Goal: Task Accomplishment & Management: Complete application form

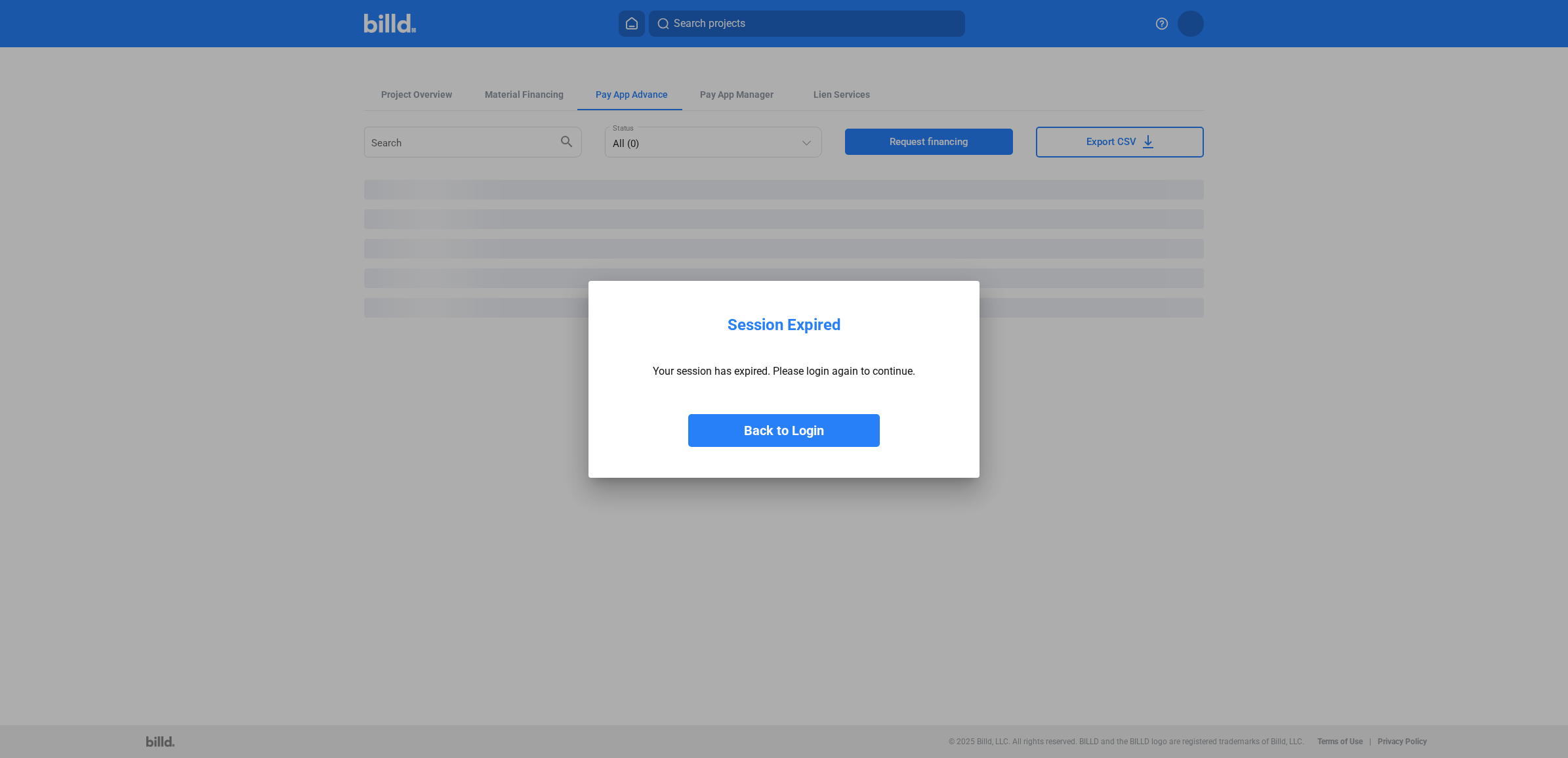
click at [840, 426] on button "Back to Login" at bounding box center [784, 431] width 191 height 33
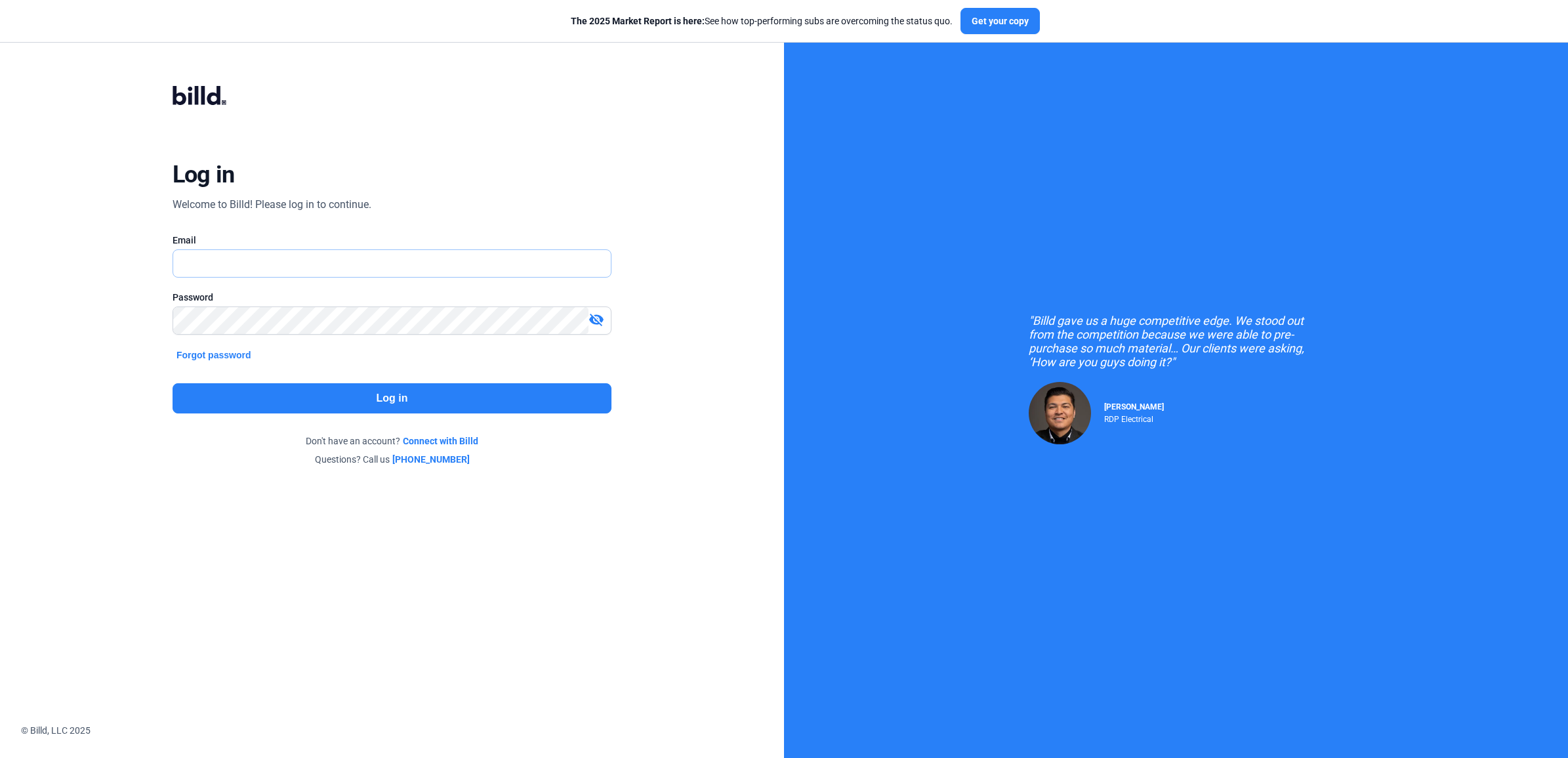
type input "[EMAIL_ADDRESS][DOMAIN_NAME]"
click at [416, 393] on button "Log in" at bounding box center [392, 398] width 439 height 30
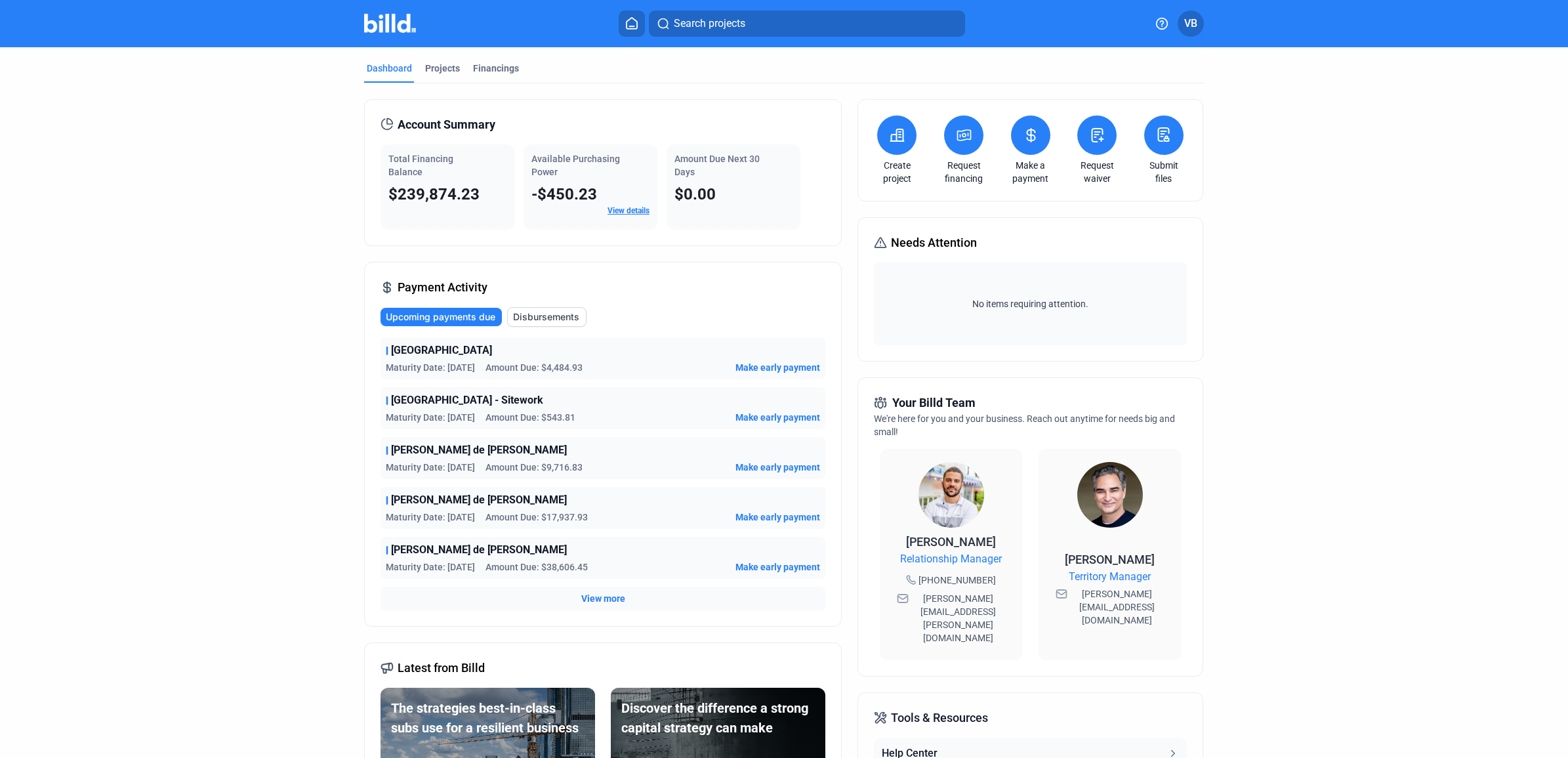
click at [56, 316] on div "Dashboard Projects Financings Account Summary Total Financing Balance $239,874.…" at bounding box center [784, 501] width 1568 height 907
drag, startPoint x: 1001, startPoint y: 1, endPoint x: 1021, endPoint y: 44, distance: 47.4
click at [1021, 44] on mat-toolbar "Search projects VB" at bounding box center [784, 23] width 1568 height 47
click at [1025, 151] on button at bounding box center [1030, 135] width 39 height 39
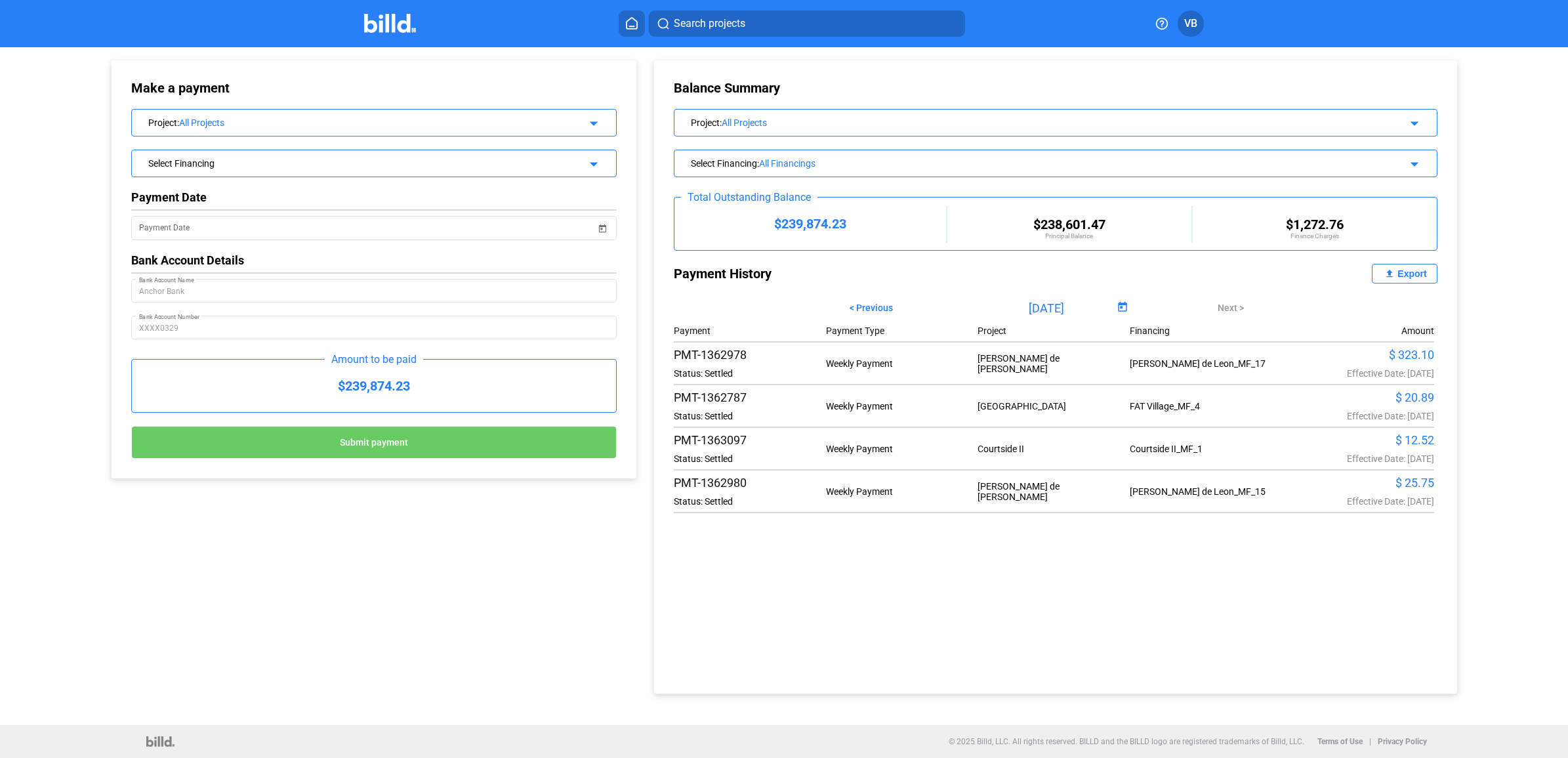
click at [289, 126] on div "All Projects" at bounding box center [367, 123] width 376 height 11
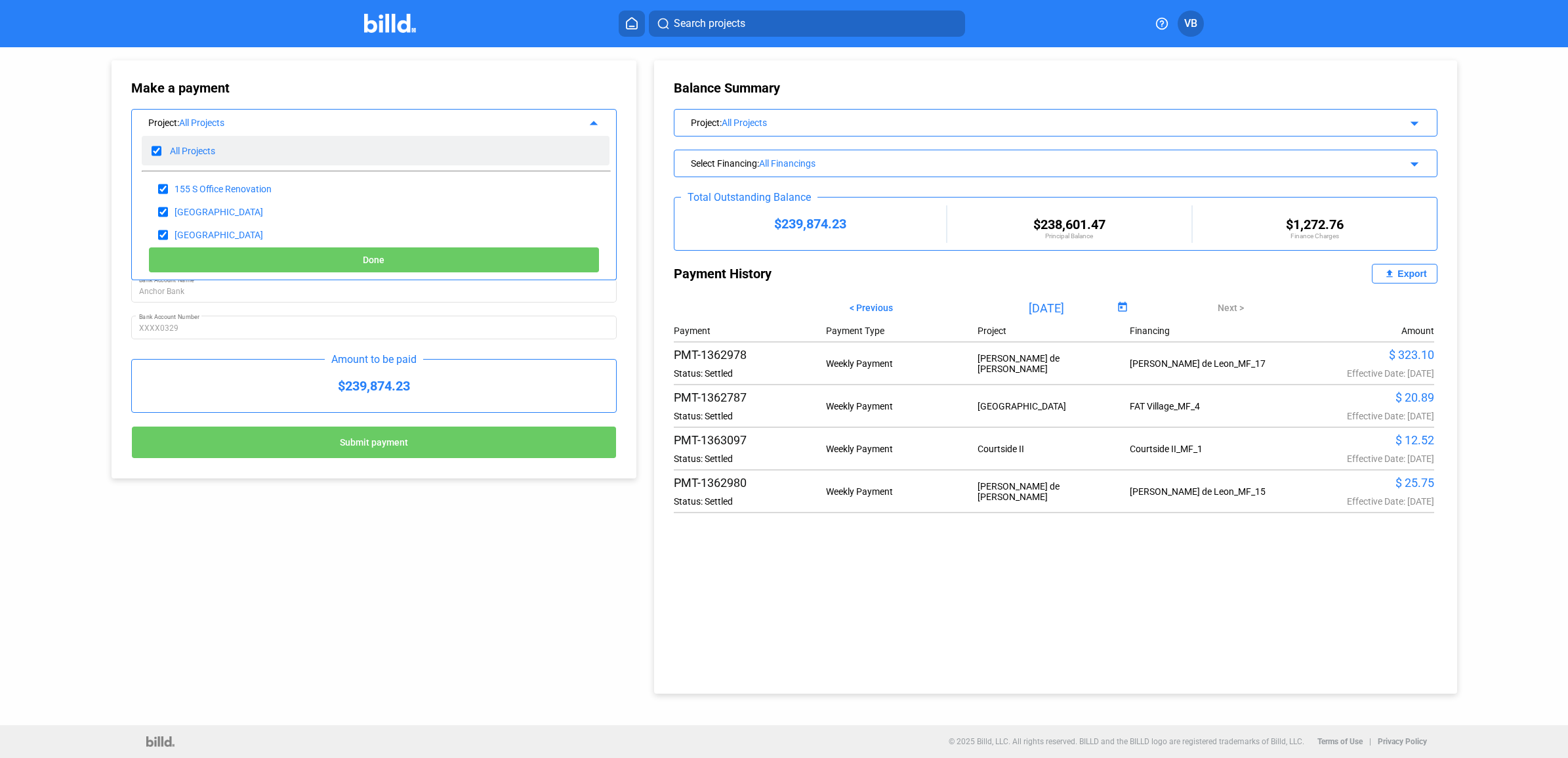
click at [215, 156] on div "All Projects" at bounding box center [192, 151] width 46 height 11
checkbox input "false"
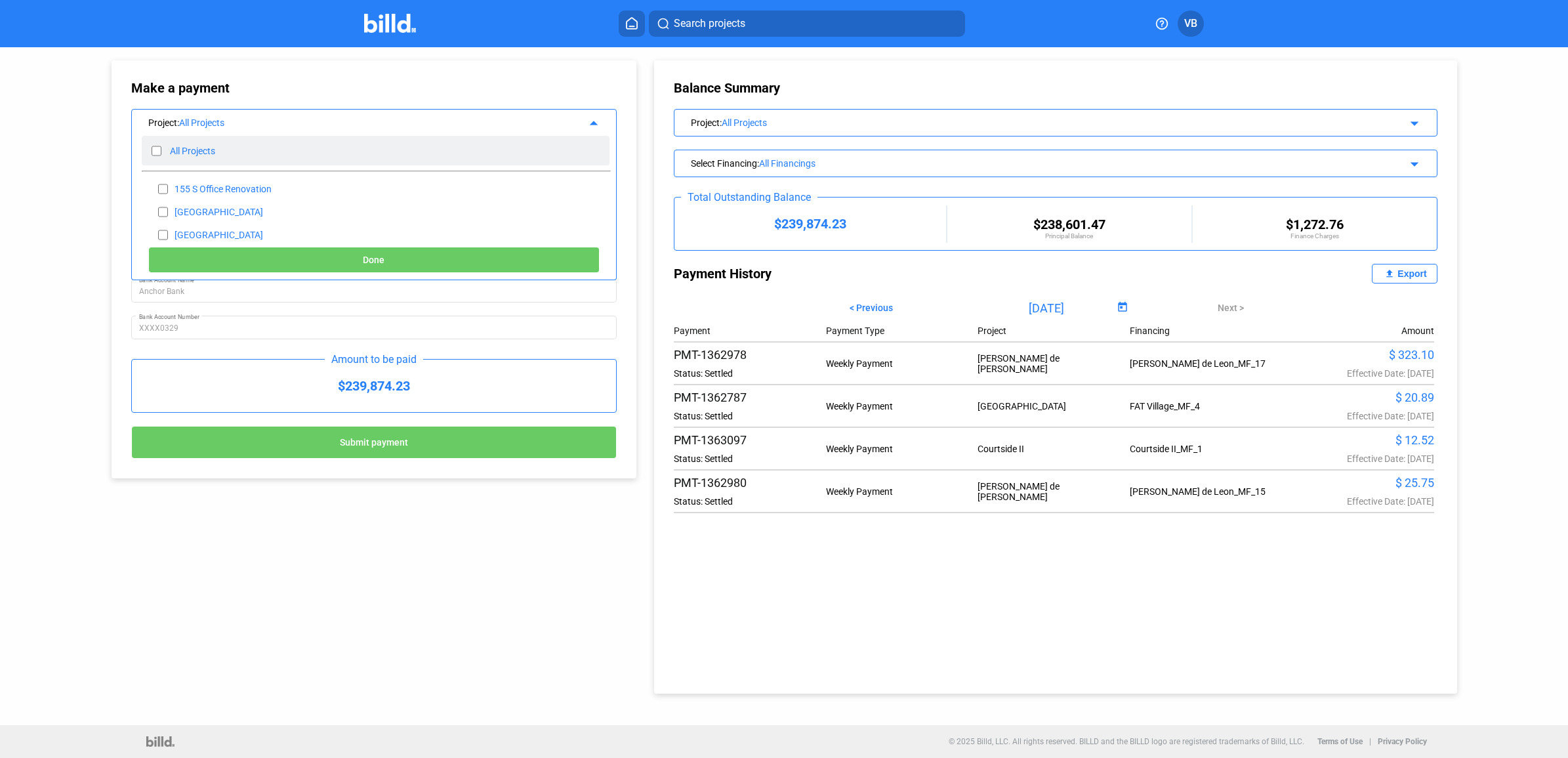
checkbox input "false"
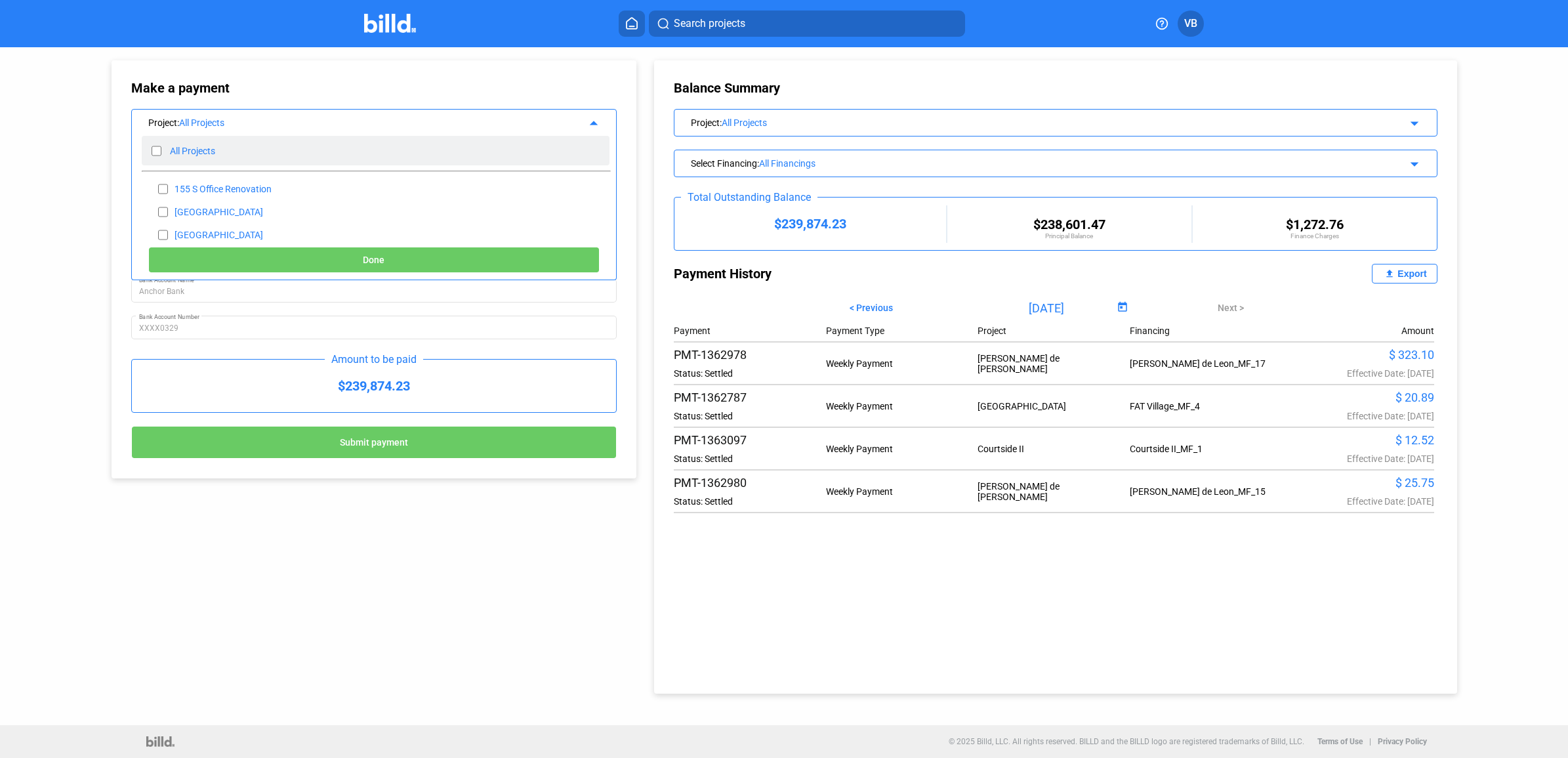
checkbox input "false"
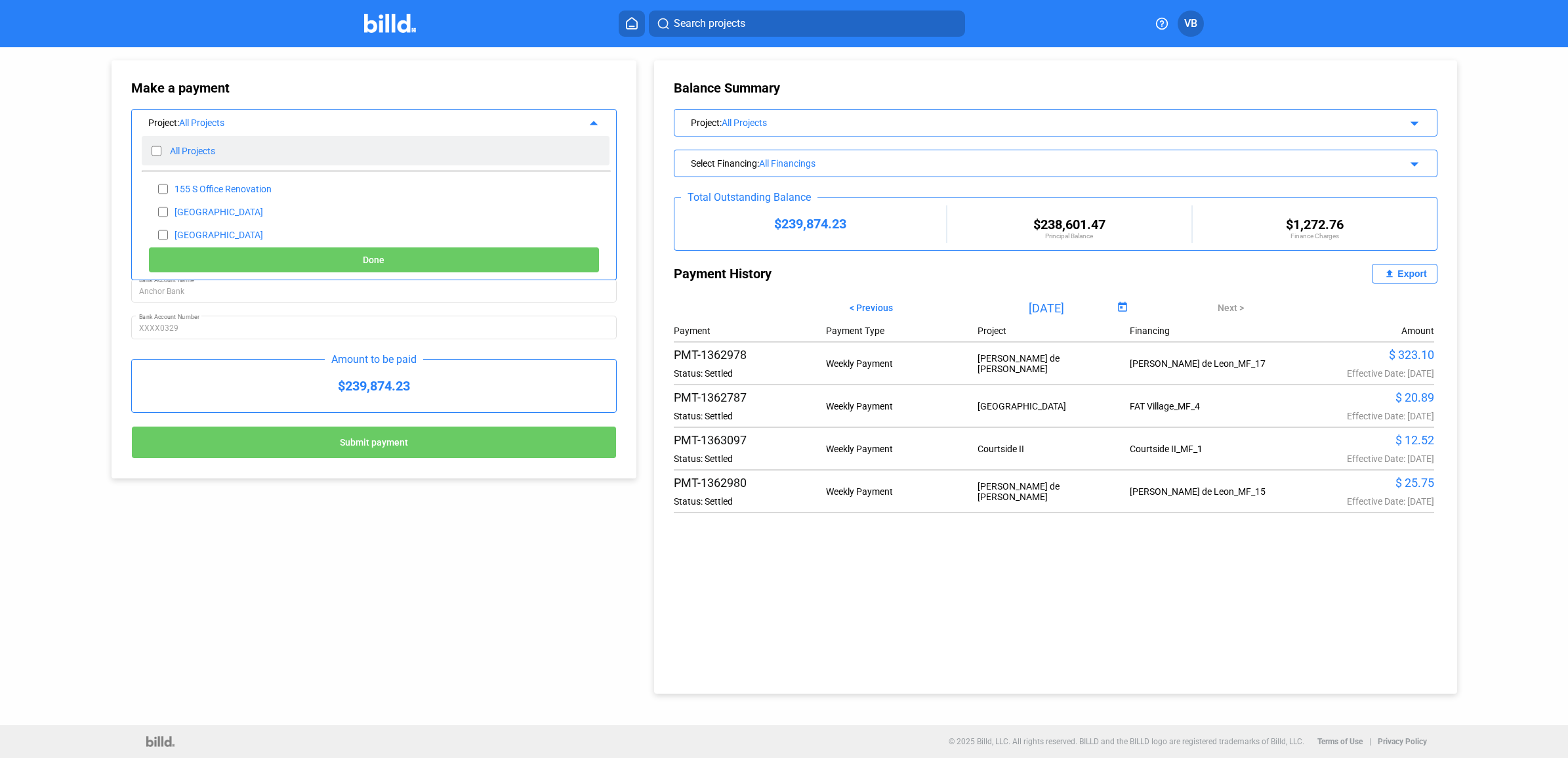
checkbox input "false"
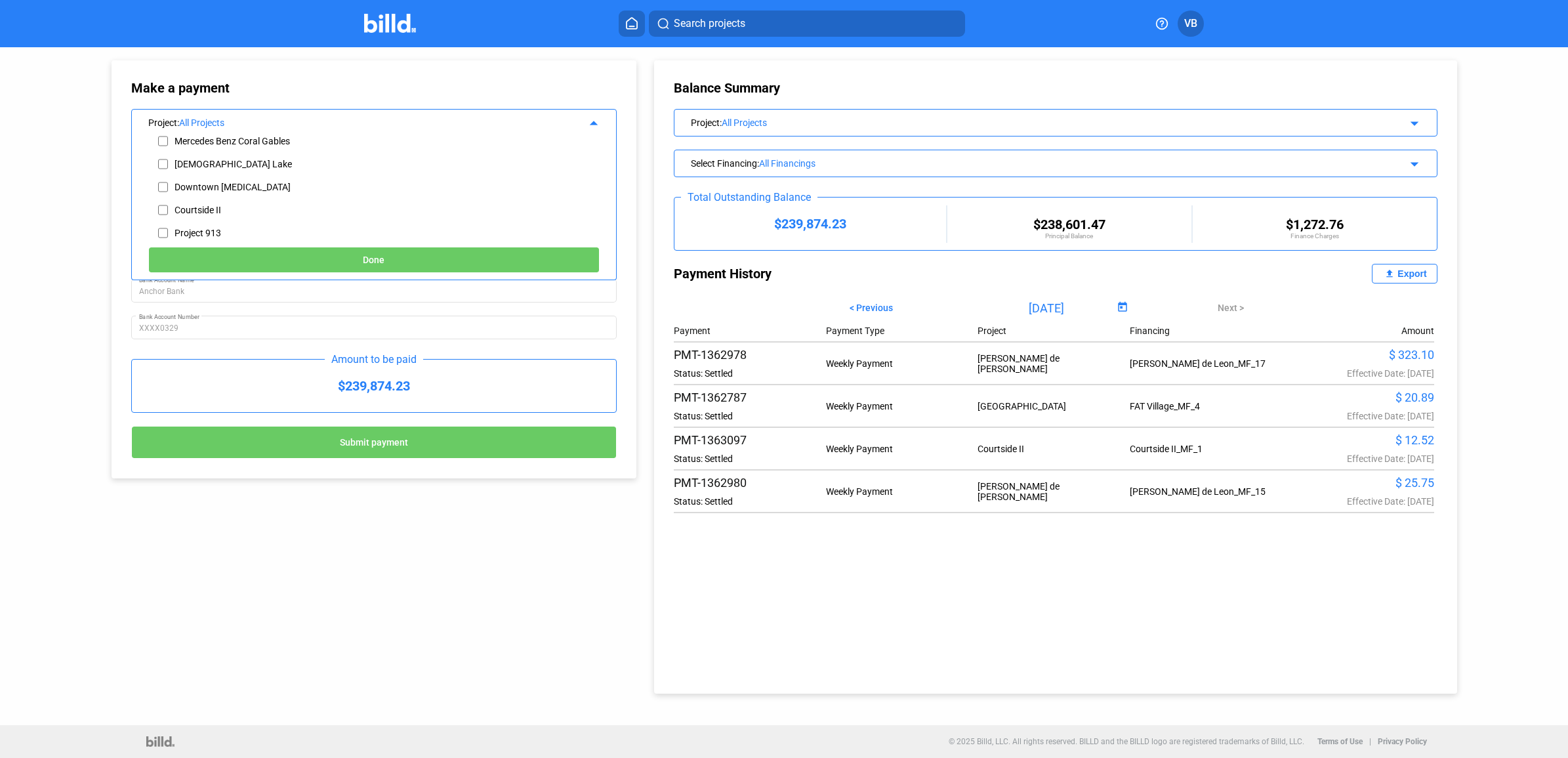
scroll to position [164, 0]
click at [221, 203] on div "Courtside II" at bounding box center [198, 208] width 46 height 11
click at [159, 205] on input "checkbox" at bounding box center [163, 209] width 10 height 20
checkbox input "true"
click at [271, 261] on button "Done" at bounding box center [374, 259] width 451 height 26
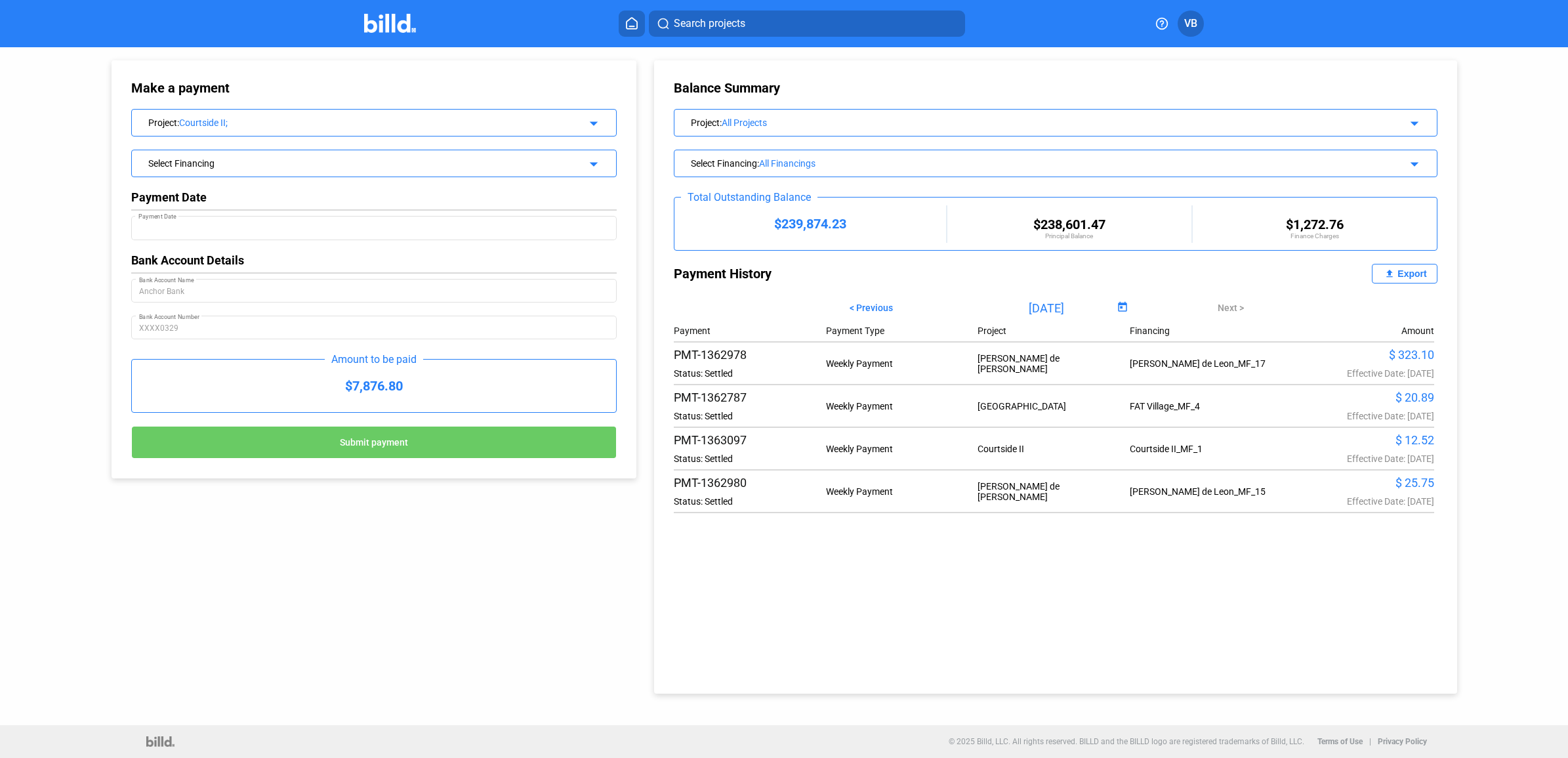
type input "[DATE]"
click at [282, 169] on div "Select Financing arrow_drop_down" at bounding box center [374, 161] width 484 height 23
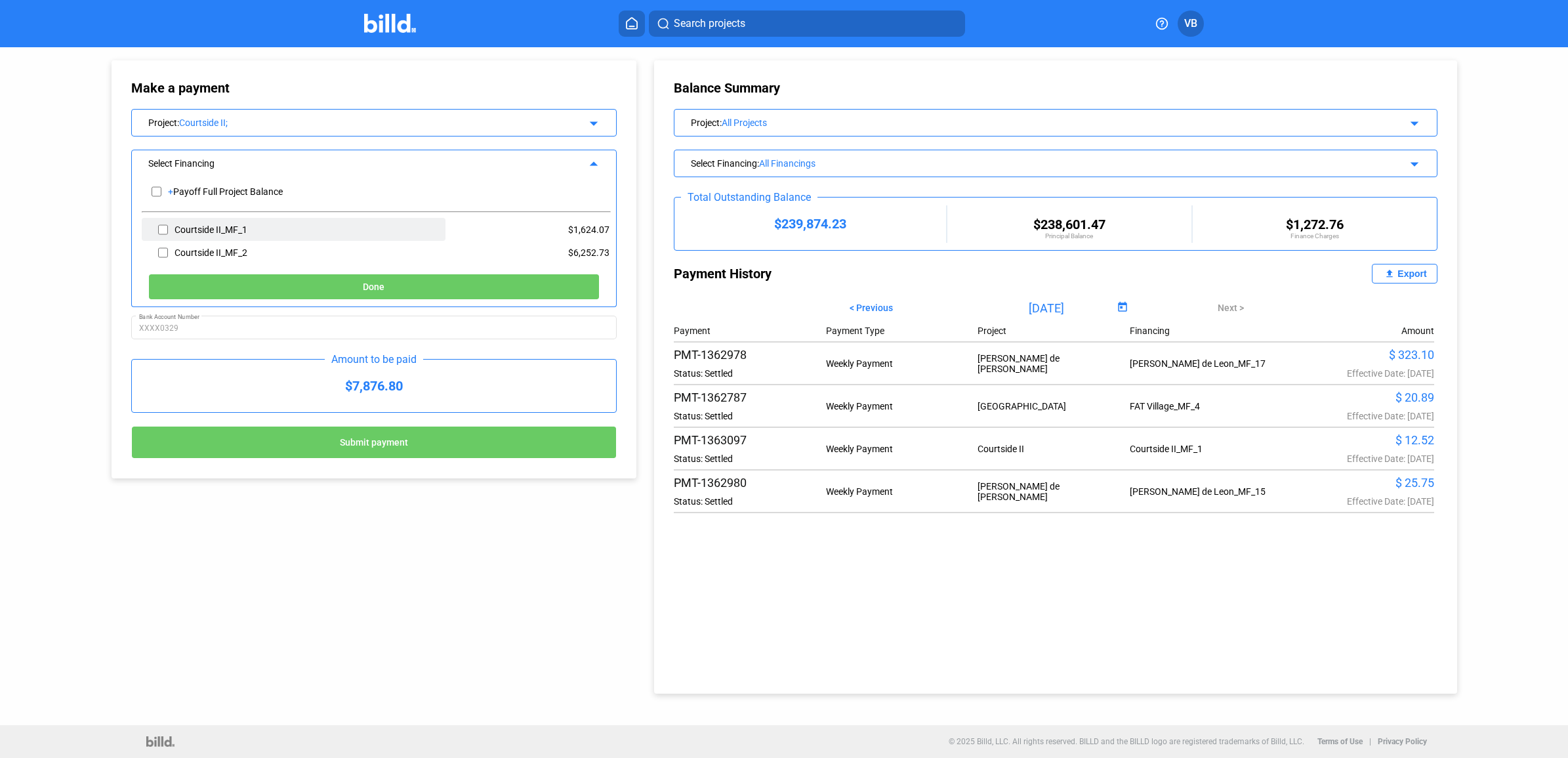
click at [158, 227] on input "checkbox" at bounding box center [163, 230] width 10 height 20
checkbox input "true"
click at [245, 284] on button "Done" at bounding box center [374, 286] width 451 height 26
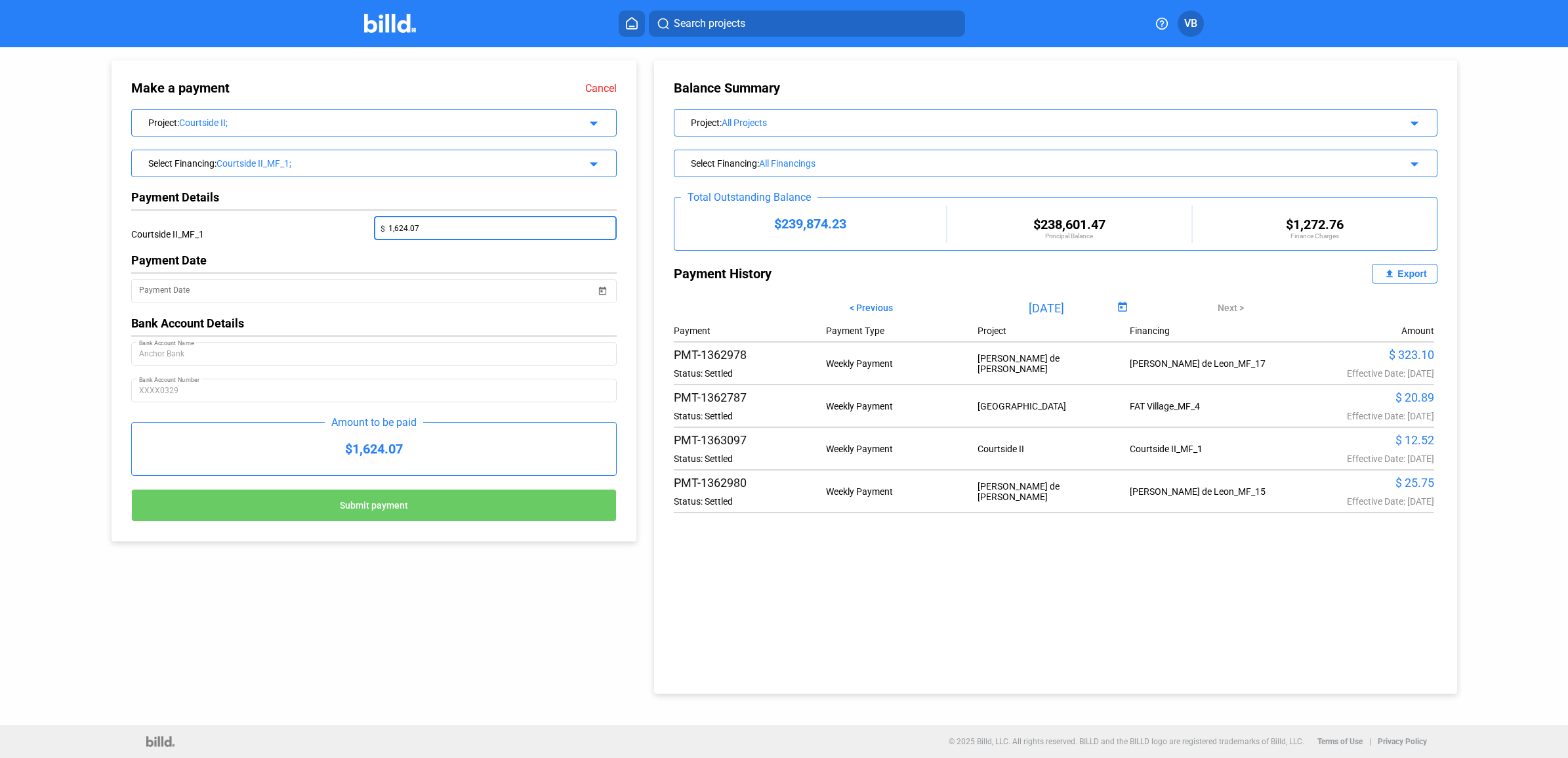
click at [445, 231] on input "1,624.07" at bounding box center [498, 227] width 221 height 18
type input "1,617.84"
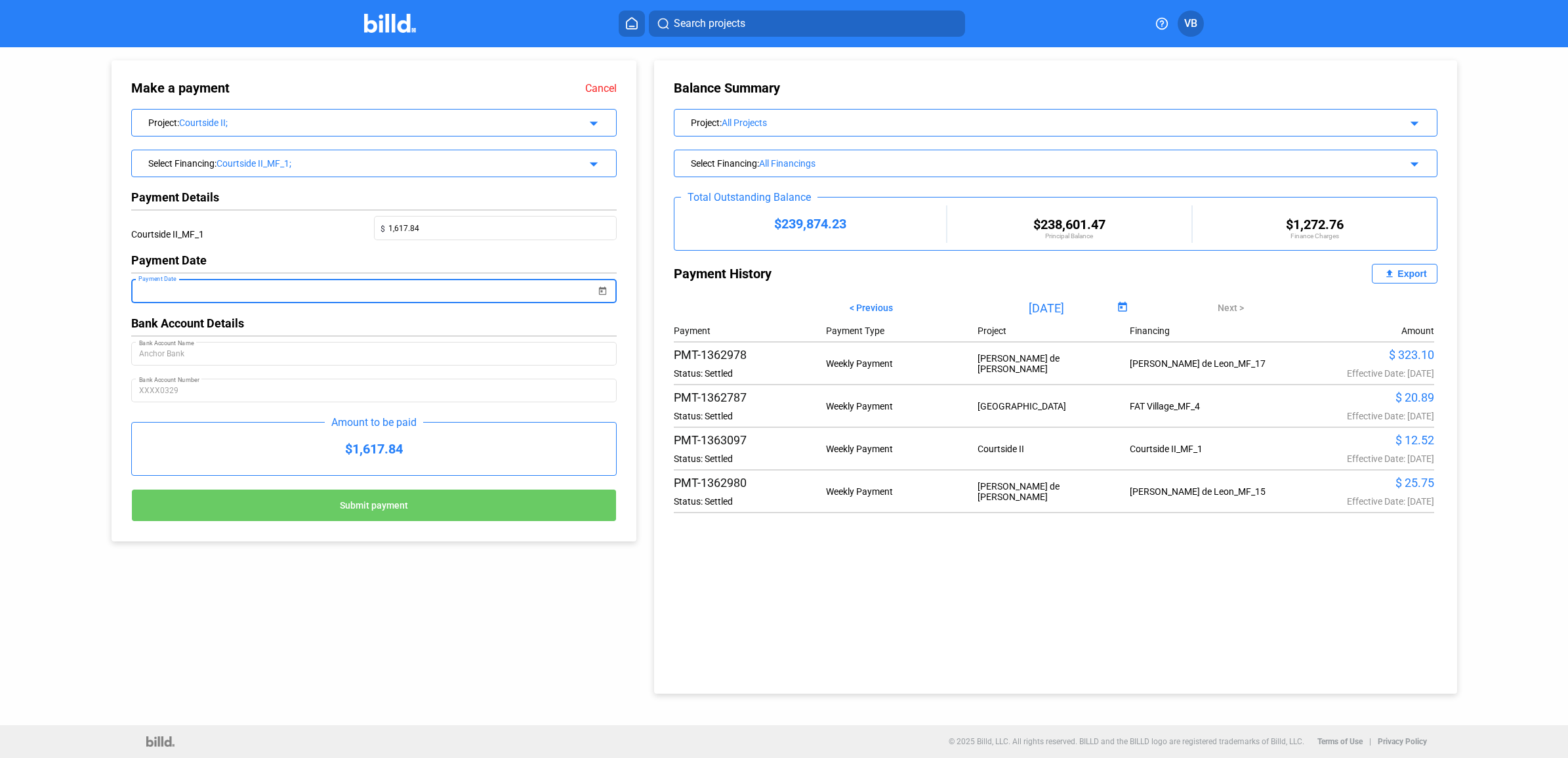
click at [225, 296] on input "Payment Date" at bounding box center [367, 291] width 457 height 15
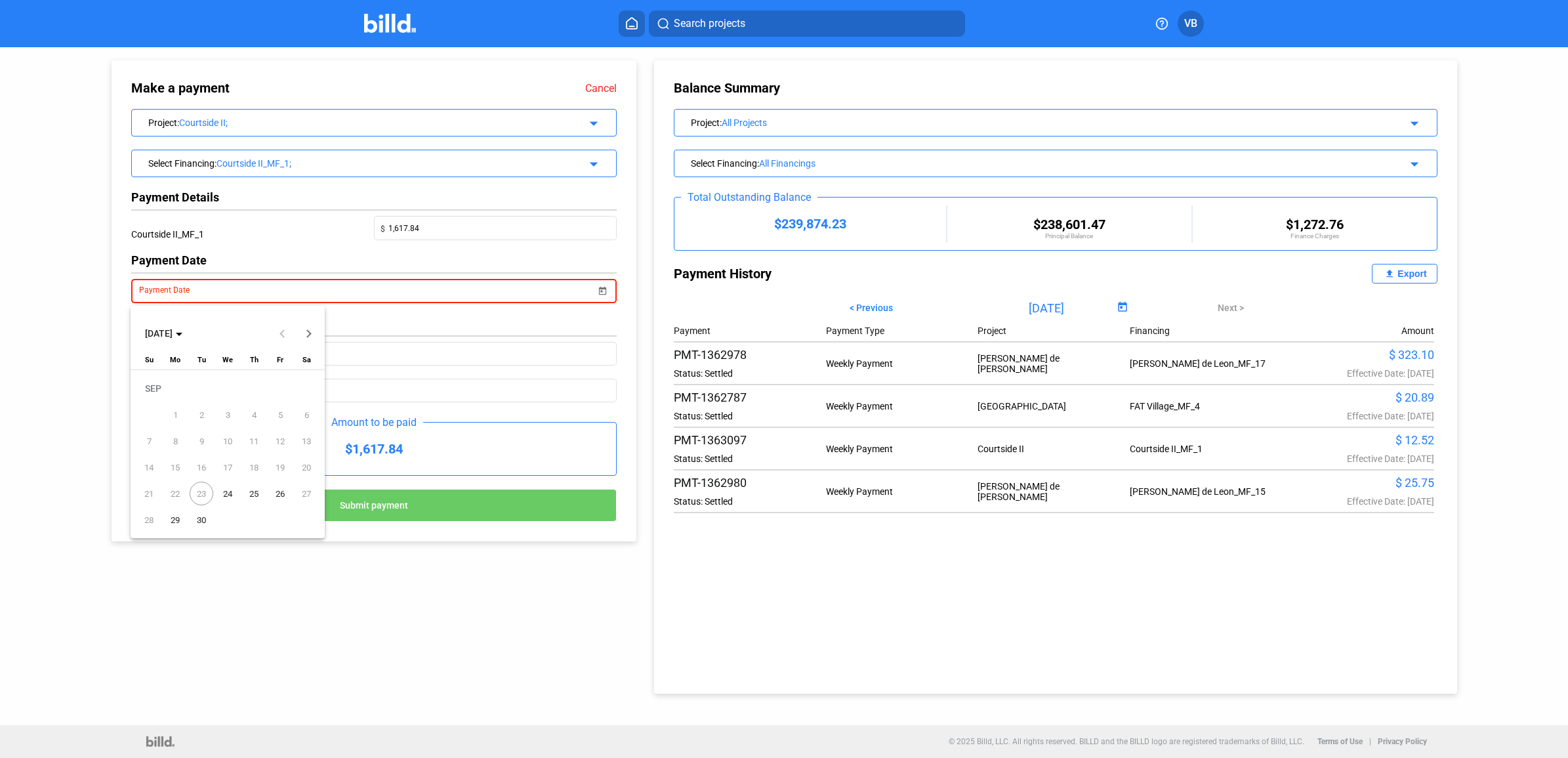
click at [221, 494] on span "24" at bounding box center [228, 494] width 24 height 24
type input "[DATE]"
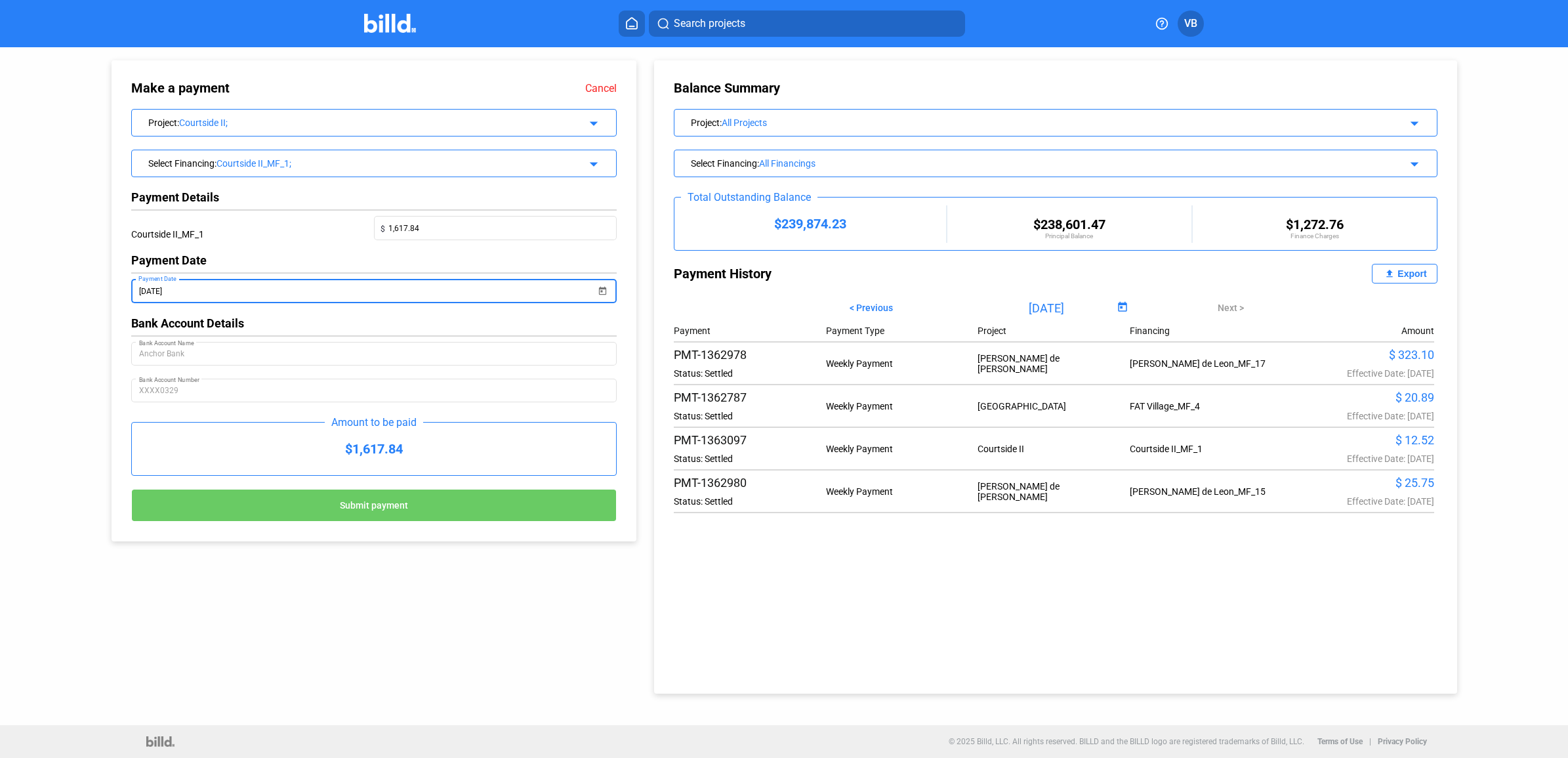
click at [221, 297] on input "[DATE]" at bounding box center [367, 291] width 457 height 15
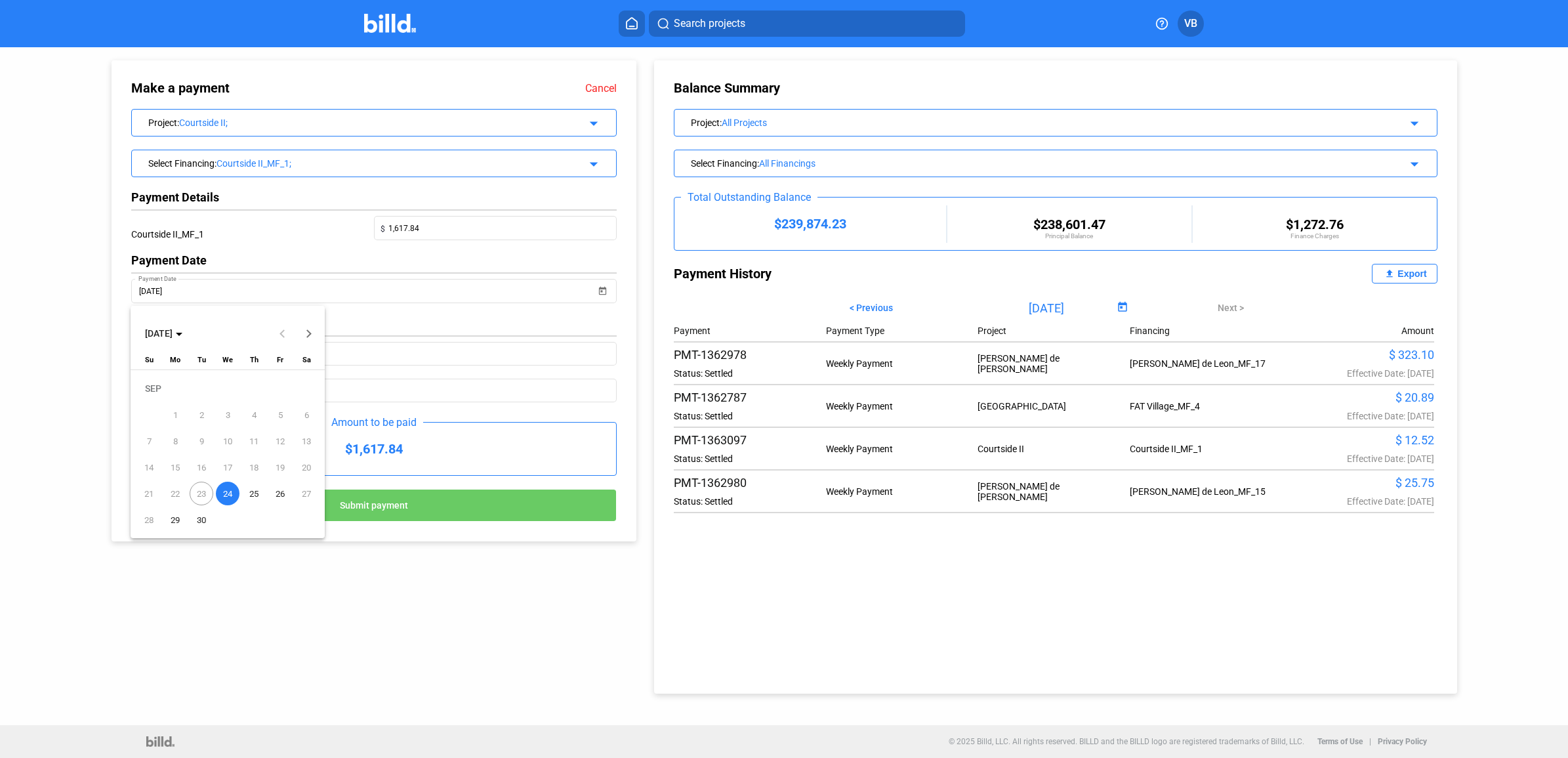
click at [597, 292] on div at bounding box center [784, 379] width 1568 height 758
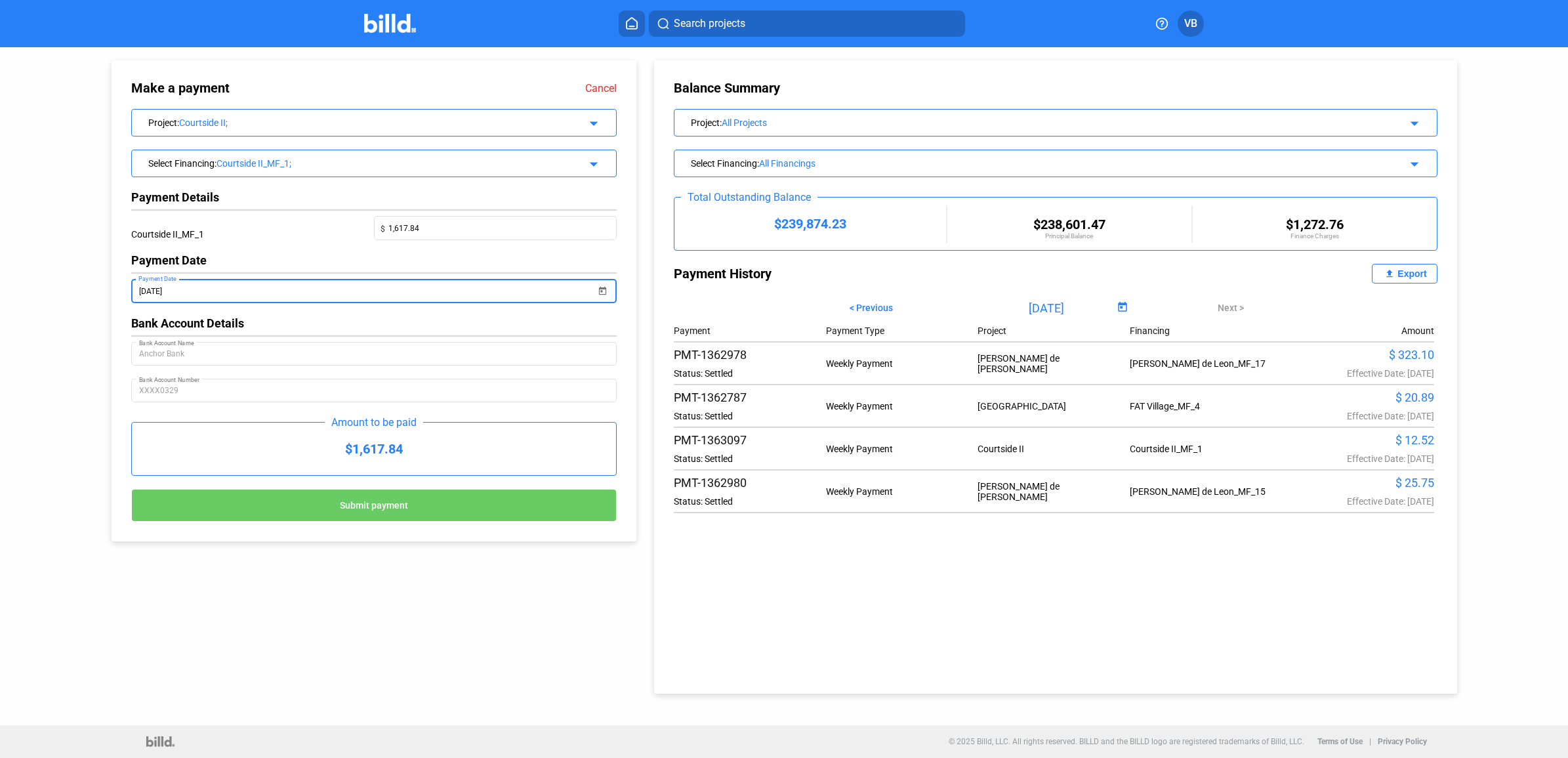
click at [600, 294] on span "Open calendar" at bounding box center [603, 283] width 32 height 32
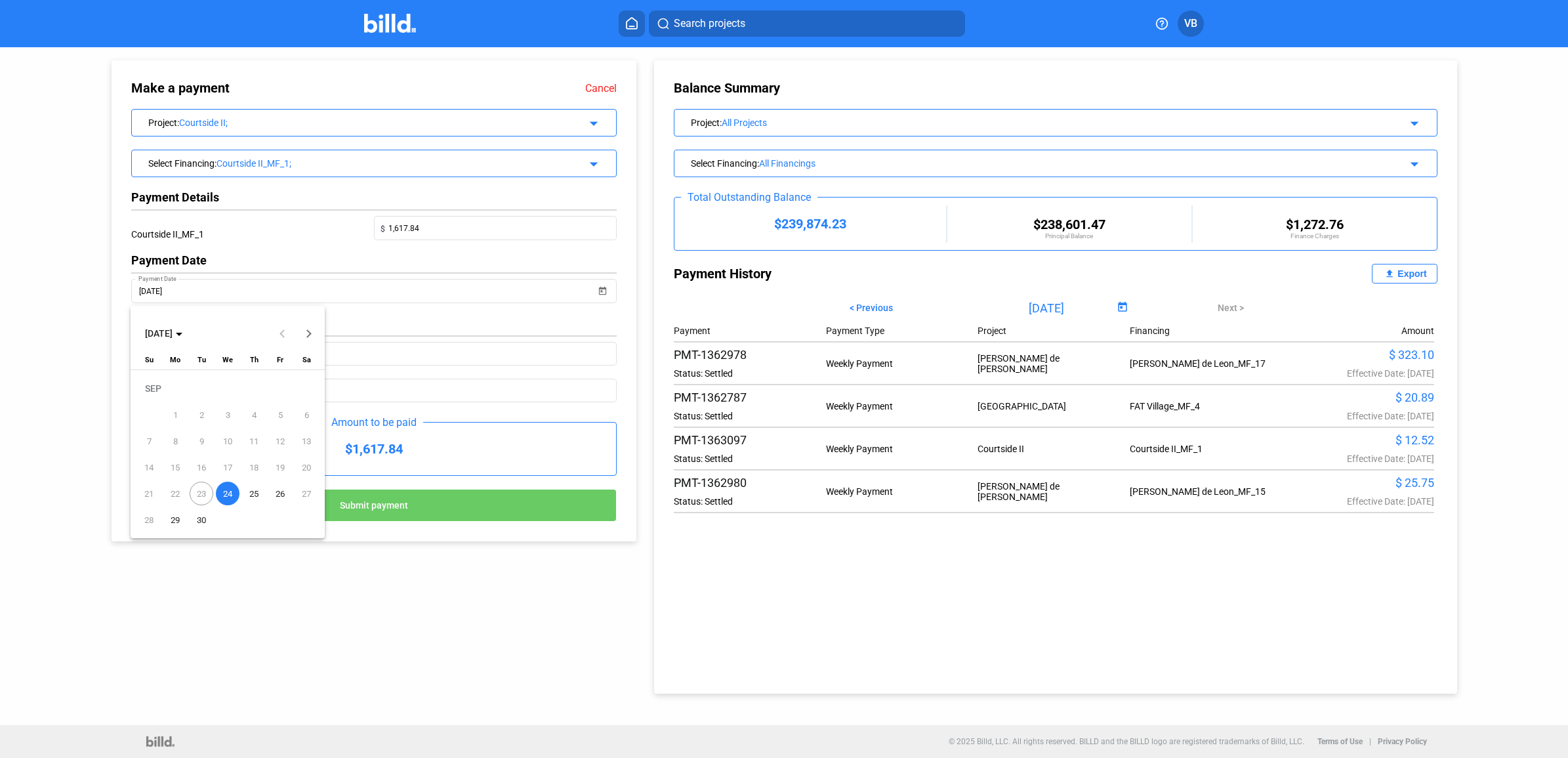
click at [231, 491] on span "24" at bounding box center [228, 494] width 24 height 24
click at [474, 515] on button "Submit payment" at bounding box center [374, 505] width 486 height 33
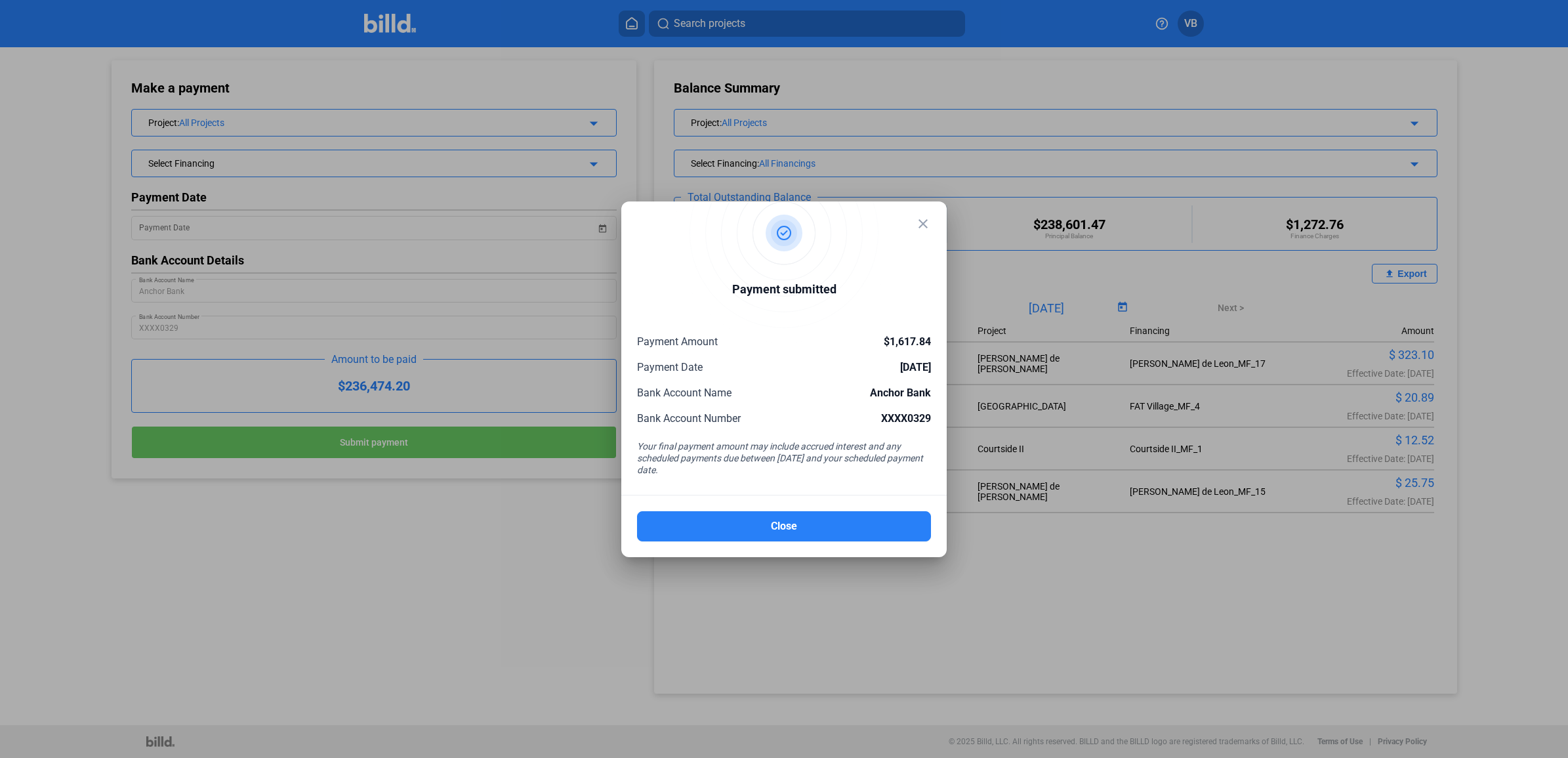
drag, startPoint x: 575, startPoint y: 271, endPoint x: 758, endPoint y: 338, distance: 194.9
click at [582, 264] on div at bounding box center [784, 379] width 1568 height 758
click at [791, 520] on button "Close" at bounding box center [784, 526] width 294 height 30
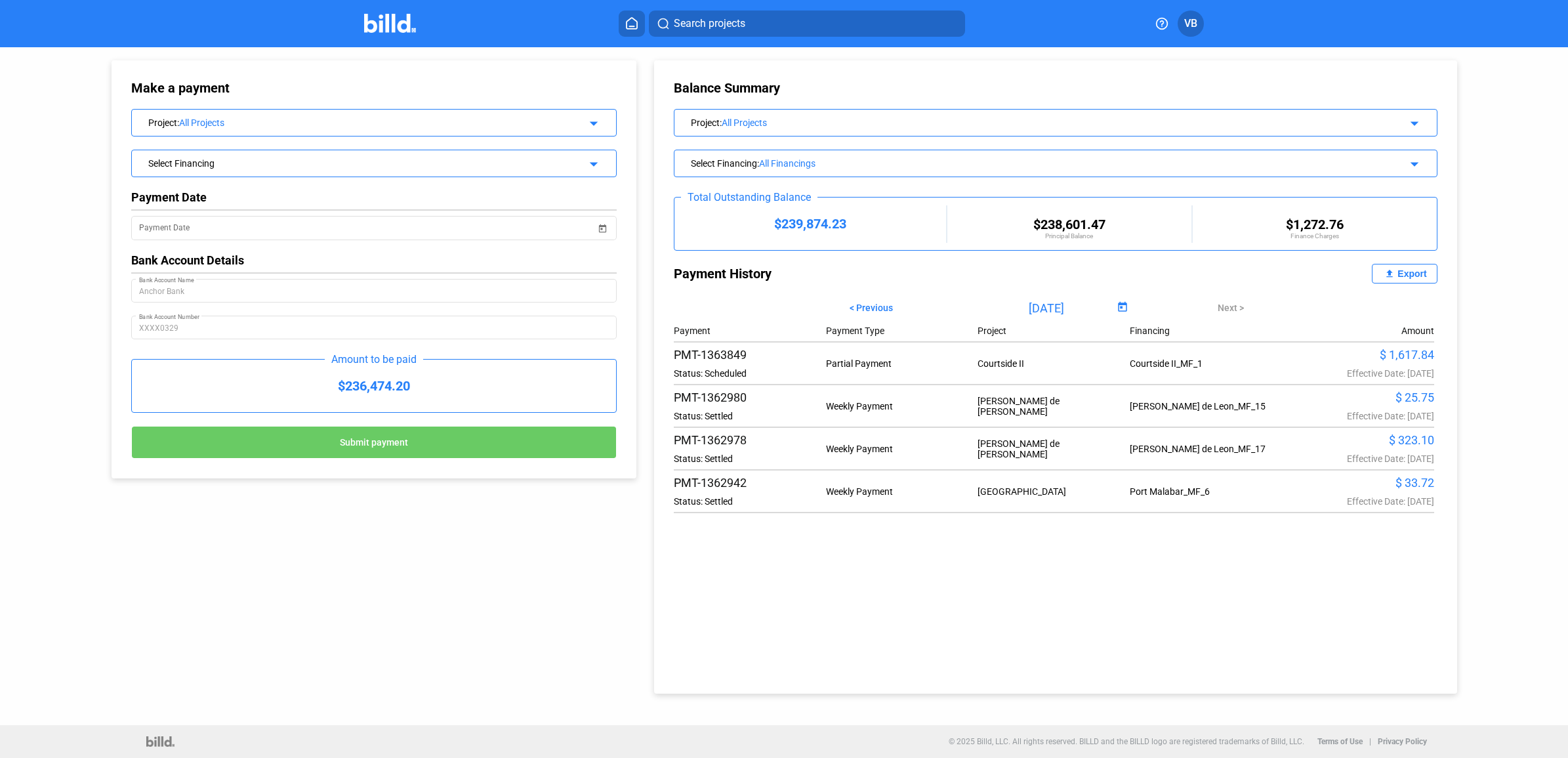
click at [416, 20] on div at bounding box center [403, 24] width 79 height 21
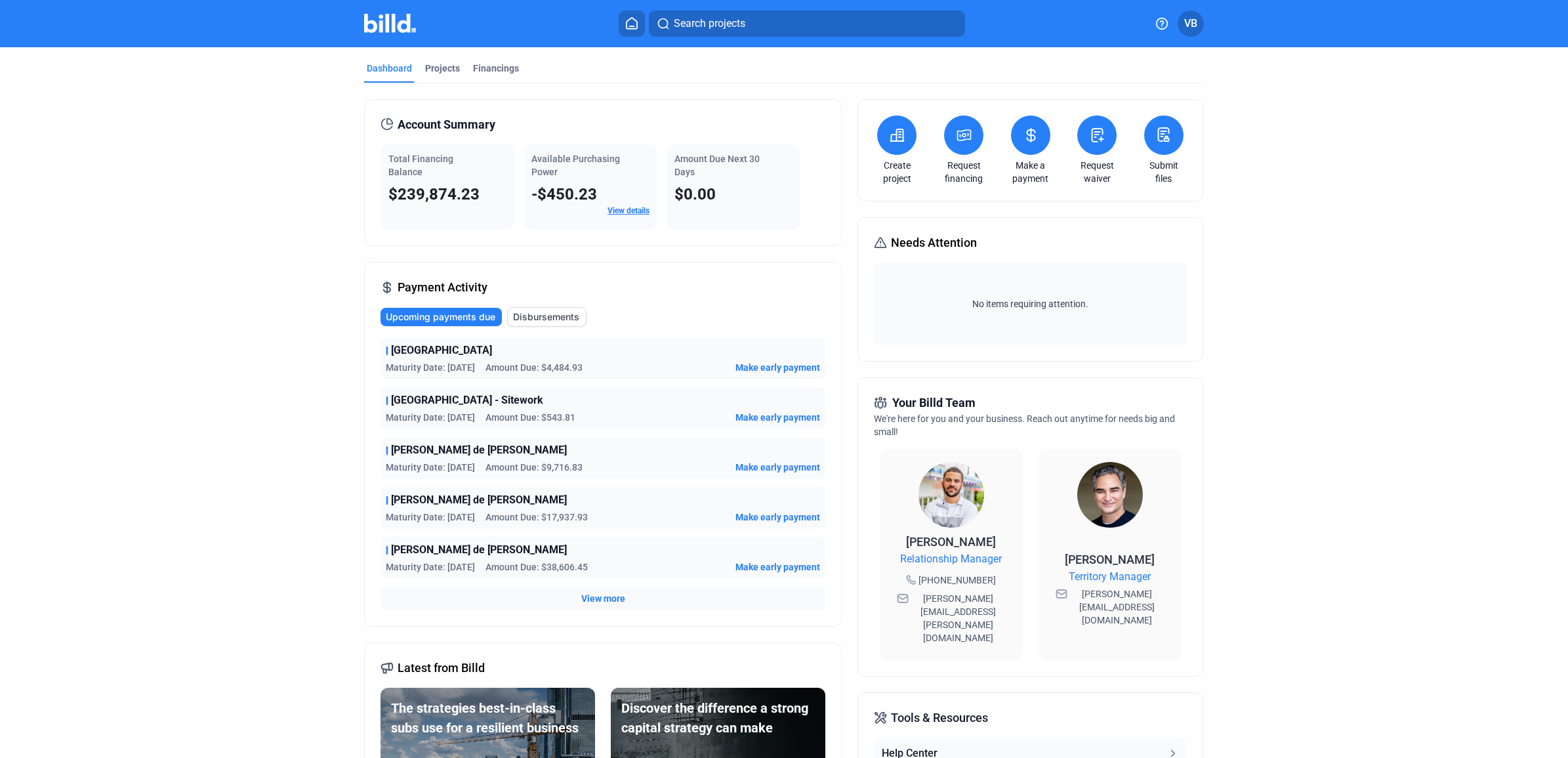
click at [1100, 140] on icon at bounding box center [1097, 135] width 16 height 15
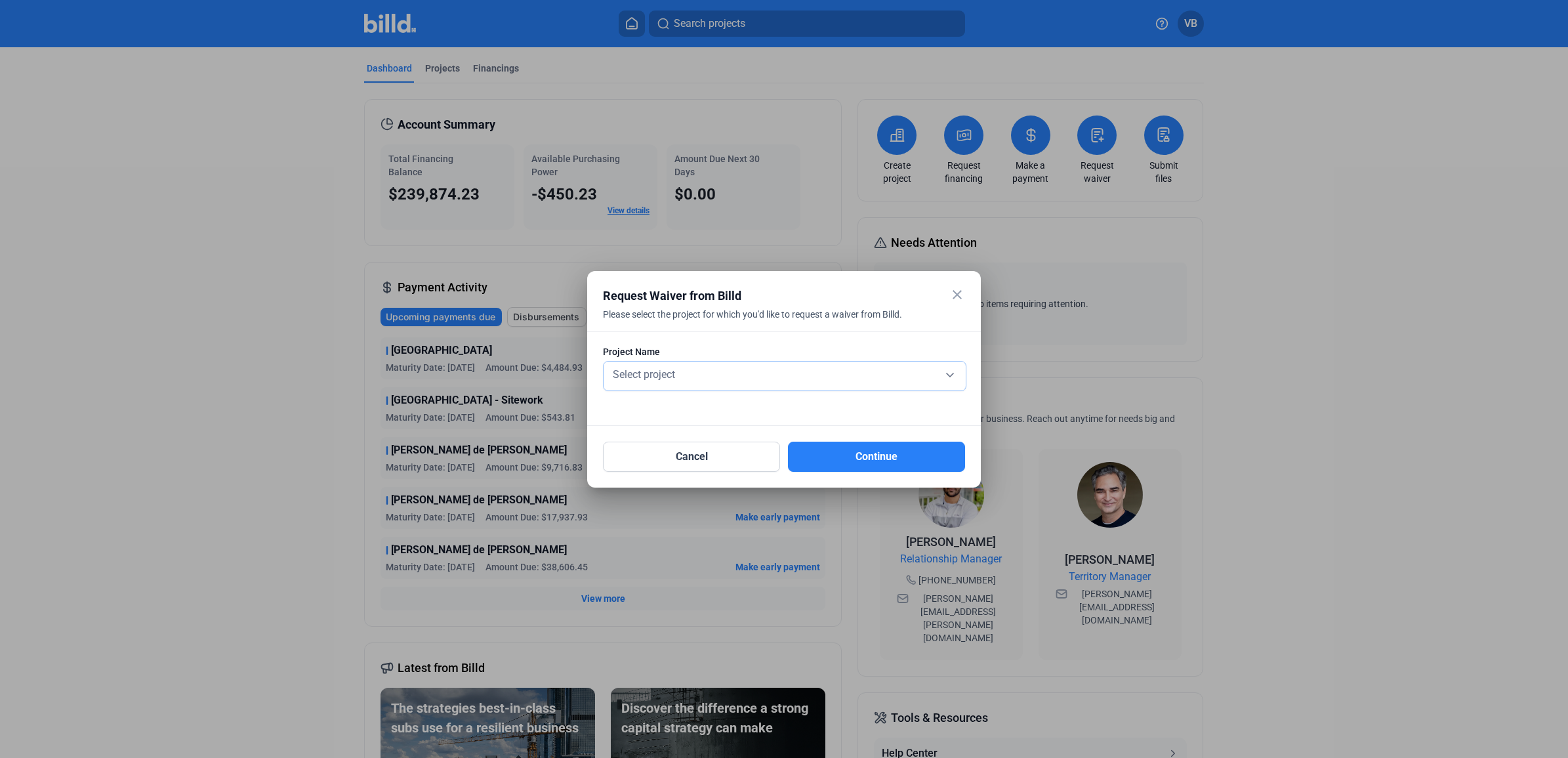
click at [719, 374] on div "Select project" at bounding box center [784, 373] width 349 height 18
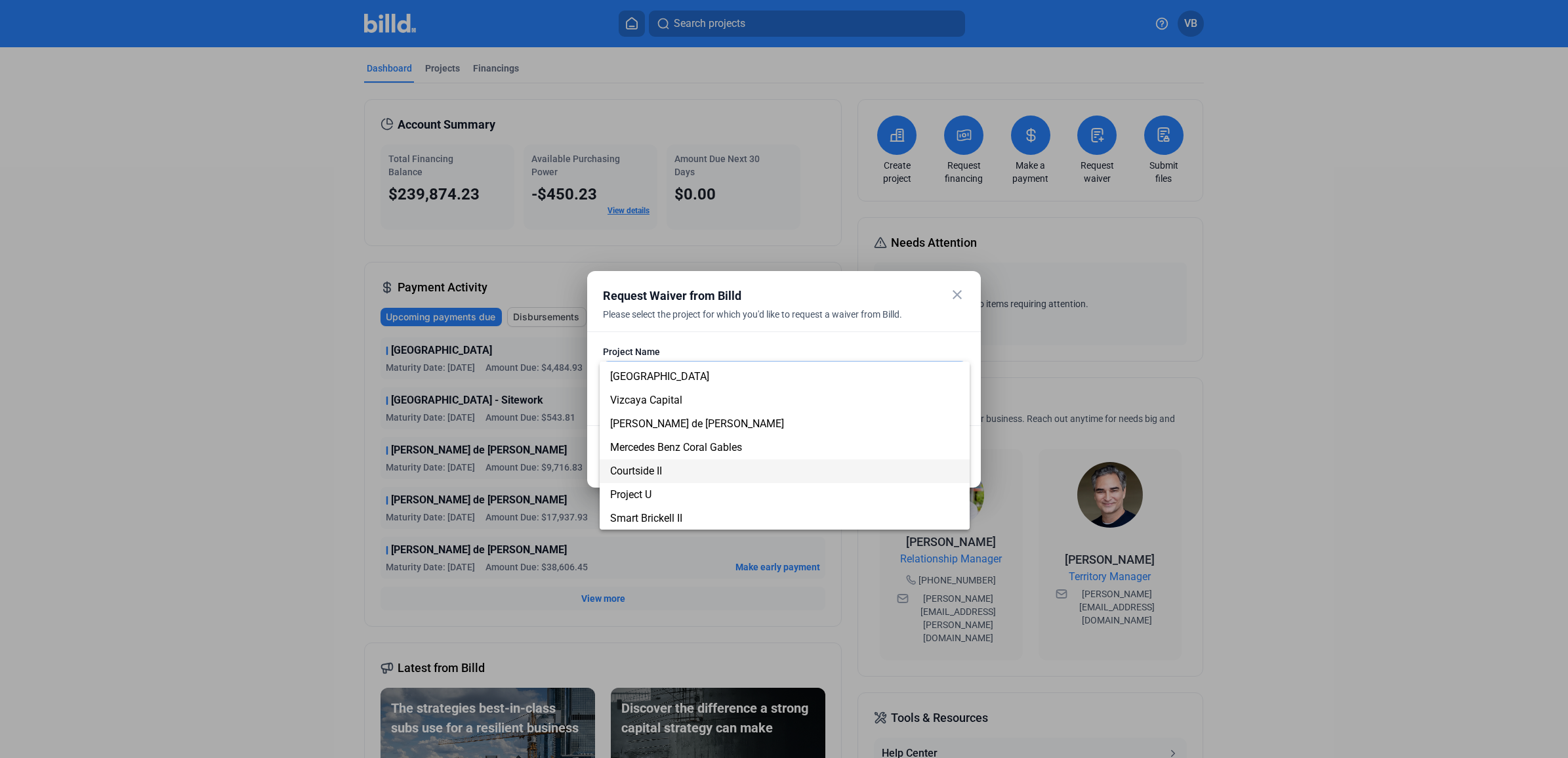
scroll to position [82, 0]
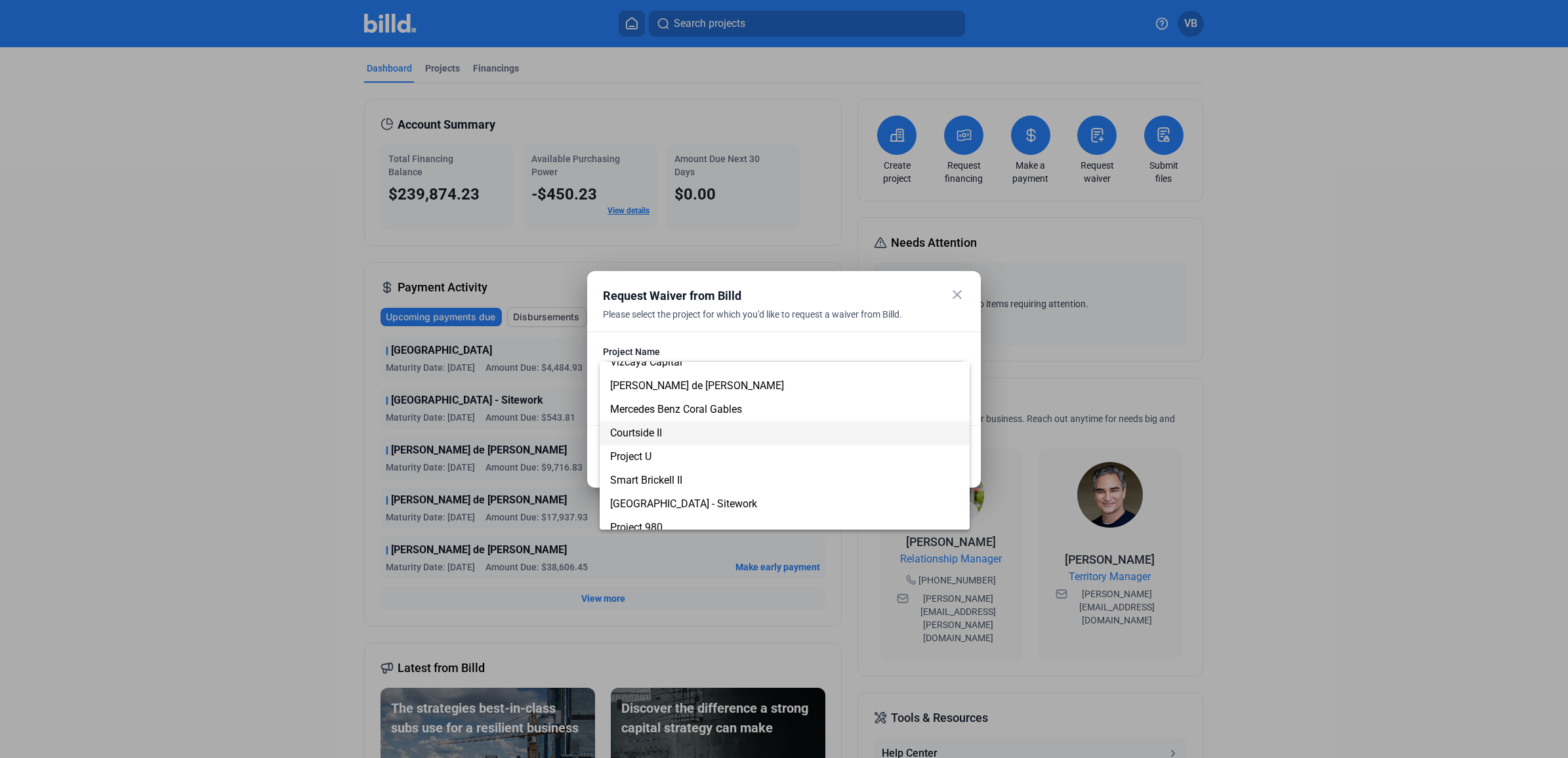
click at [693, 438] on span "Courtside II" at bounding box center [784, 433] width 349 height 24
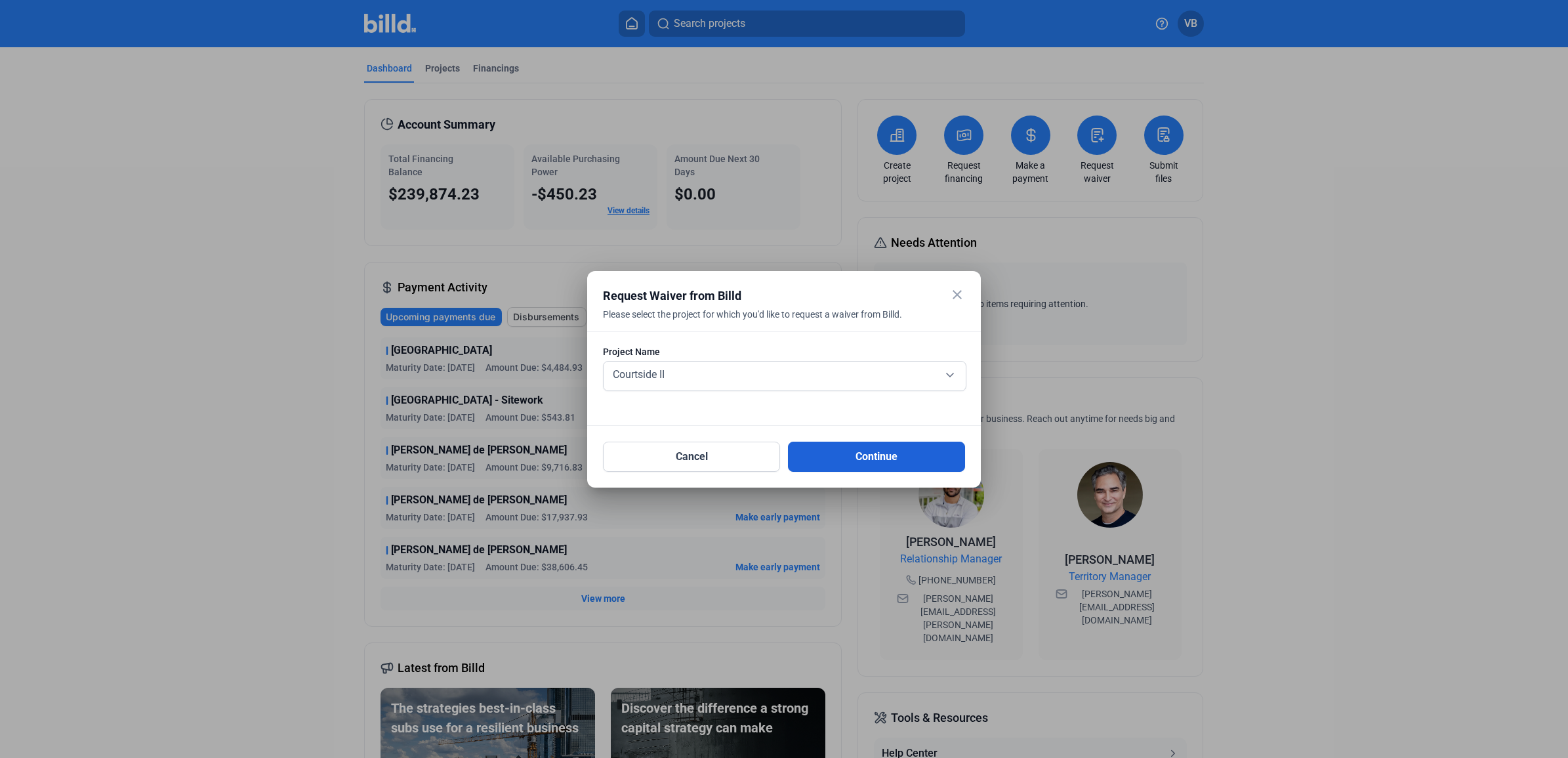
click at [863, 446] on button "Continue" at bounding box center [876, 456] width 177 height 30
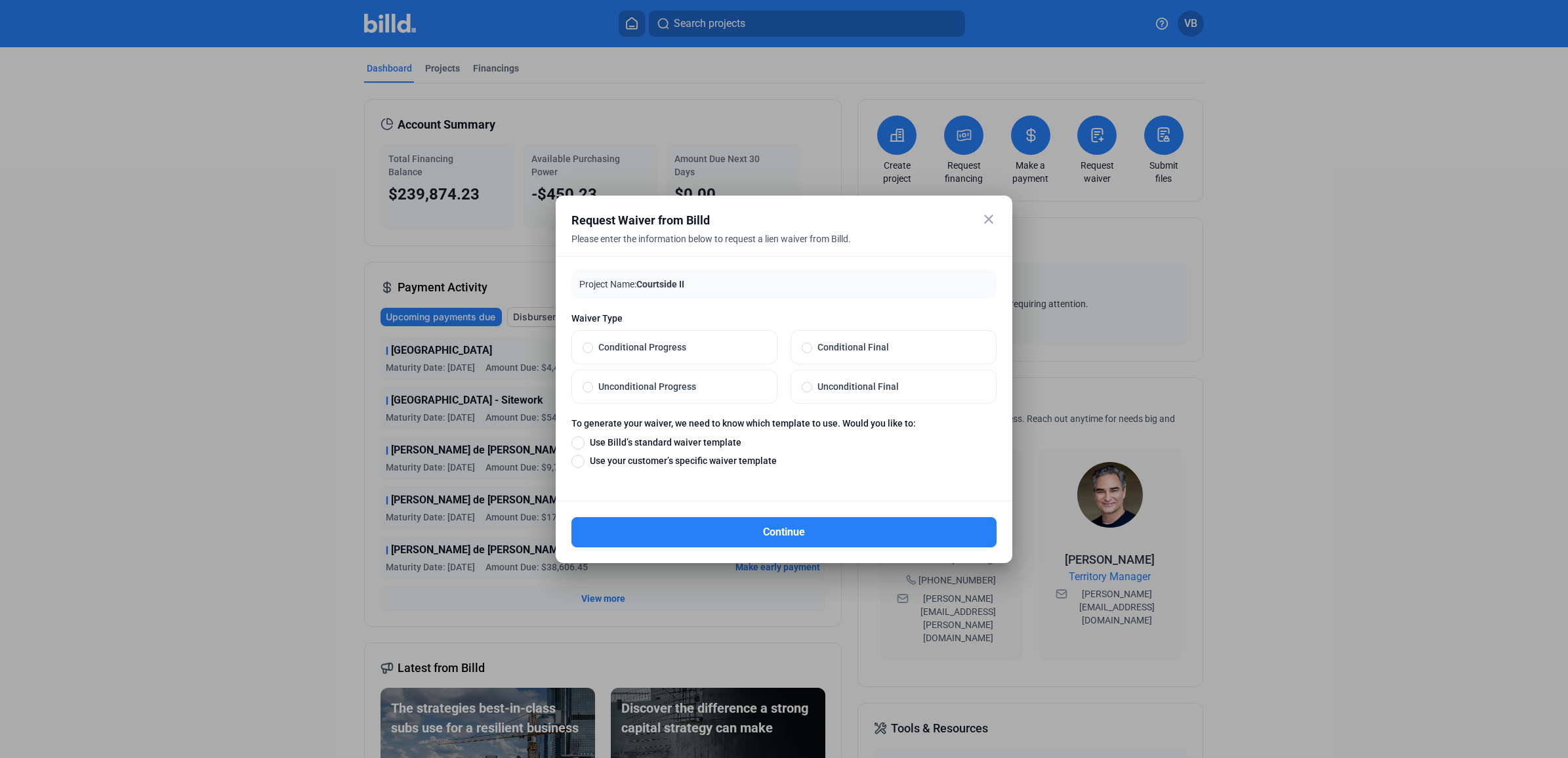
click at [744, 386] on span "Unconditional Progress" at bounding box center [679, 386] width 173 height 13
click at [593, 386] on input "Unconditional Progress" at bounding box center [587, 386] width 11 height 12
radio input "true"
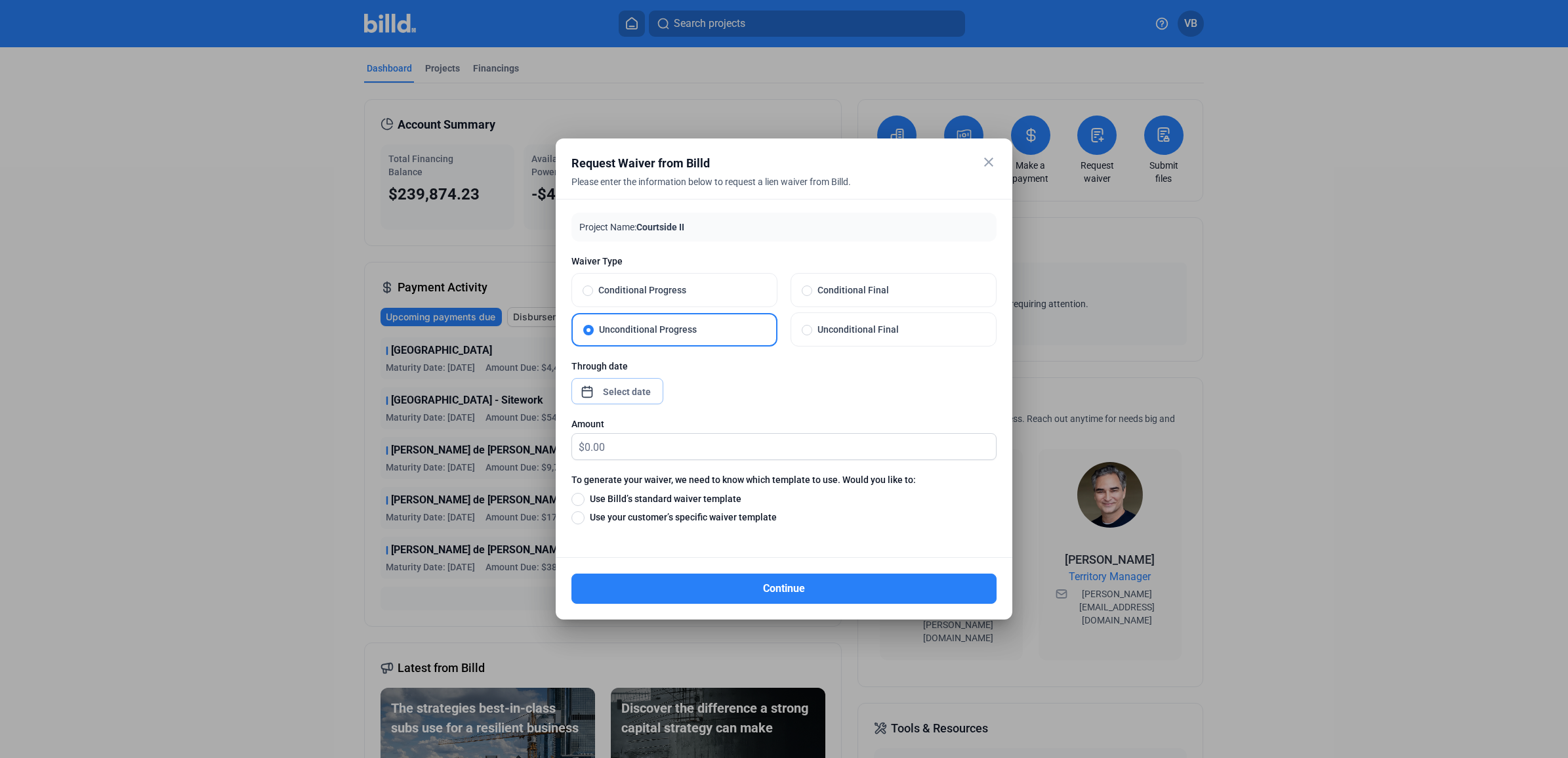
click at [627, 391] on div "close Request Waiver from Billd Please enter the information below to request a…" at bounding box center [784, 379] width 1568 height 758
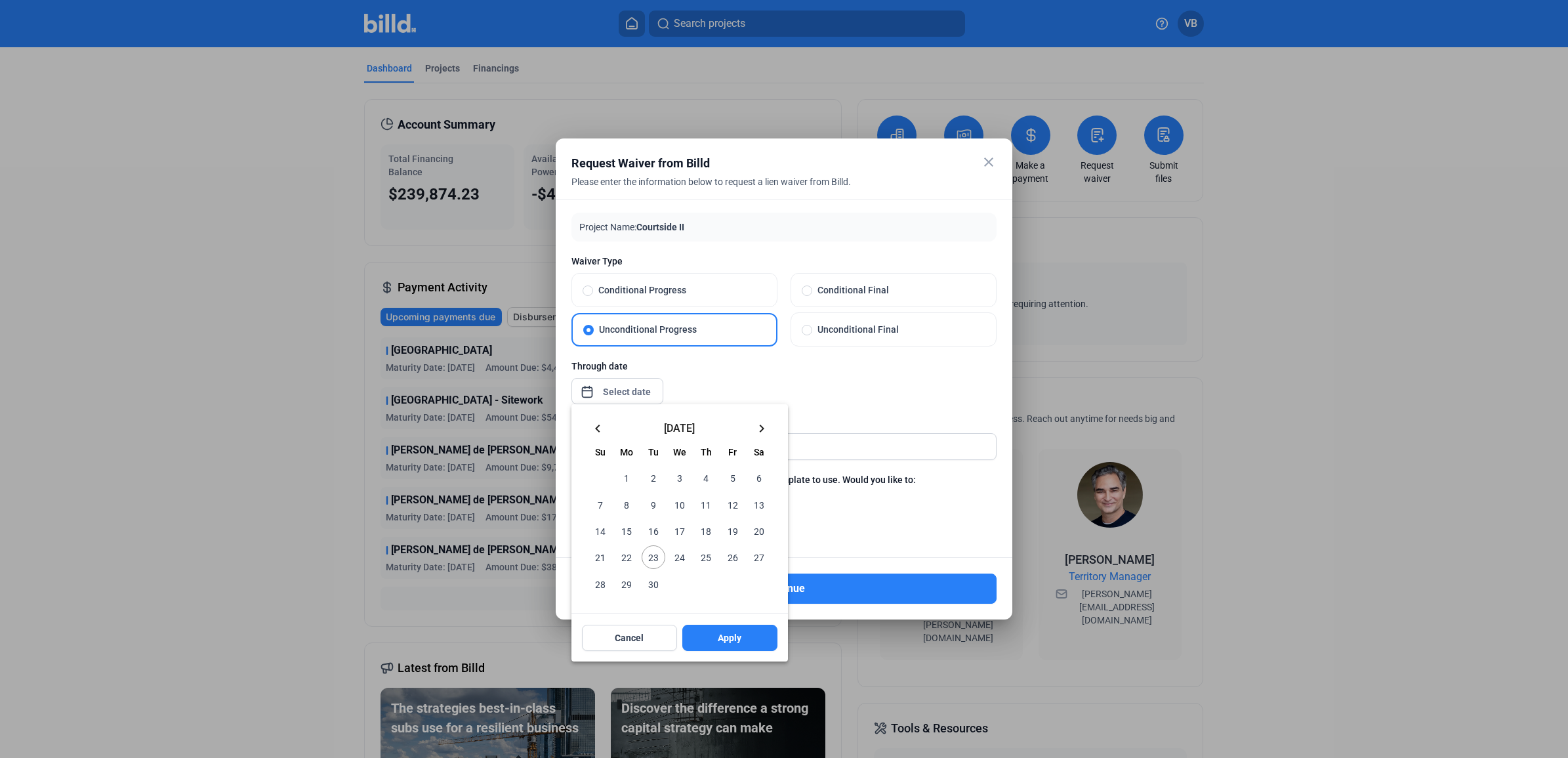
click at [653, 584] on span "30" at bounding box center [653, 583] width 24 height 24
click at [733, 640] on span "Apply" at bounding box center [730, 637] width 24 height 13
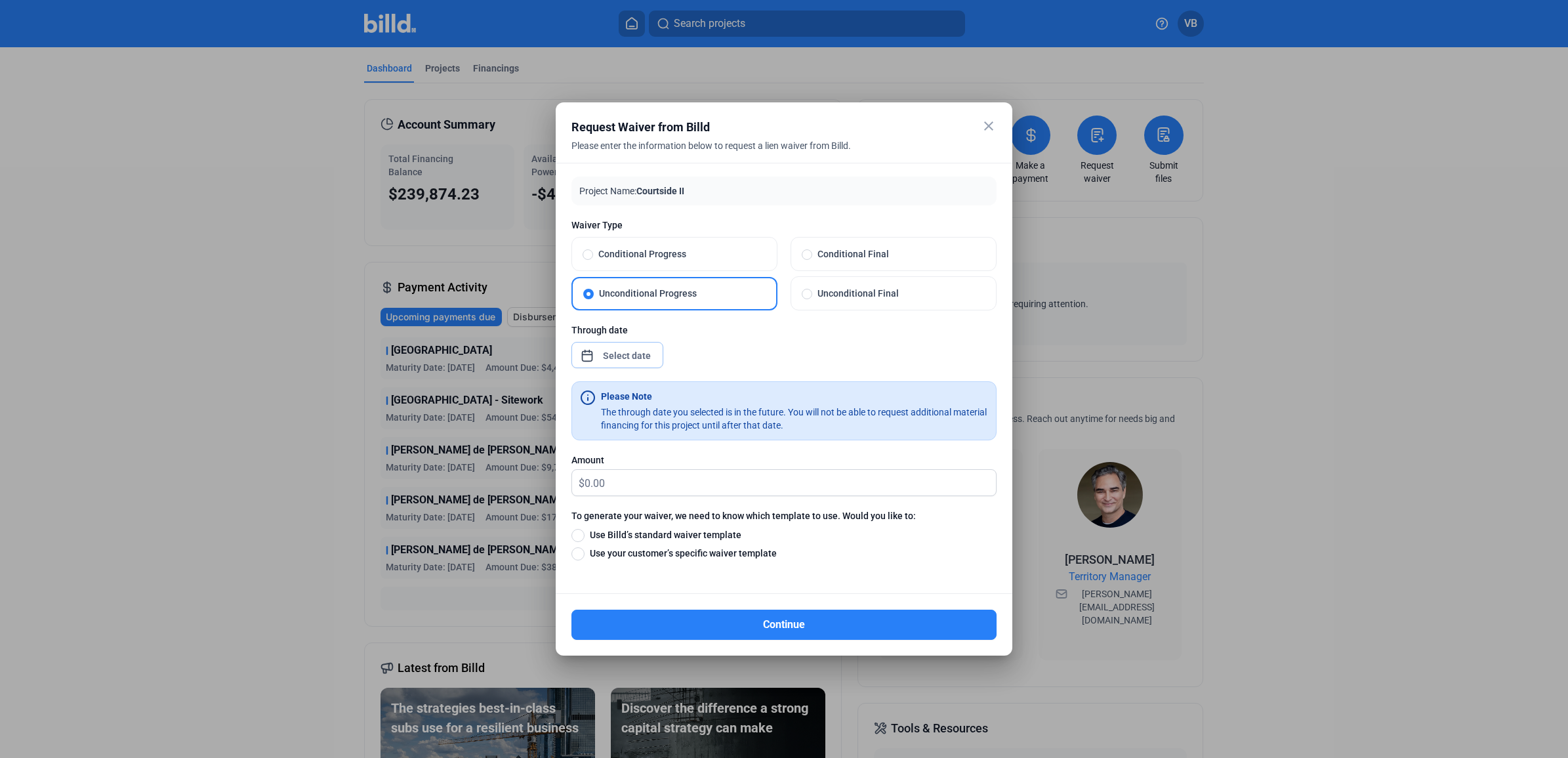
click at [613, 358] on input at bounding box center [627, 356] width 56 height 15
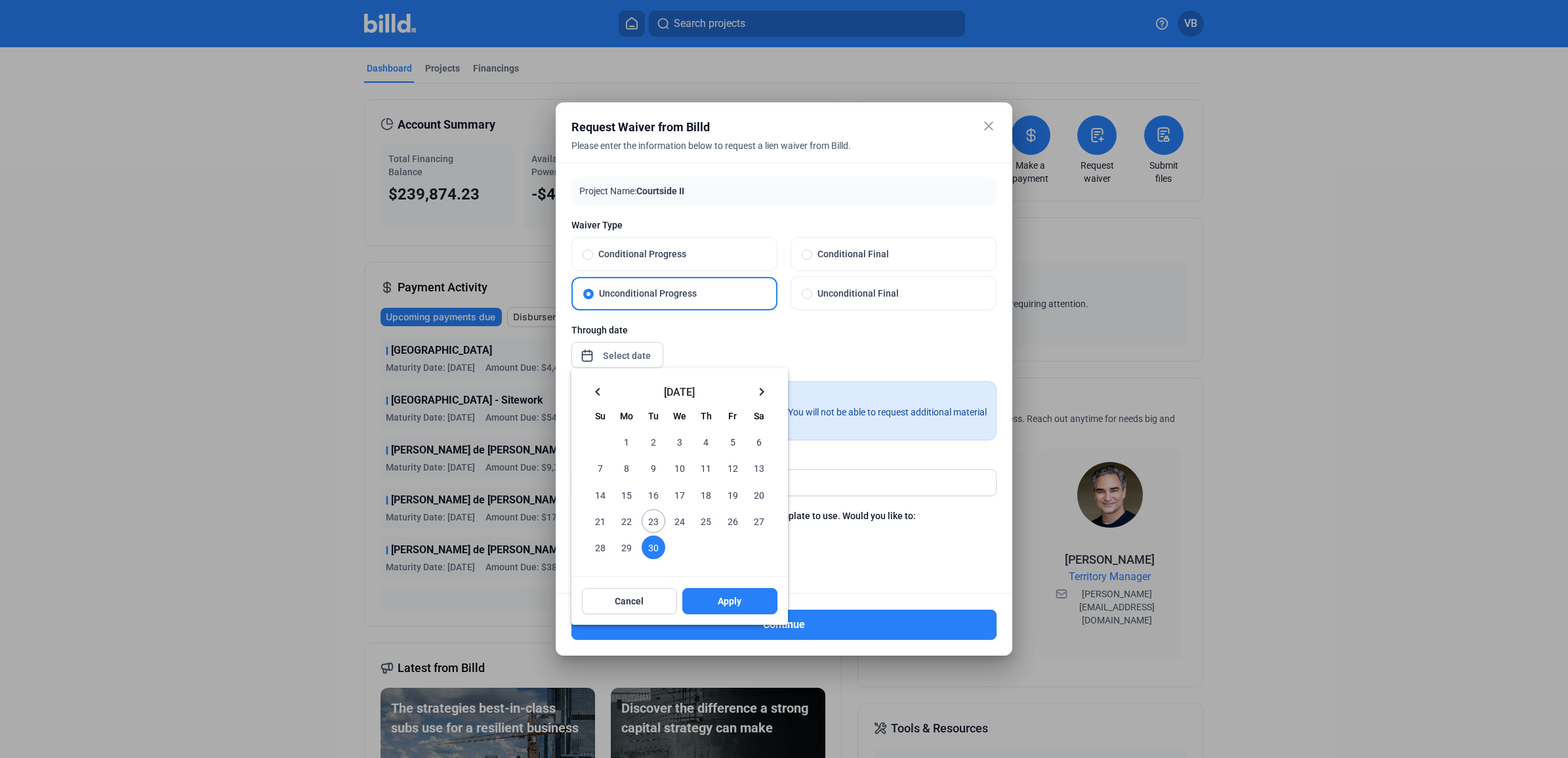
click at [598, 391] on mat-icon "keyboard_arrow_left" at bounding box center [597, 392] width 15 height 15
click at [707, 551] on span "31" at bounding box center [706, 548] width 24 height 24
click at [763, 605] on button "Apply" at bounding box center [730, 601] width 95 height 26
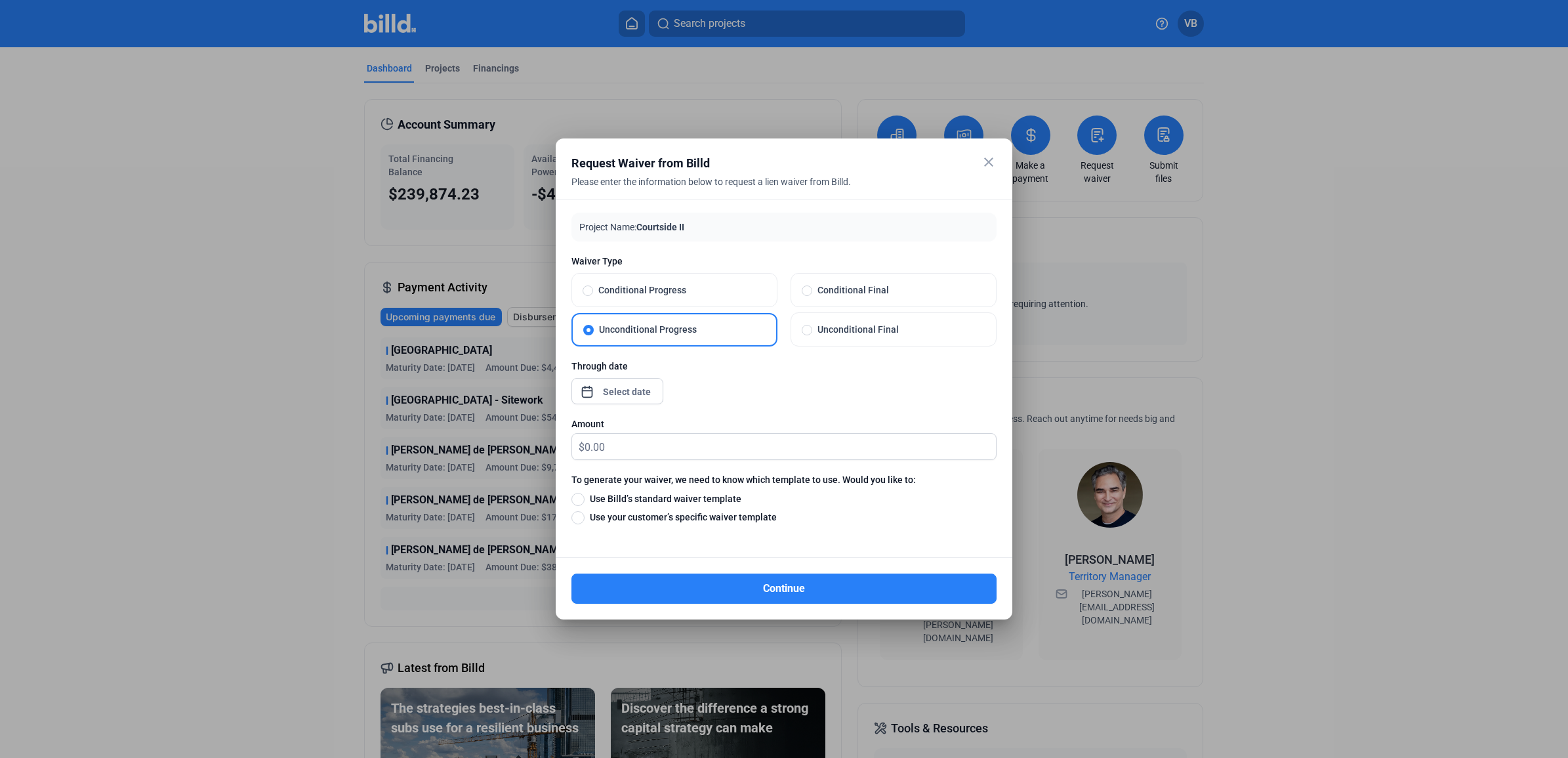
click at [721, 387] on div "Through date" at bounding box center [784, 388] width 425 height 57
click at [686, 446] on input "text" at bounding box center [790, 447] width 411 height 26
type input "1,617.84"
click at [595, 518] on span "Use your customer’s specific waiver template" at bounding box center [681, 517] width 192 height 13
click at [585, 518] on input "Use your customer’s specific waiver template" at bounding box center [578, 517] width 13 height 15
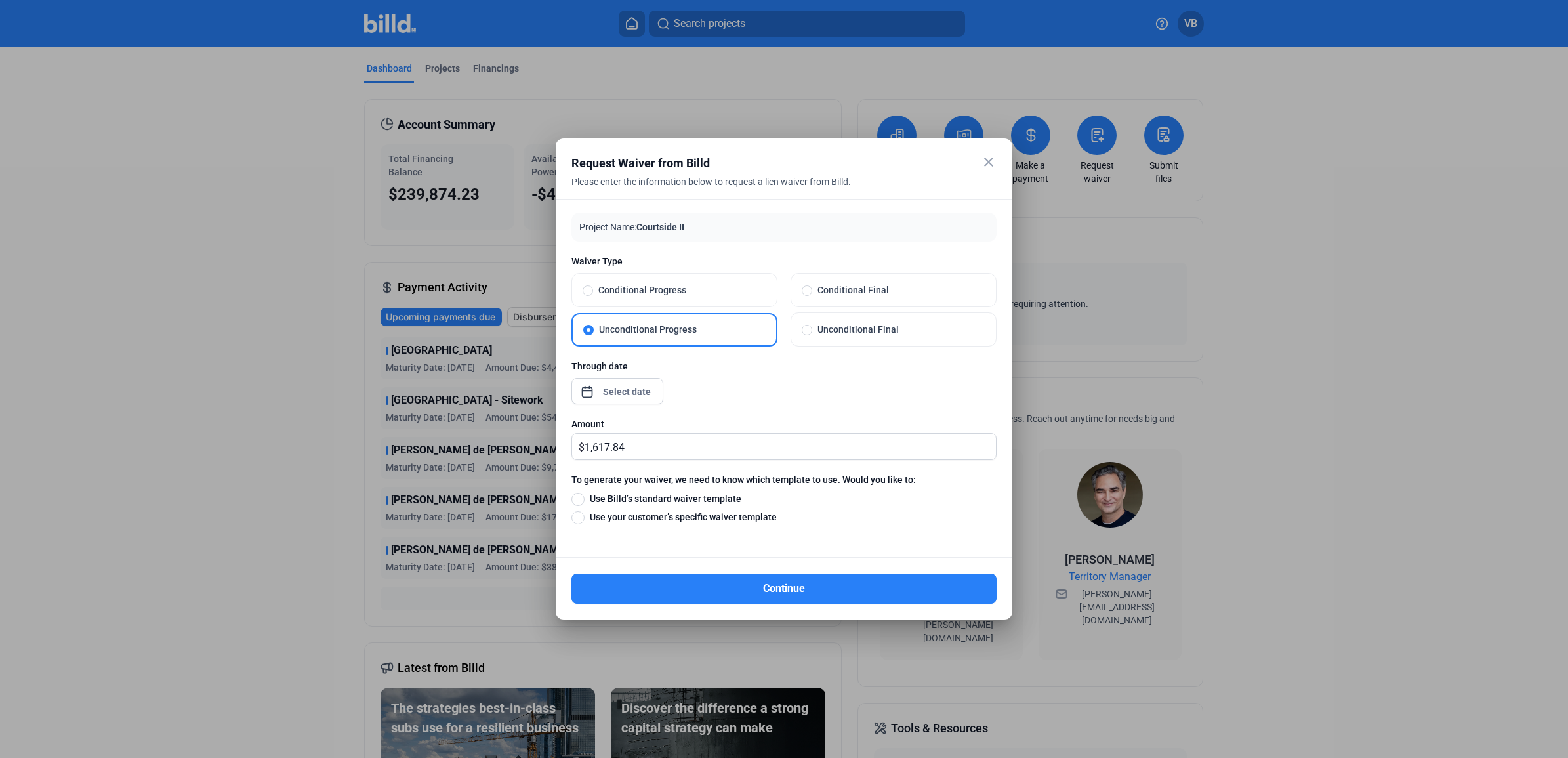
radio input "true"
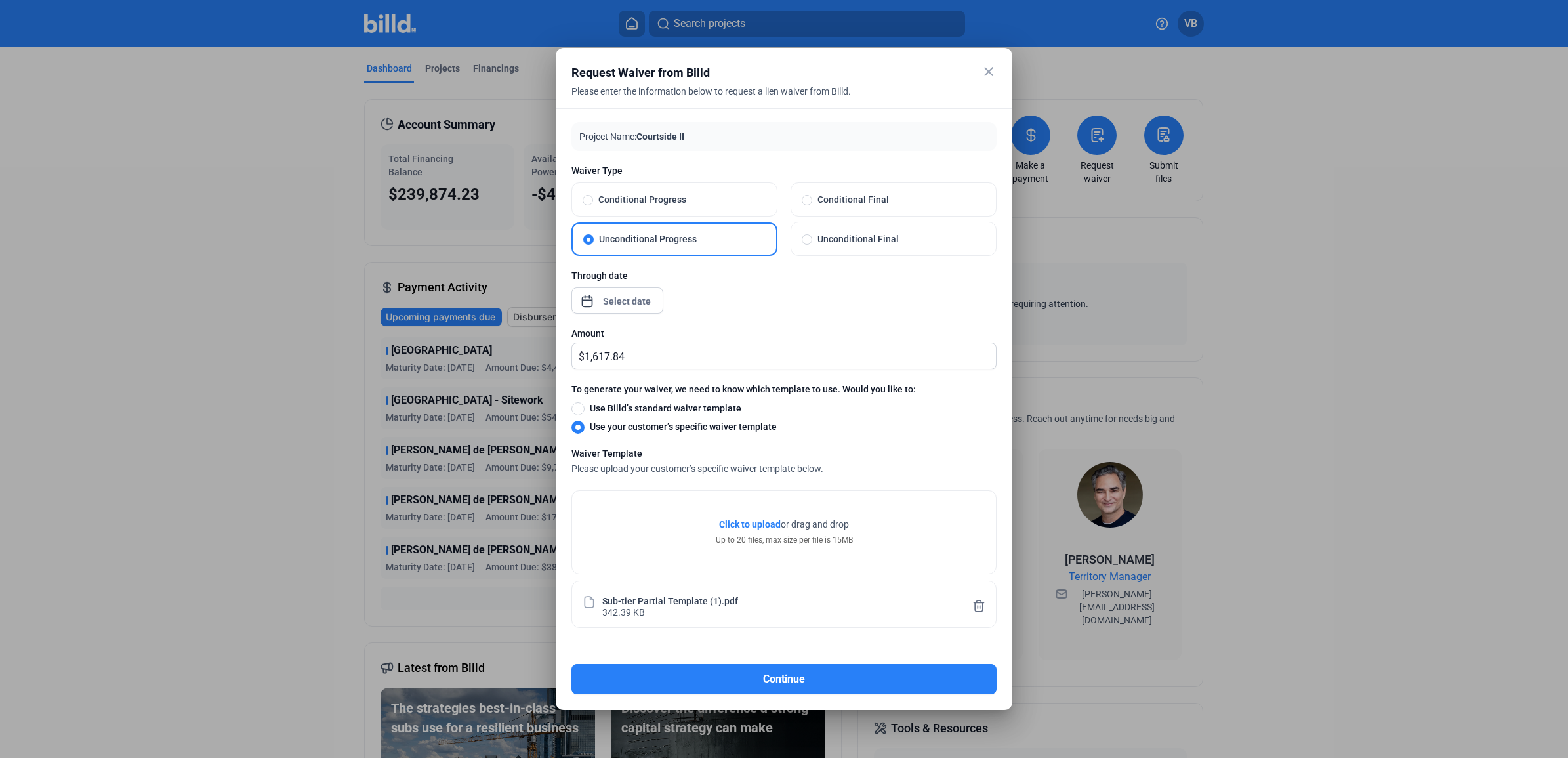
click at [574, 407] on span at bounding box center [578, 409] width 13 height 13
click at [574, 407] on input "Use Billd’s standard waiver template" at bounding box center [578, 408] width 13 height 15
radio input "true"
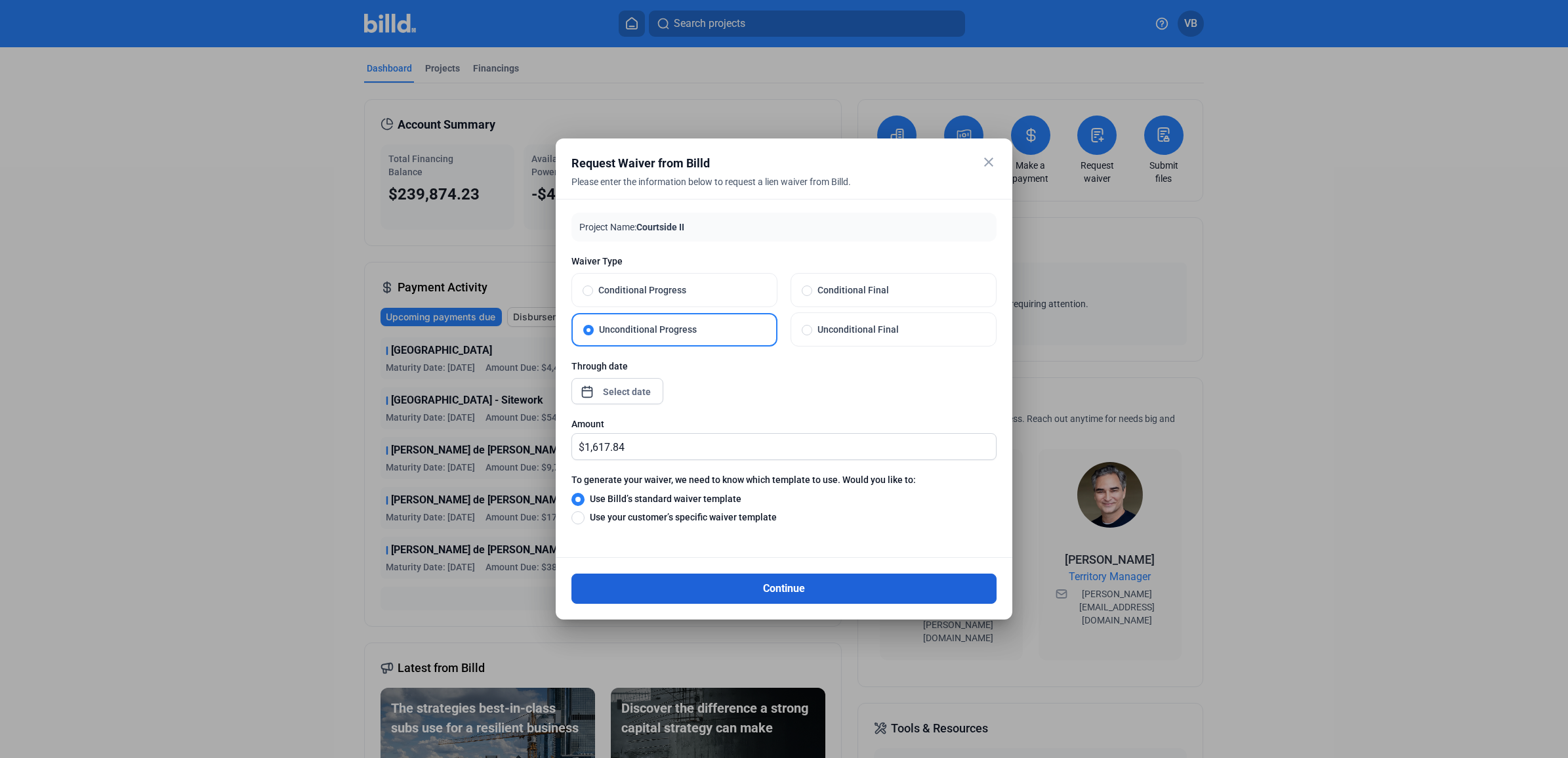
click at [812, 588] on button "Continue" at bounding box center [784, 588] width 425 height 30
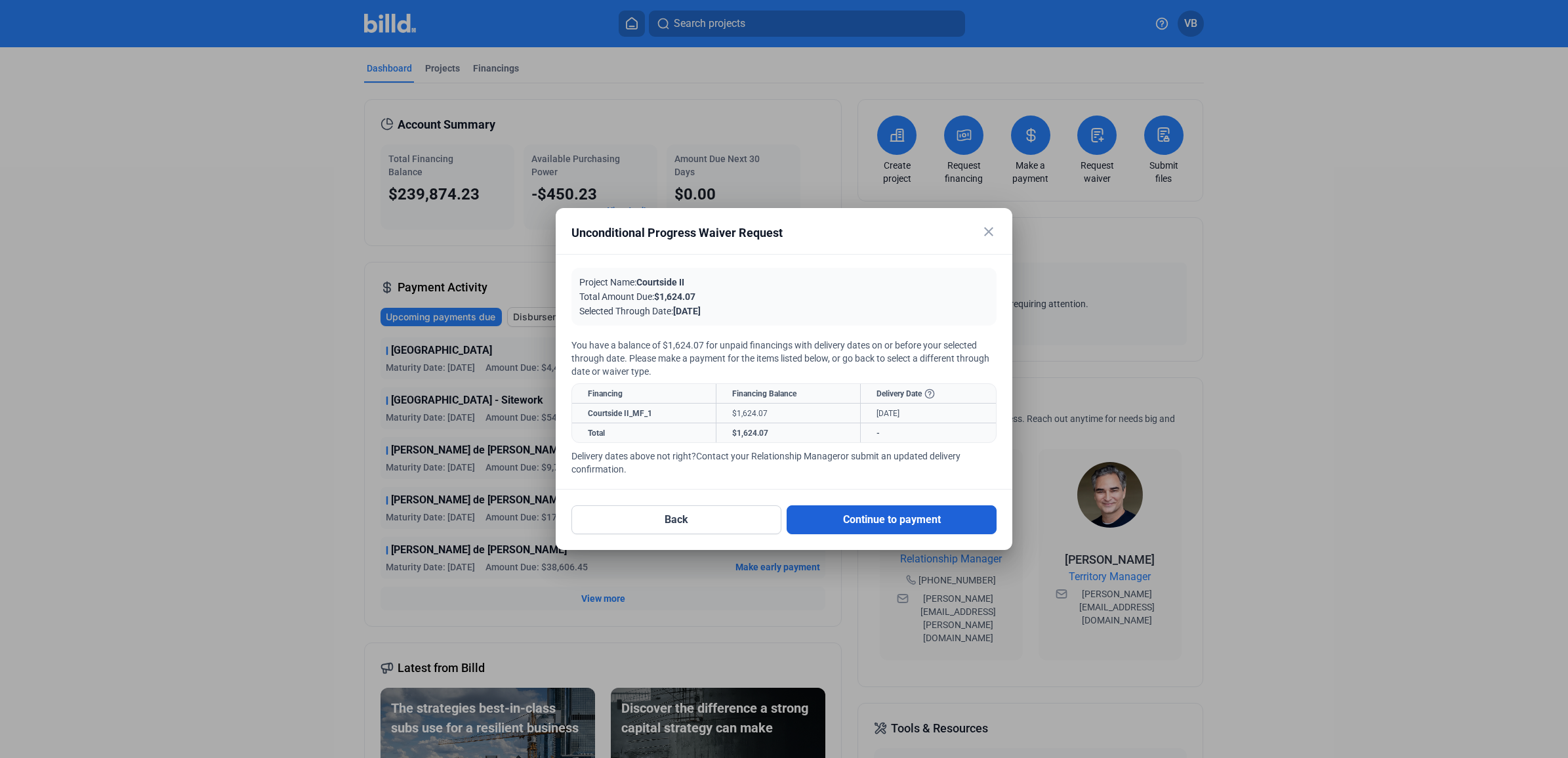
click at [873, 518] on button "Continue to payment" at bounding box center [891, 520] width 210 height 29
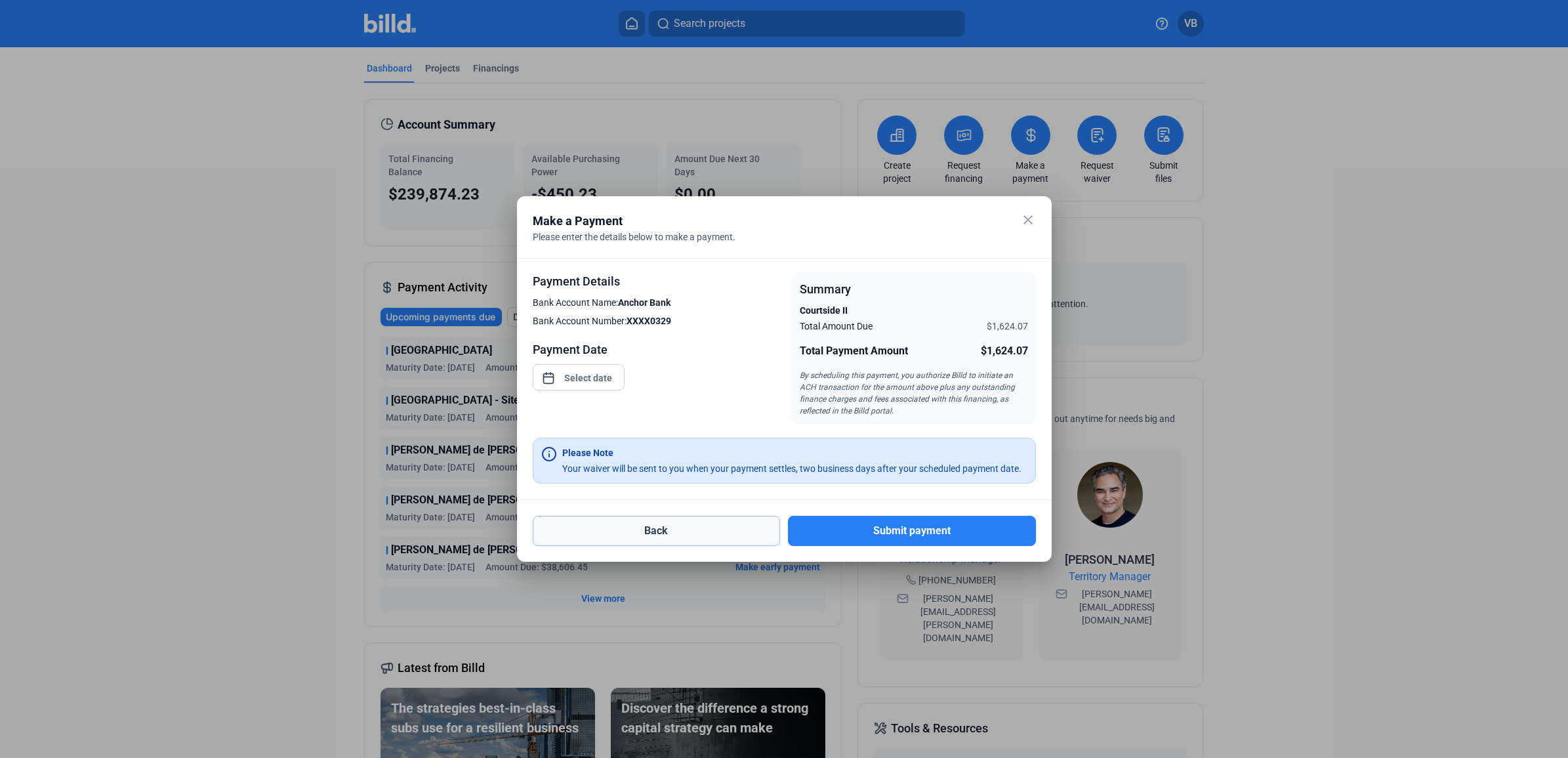
click at [693, 520] on button "Back" at bounding box center [657, 531] width 248 height 30
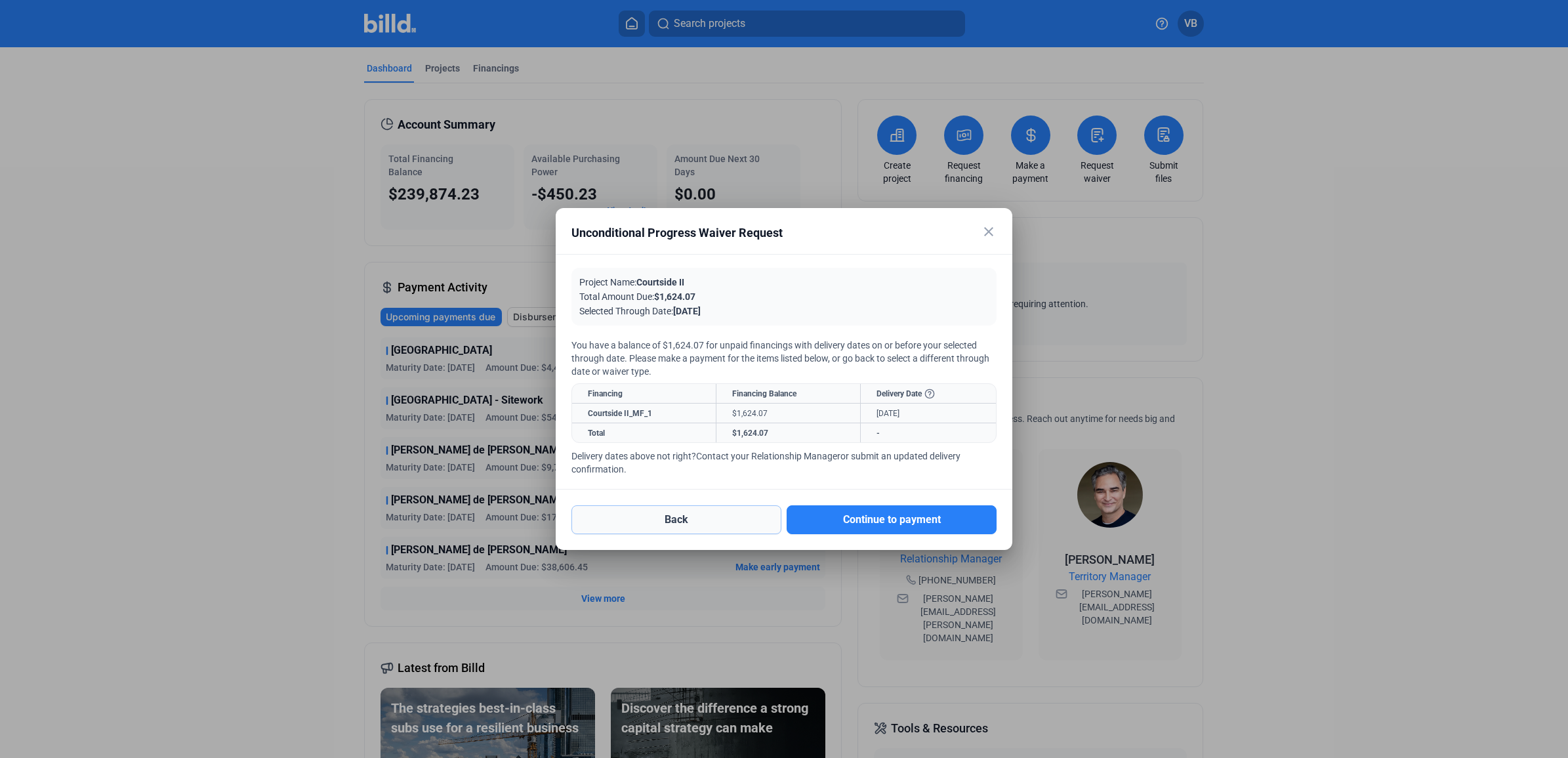
click at [711, 518] on button "Back" at bounding box center [676, 520] width 210 height 29
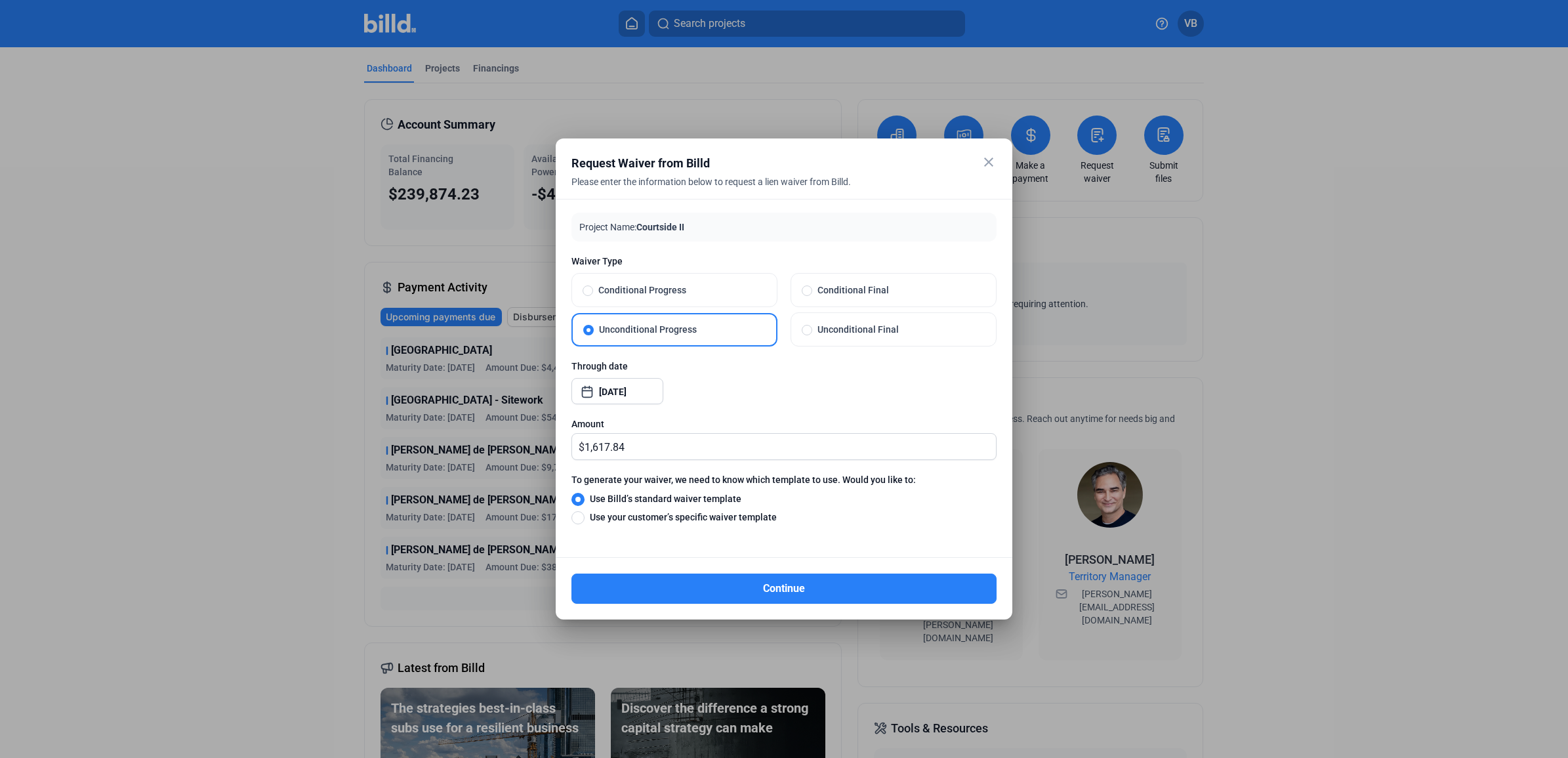
click at [982, 159] on mat-icon "close" at bounding box center [988, 162] width 15 height 15
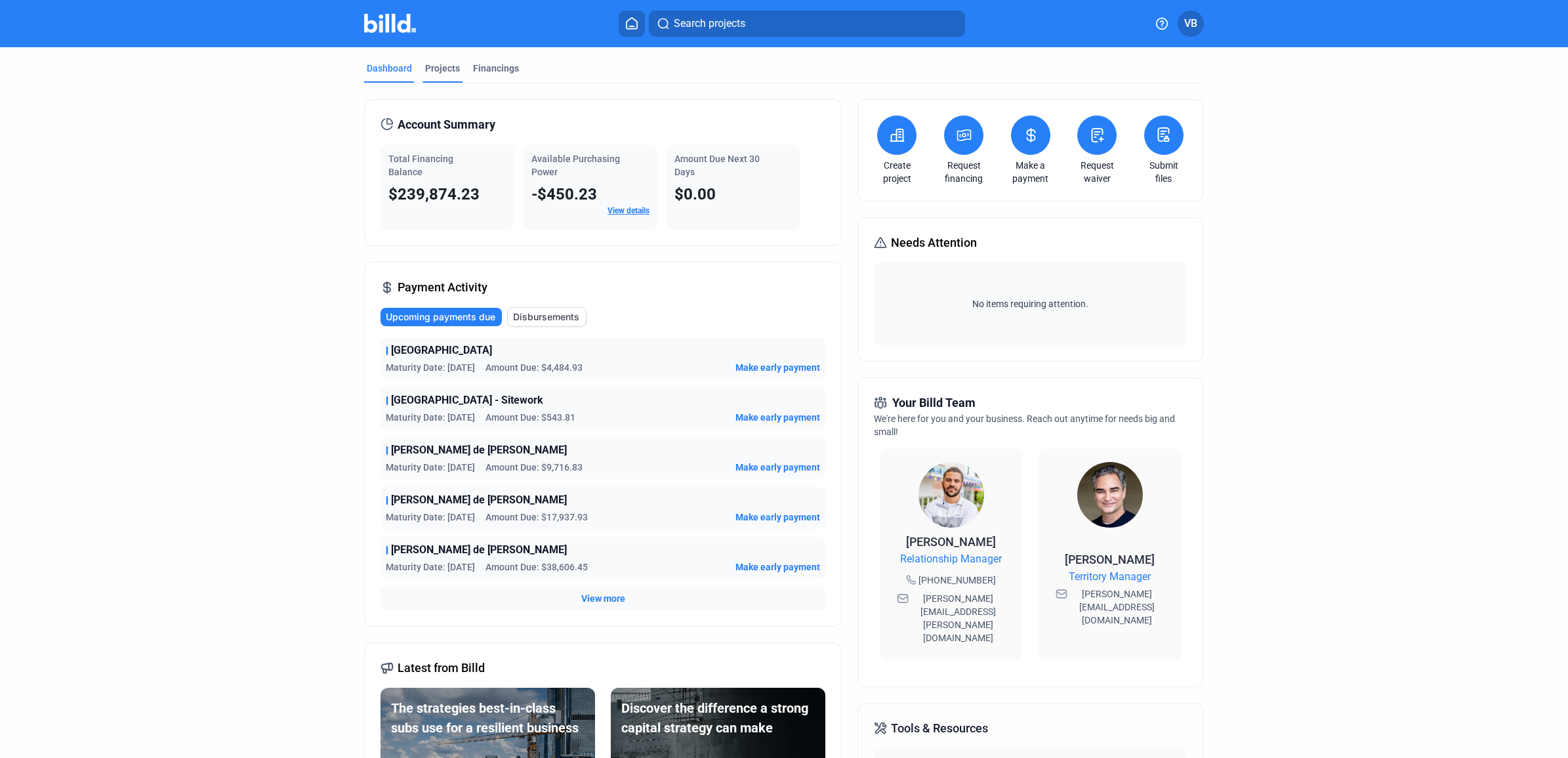
click at [450, 70] on div "Projects" at bounding box center [442, 68] width 35 height 13
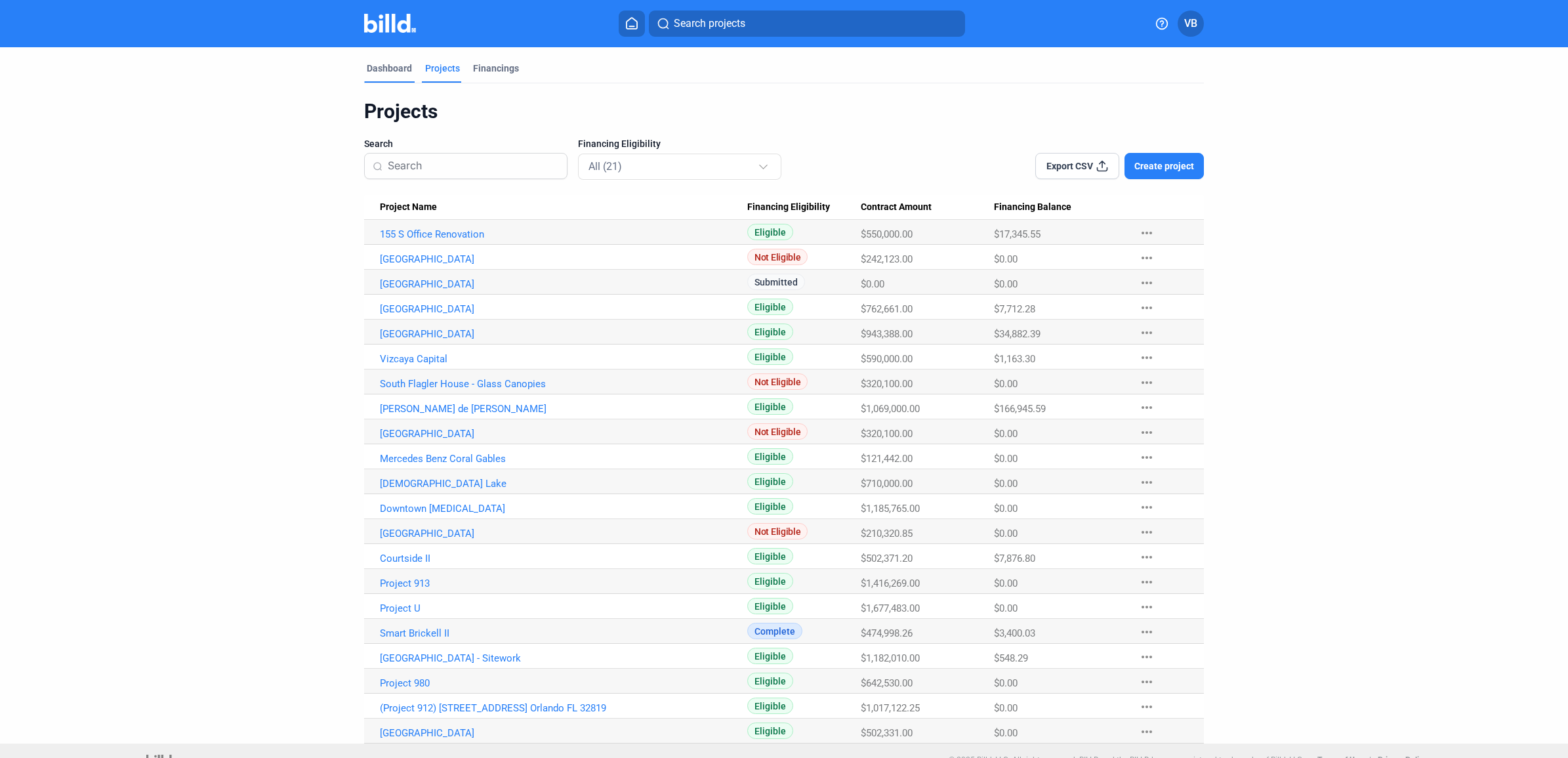
click at [369, 61] on mat-tab-group "Dashboard Projects Financings Projects Search Financing Eligibility All (21) Ex…" at bounding box center [784, 395] width 840 height 696
drag, startPoint x: 369, startPoint y: 61, endPoint x: 369, endPoint y: 69, distance: 8.0
click at [369, 69] on div "Dashboard" at bounding box center [389, 68] width 46 height 13
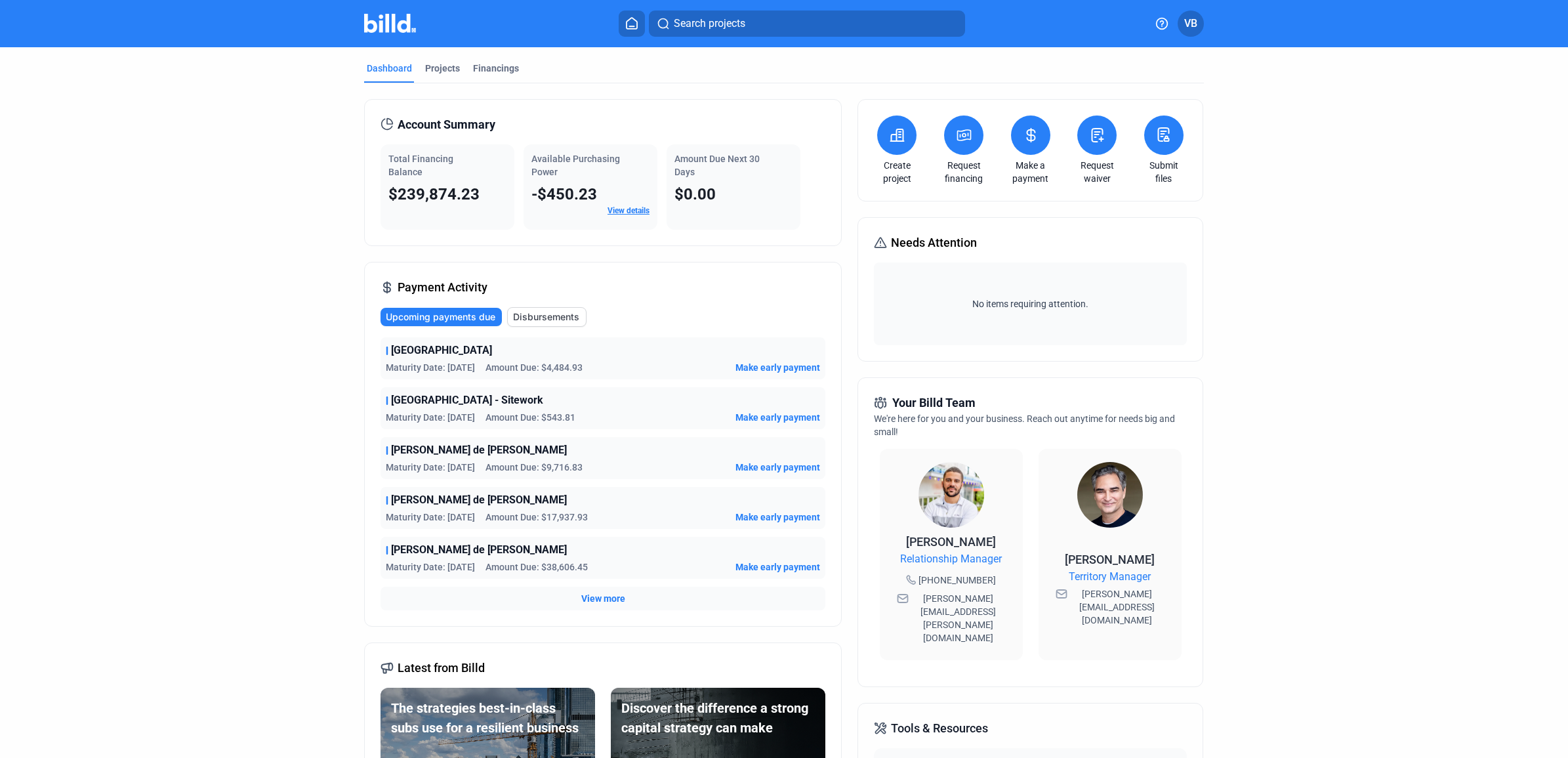
drag, startPoint x: 1090, startPoint y: 169, endPoint x: 1111, endPoint y: 250, distance: 83.7
click at [1114, 255] on div "Create project Request financing Make a payment Request waiver Submit files Nee…" at bounding box center [1030, 524] width 345 height 851
drag, startPoint x: 1111, startPoint y: 250, endPoint x: 1068, endPoint y: 218, distance: 53.6
click at [1068, 218] on div "Needs Attention No items requiring attention." at bounding box center [1030, 290] width 345 height 144
click at [1021, 156] on div "Make a payment" at bounding box center [1031, 150] width 46 height 69
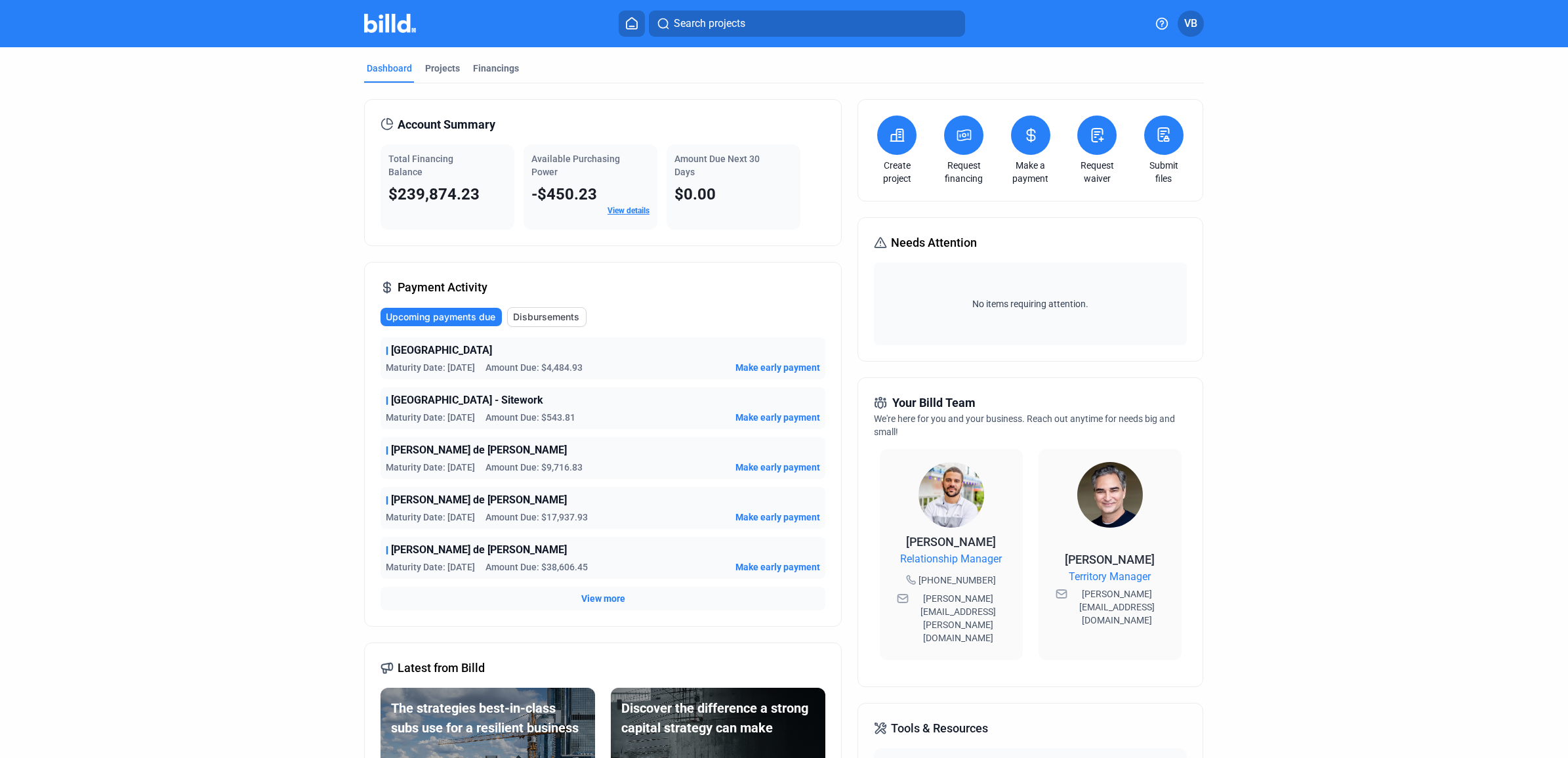
click at [1032, 158] on div "Make a payment" at bounding box center [1031, 150] width 46 height 69
click at [1023, 131] on icon at bounding box center [1030, 135] width 16 height 15
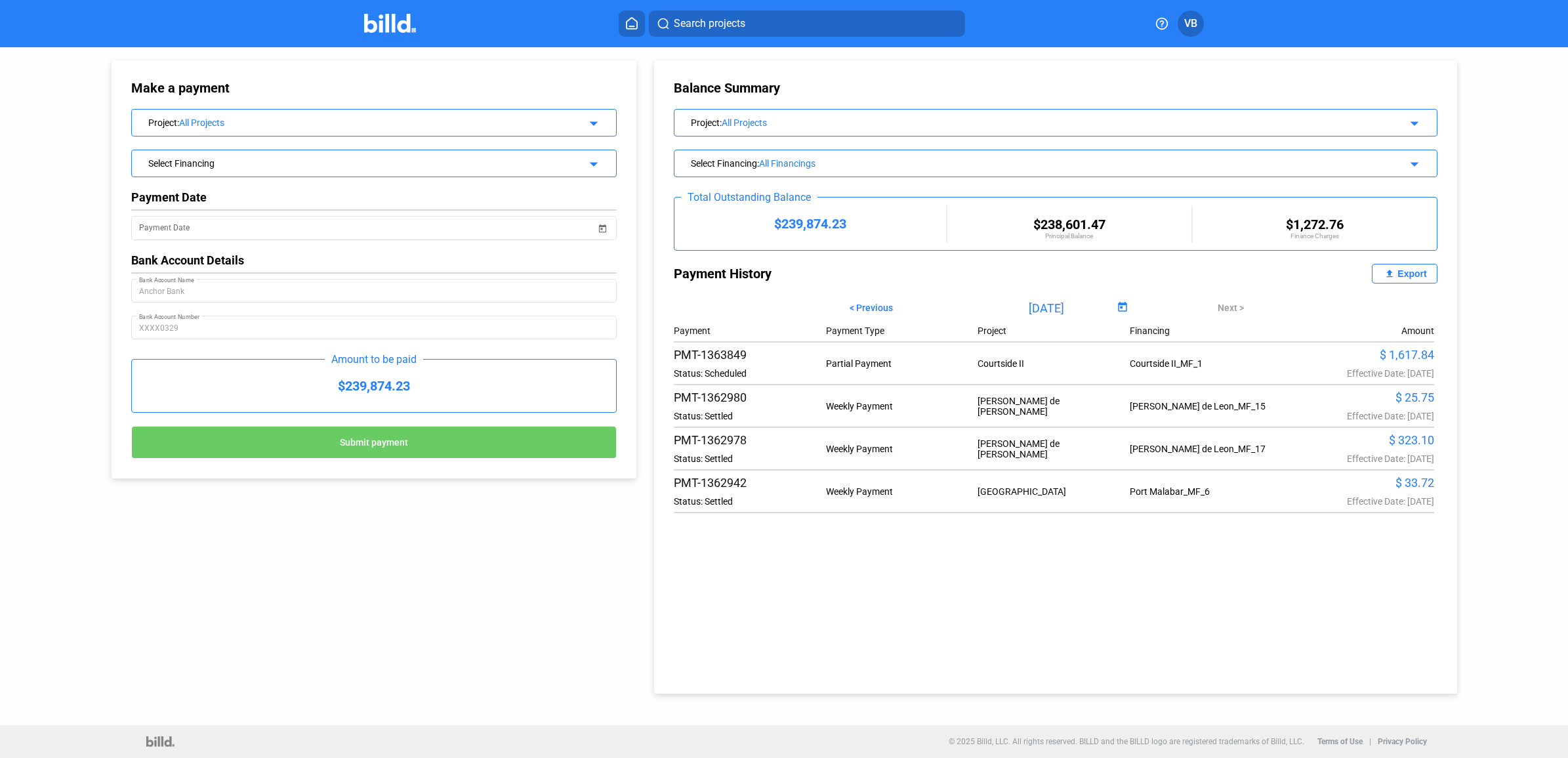
click at [547, 118] on div "All Projects" at bounding box center [367, 123] width 376 height 11
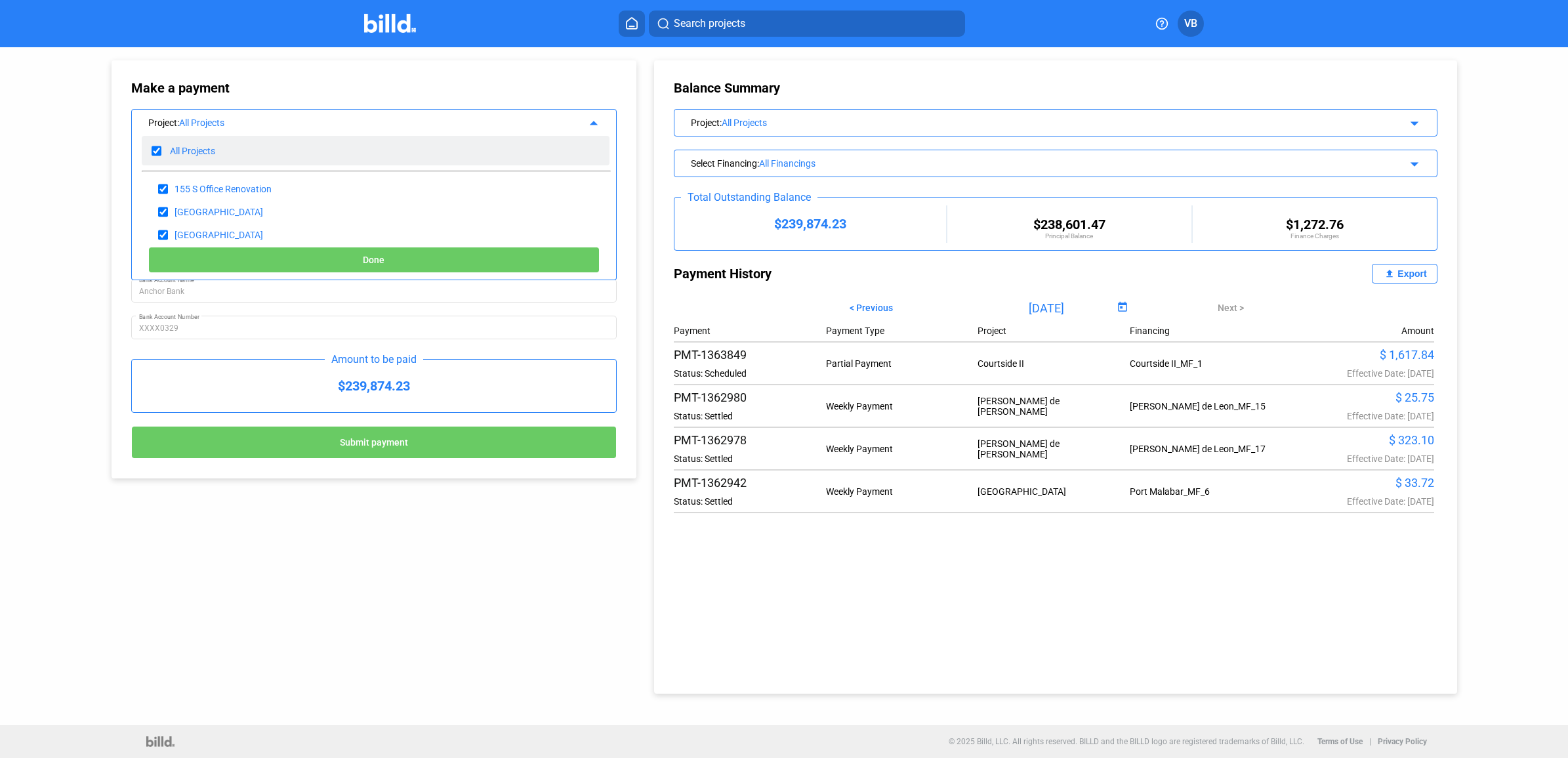
click at [291, 155] on div "All Projects" at bounding box center [375, 151] width 468 height 29
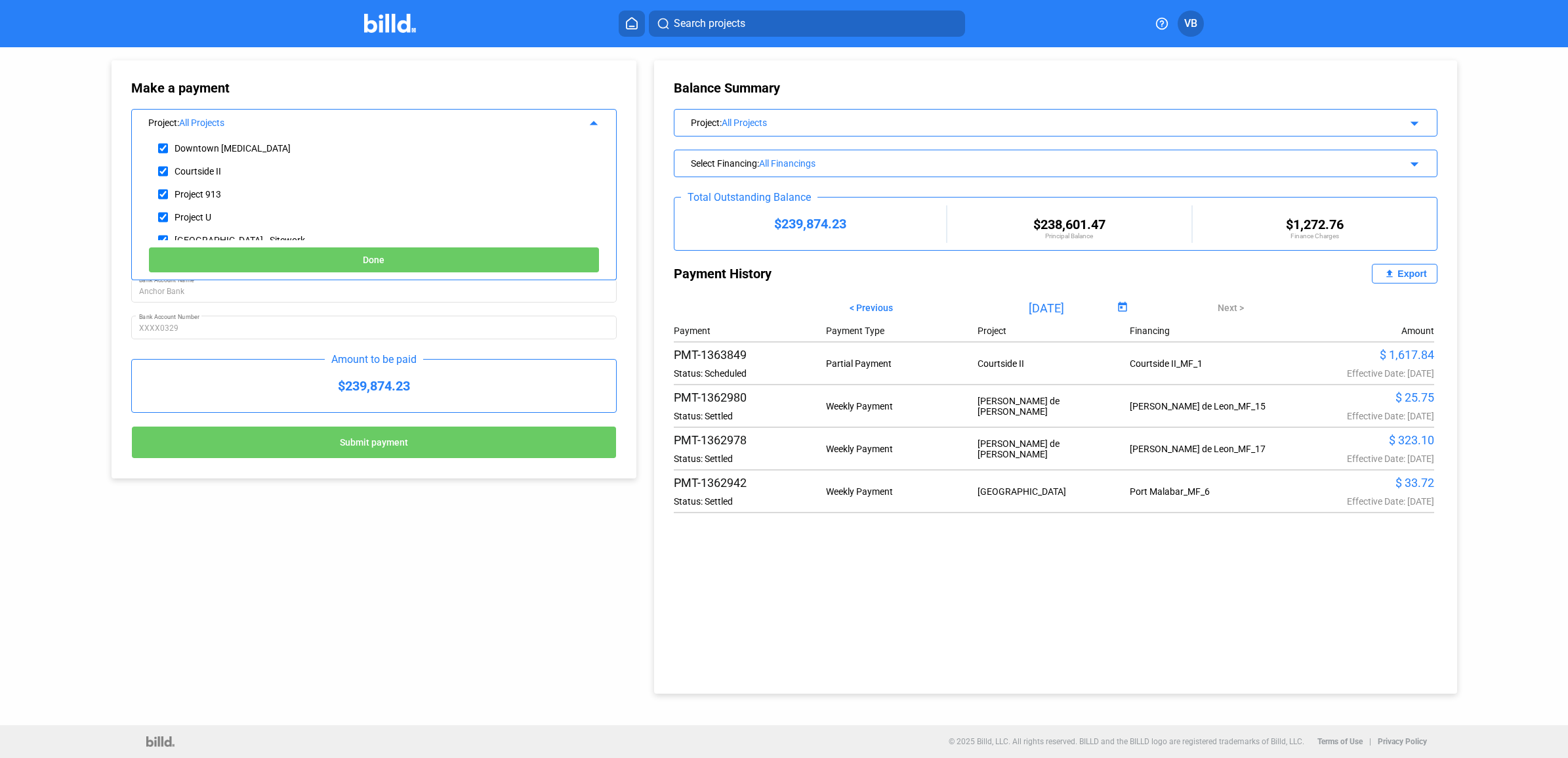
scroll to position [164, 0]
click at [233, 205] on div "Courtside II" at bounding box center [294, 208] width 304 height 23
click at [162, 205] on input "checkbox" at bounding box center [163, 209] width 10 height 20
checkbox input "true"
click at [257, 253] on button "Done" at bounding box center [374, 259] width 451 height 26
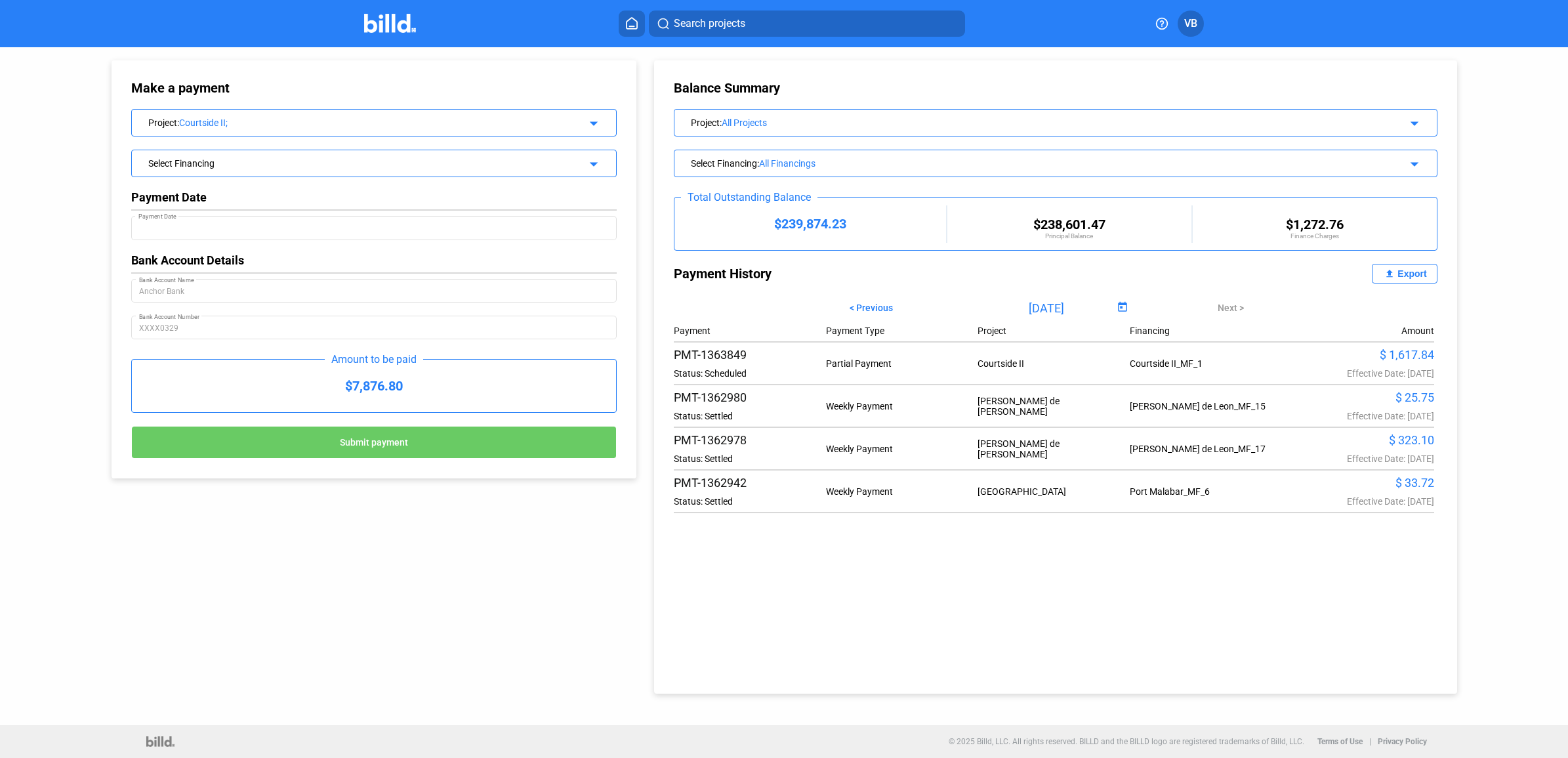
click at [312, 172] on div "Select Financing arrow_drop_down" at bounding box center [374, 161] width 484 height 23
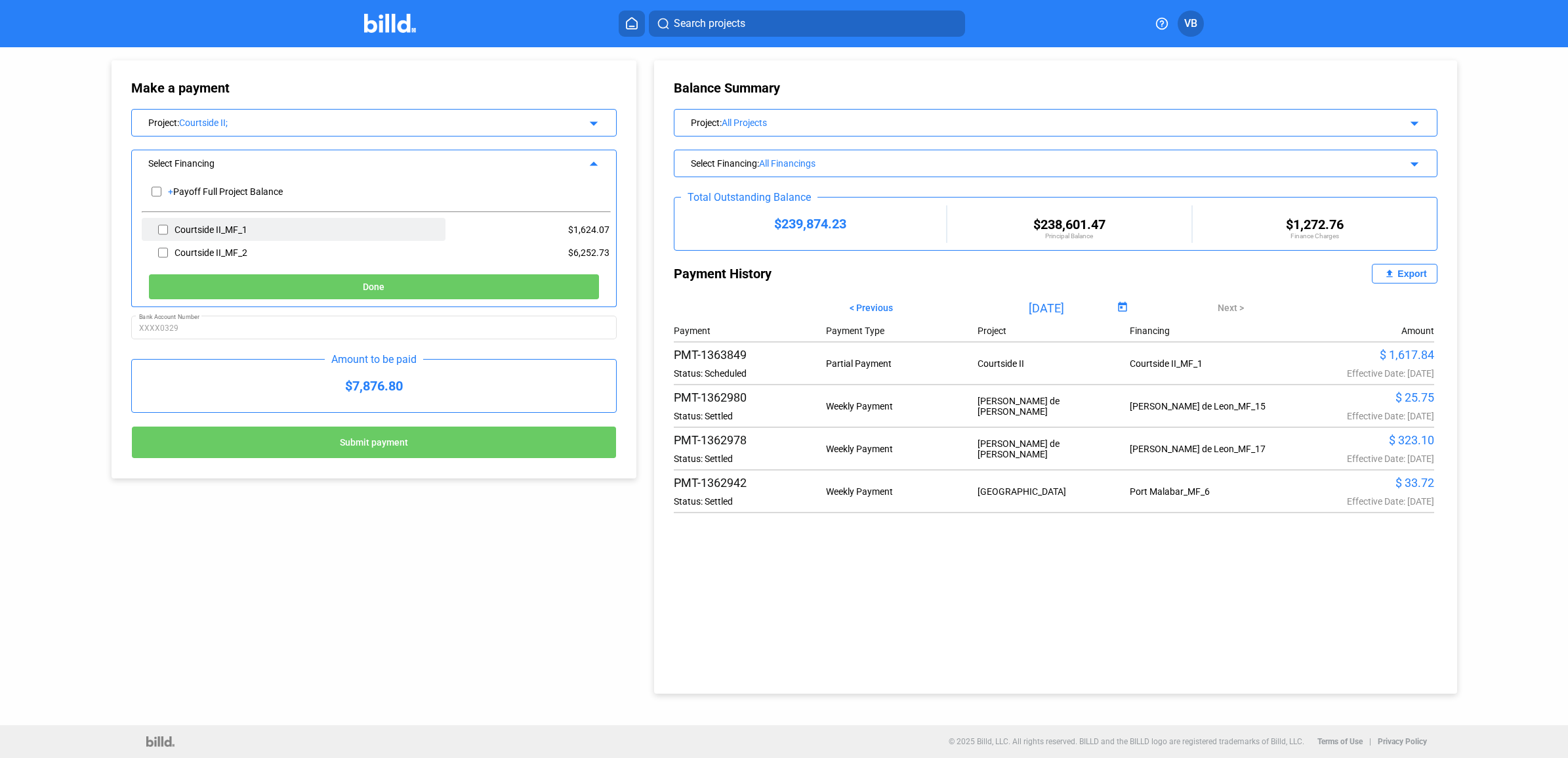
click at [165, 231] on input "checkbox" at bounding box center [163, 230] width 10 height 20
checkbox input "true"
click at [417, 290] on button "Done" at bounding box center [374, 286] width 451 height 26
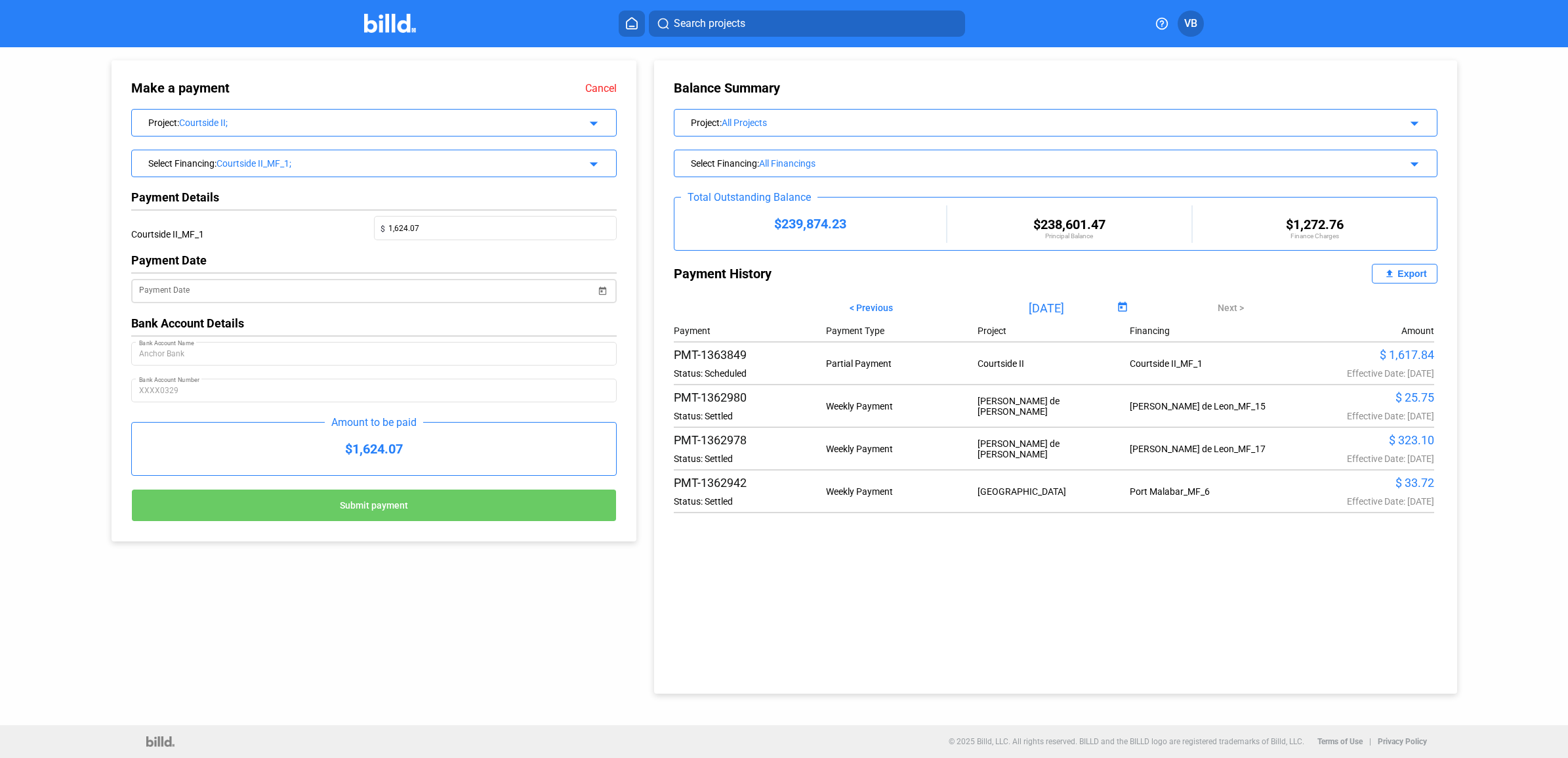
click at [322, 285] on input "Payment Date" at bounding box center [367, 291] width 457 height 15
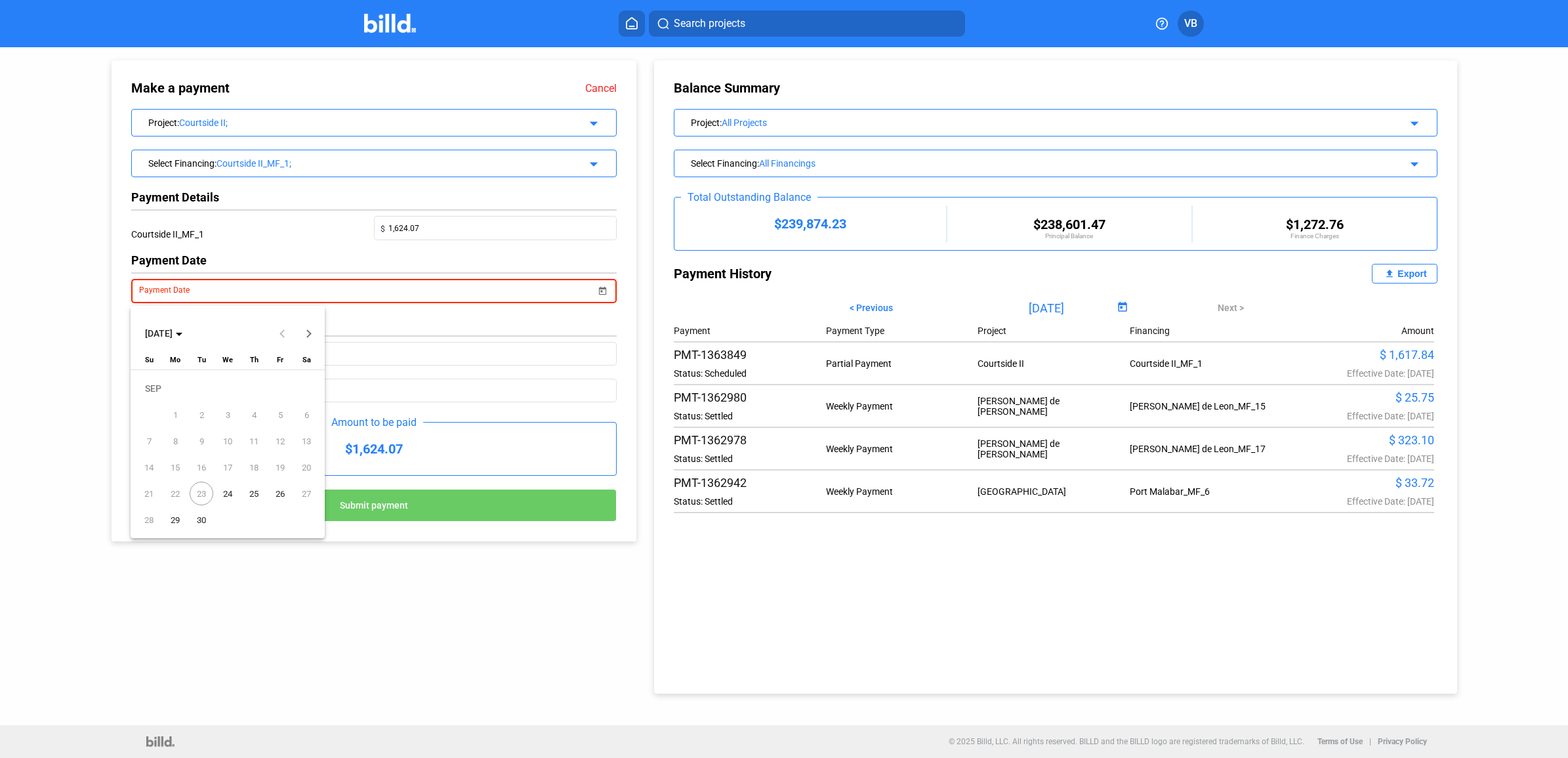
click at [228, 489] on span "24" at bounding box center [228, 494] width 24 height 24
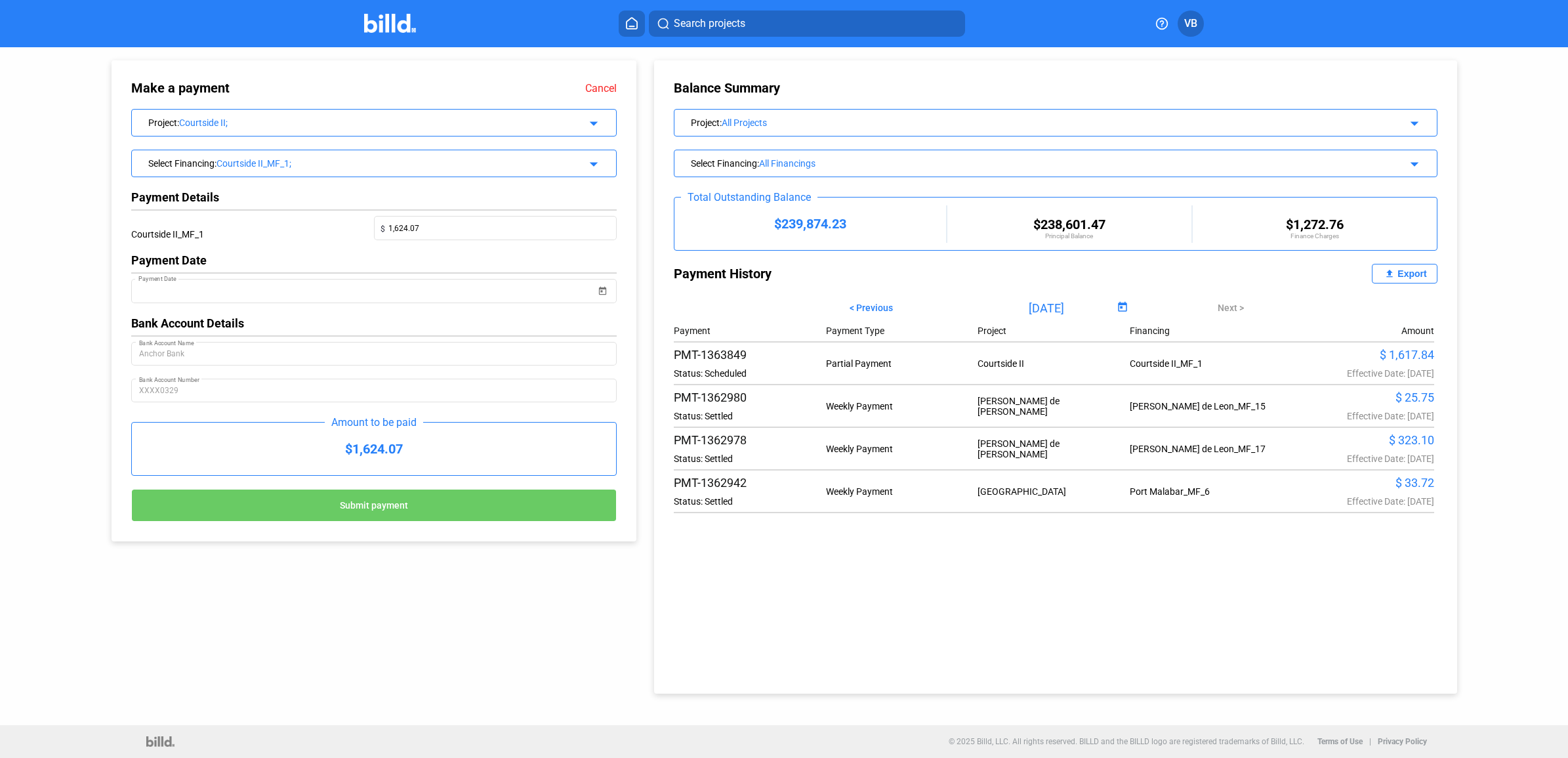
click at [418, 309] on div at bounding box center [374, 309] width 486 height 13
click at [418, 299] on input "Payment Date" at bounding box center [367, 291] width 457 height 15
click at [418, 296] on div at bounding box center [784, 379] width 1568 height 758
click at [410, 365] on div "Anchor Bank Bank Account Name" at bounding box center [374, 352] width 470 height 26
click at [430, 447] on div "$1,624.07" at bounding box center [374, 449] width 484 height 53
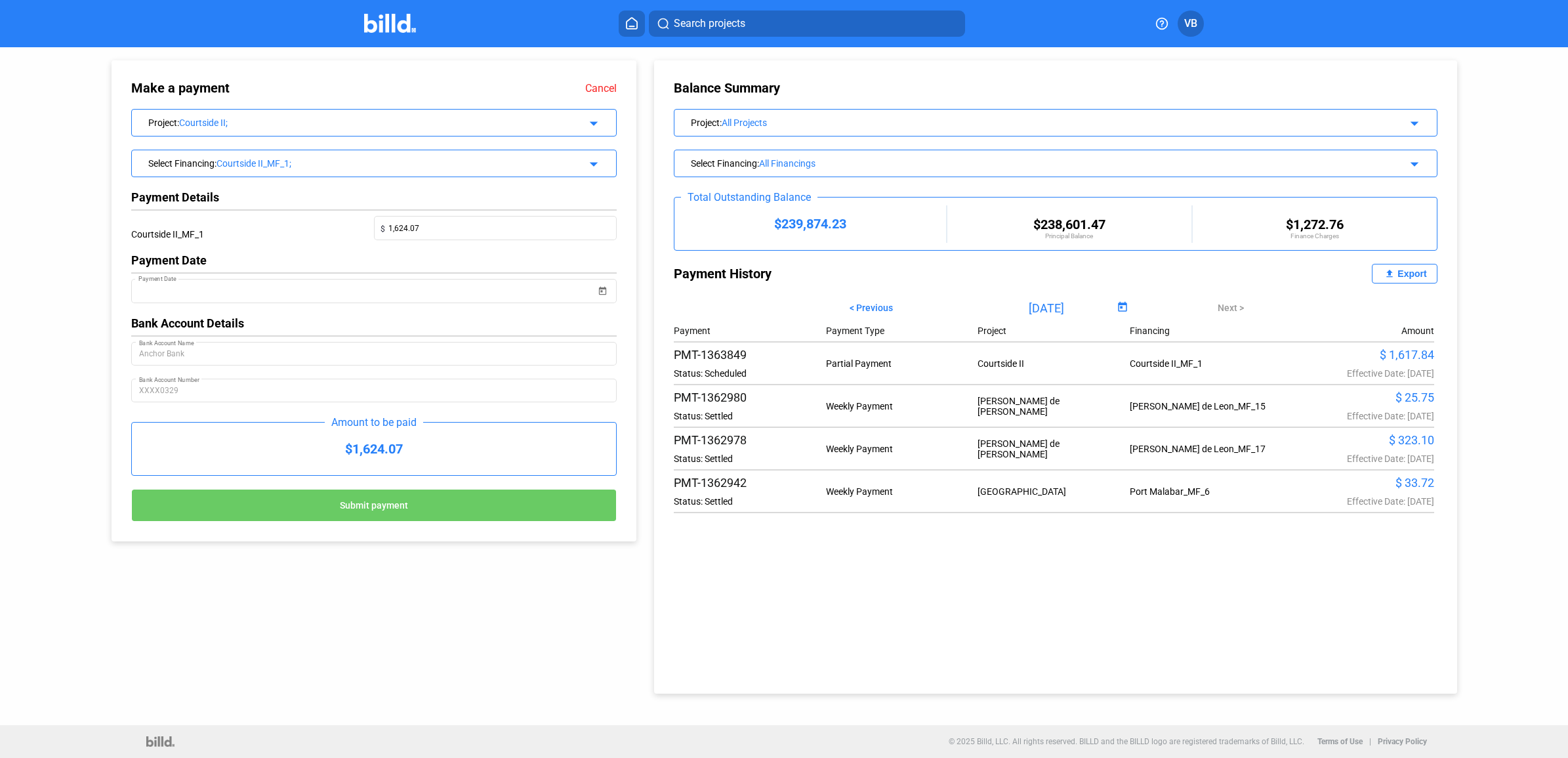
drag, startPoint x: 389, startPoint y: 440, endPoint x: 397, endPoint y: 426, distance: 16.1
click at [389, 440] on div "$1,624.07" at bounding box center [374, 449] width 484 height 53
drag, startPoint x: 487, startPoint y: 217, endPoint x: 489, endPoint y: 224, distance: 7.3
click at [487, 220] on div "$ 1,624.07" at bounding box center [495, 226] width 229 height 26
click at [483, 234] on input "1,624.07" at bounding box center [498, 227] width 221 height 18
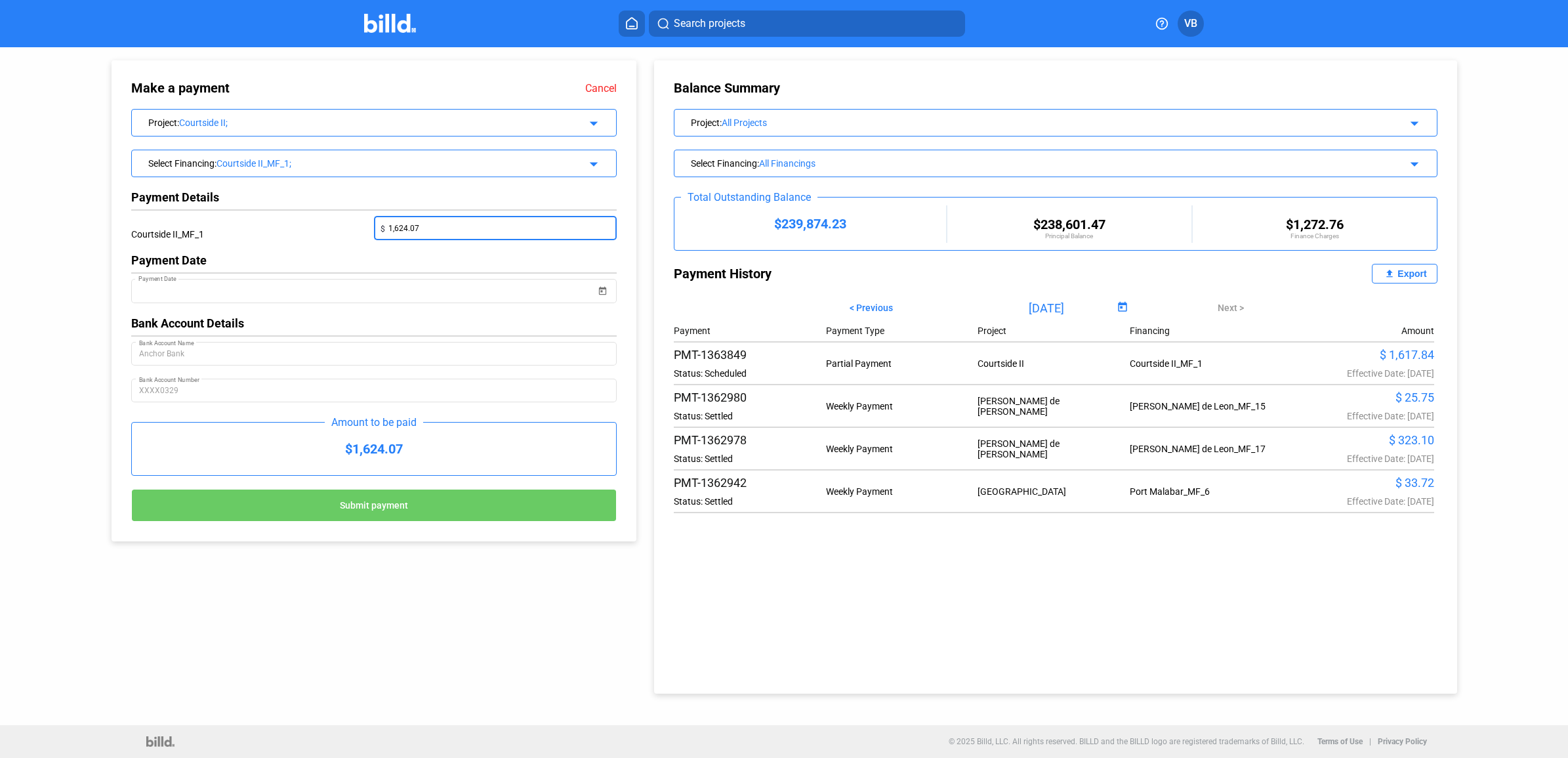
click at [483, 234] on input "1,624.07" at bounding box center [498, 227] width 221 height 18
type input "6"
type input "100"
click at [481, 284] on div "Payment Date" at bounding box center [367, 290] width 457 height 27
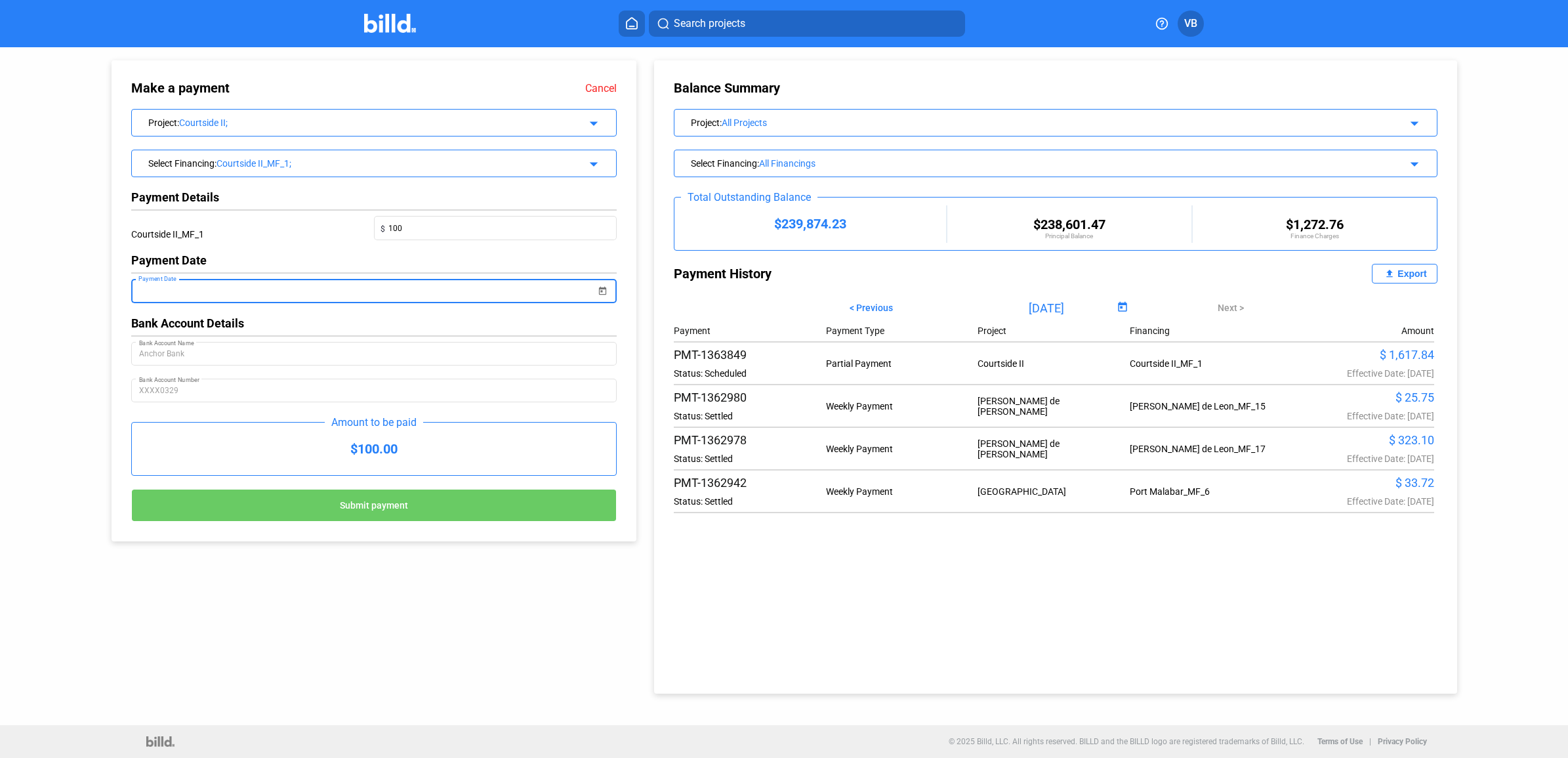
click at [421, 166] on div "Courtside II_MF_1;" at bounding box center [386, 163] width 339 height 11
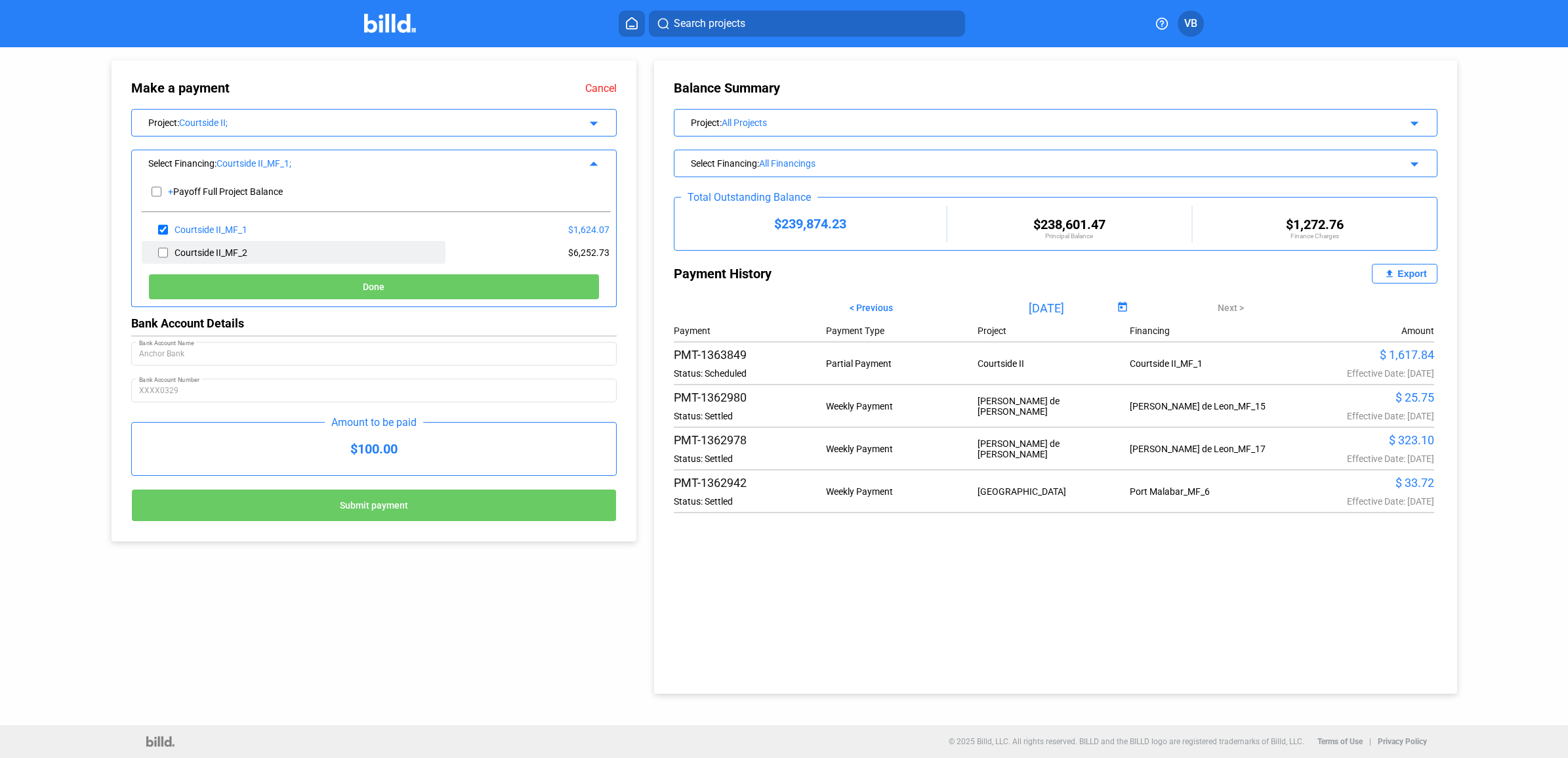
click at [168, 252] on div "Courtside II_MF_2" at bounding box center [294, 252] width 304 height 23
click at [163, 250] on input "checkbox" at bounding box center [163, 252] width 10 height 20
checkbox input "true"
click at [202, 283] on button "Done" at bounding box center [374, 286] width 451 height 26
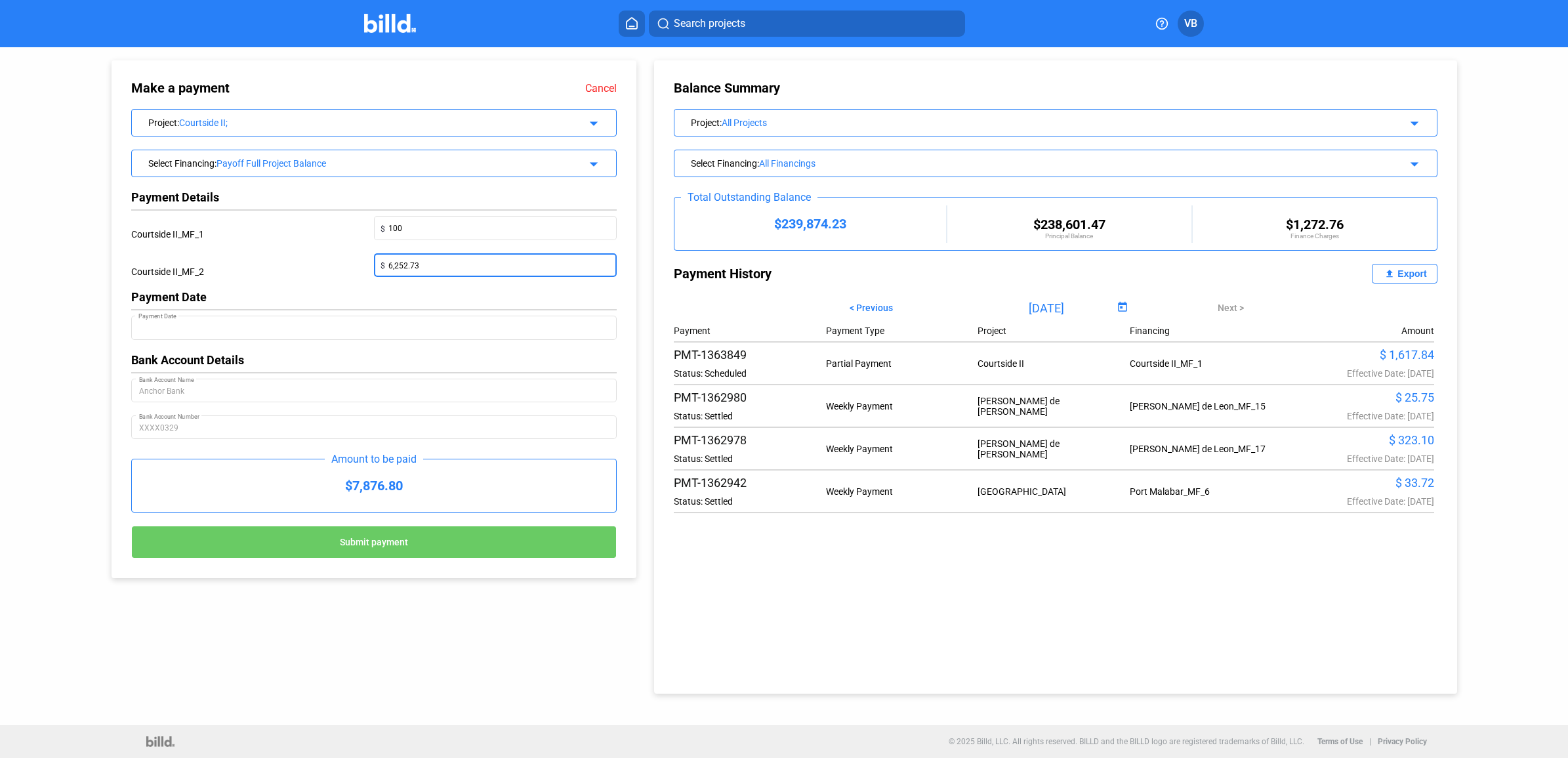
click at [440, 259] on input "6,252.73" at bounding box center [498, 264] width 221 height 18
click at [437, 262] on input "6,252.73" at bounding box center [498, 264] width 221 height 18
click at [437, 262] on input "6,252.73" at bounding box center [498, 264] width 221 height 18
type input "50"
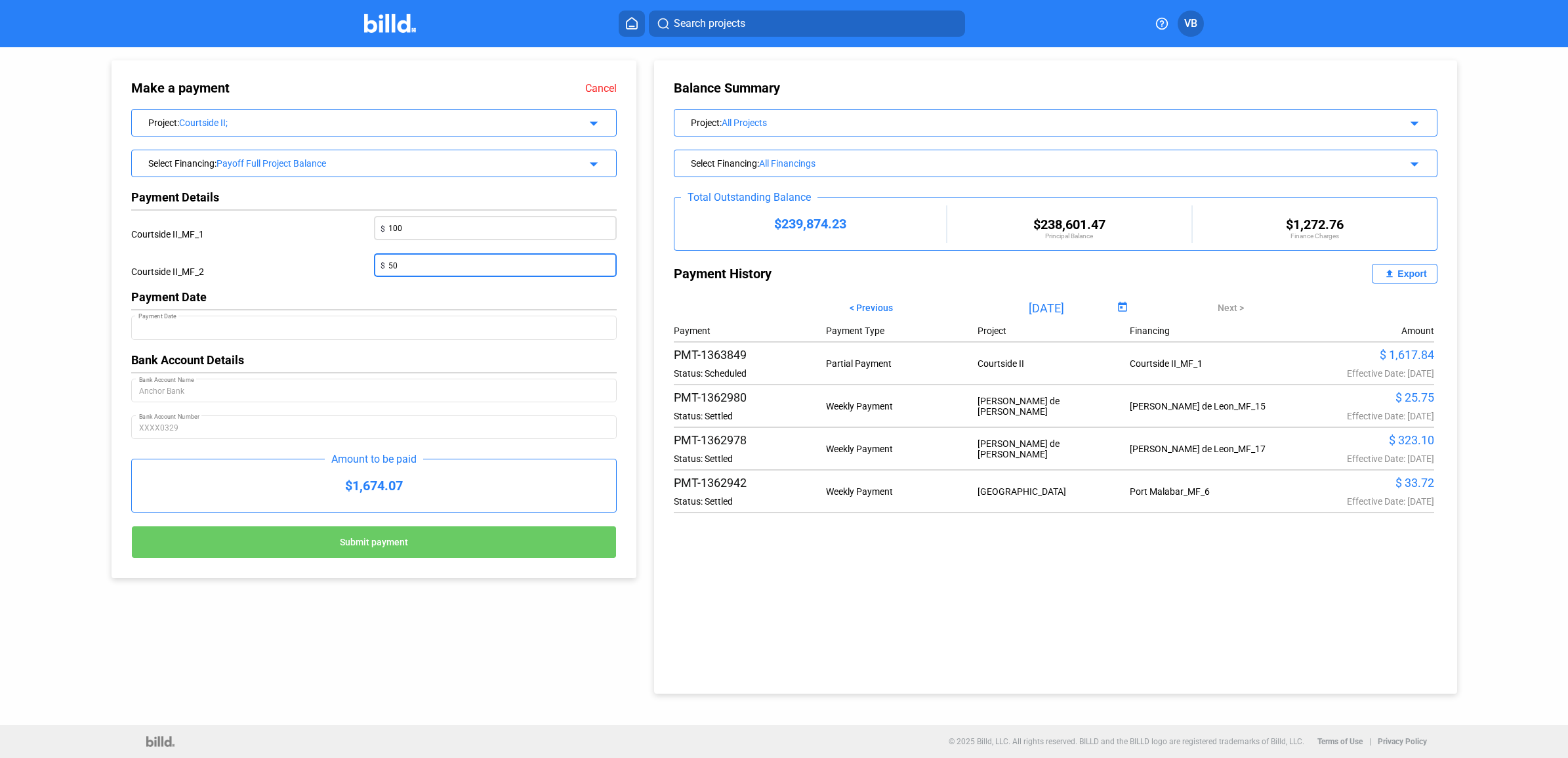
click at [431, 220] on input "100" at bounding box center [498, 227] width 221 height 18
click at [430, 220] on input "100" at bounding box center [498, 227] width 221 height 18
click at [400, 230] on input "50" at bounding box center [498, 227] width 221 height 18
type input "6.23"
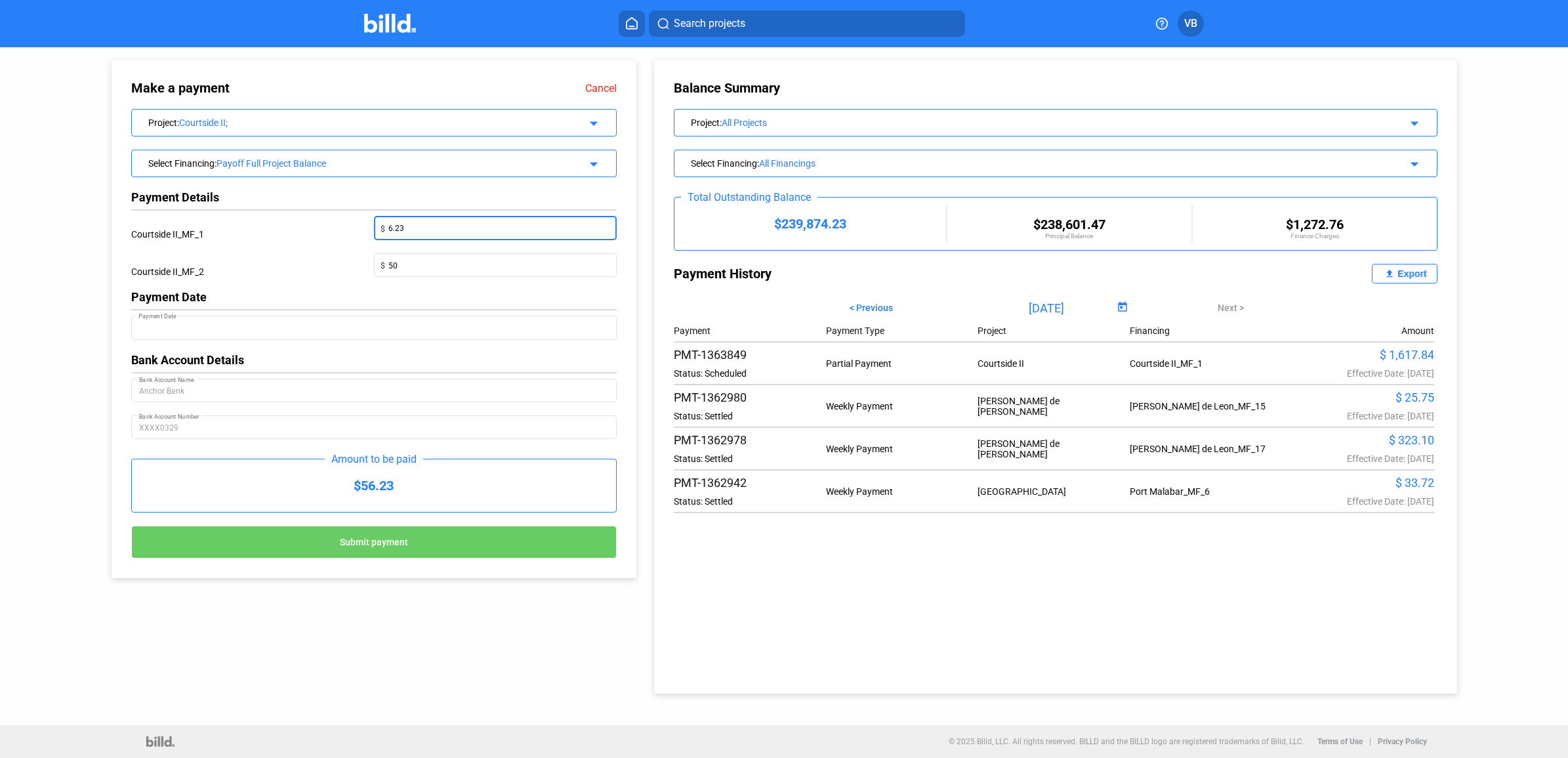
click at [305, 254] on div "Courtside II_MF_2" at bounding box center [252, 271] width 243 height 37
click at [426, 258] on input "50" at bounding box center [498, 264] width 221 height 18
type input "43.77"
click at [451, 340] on div "Payment Date" at bounding box center [374, 326] width 470 height 27
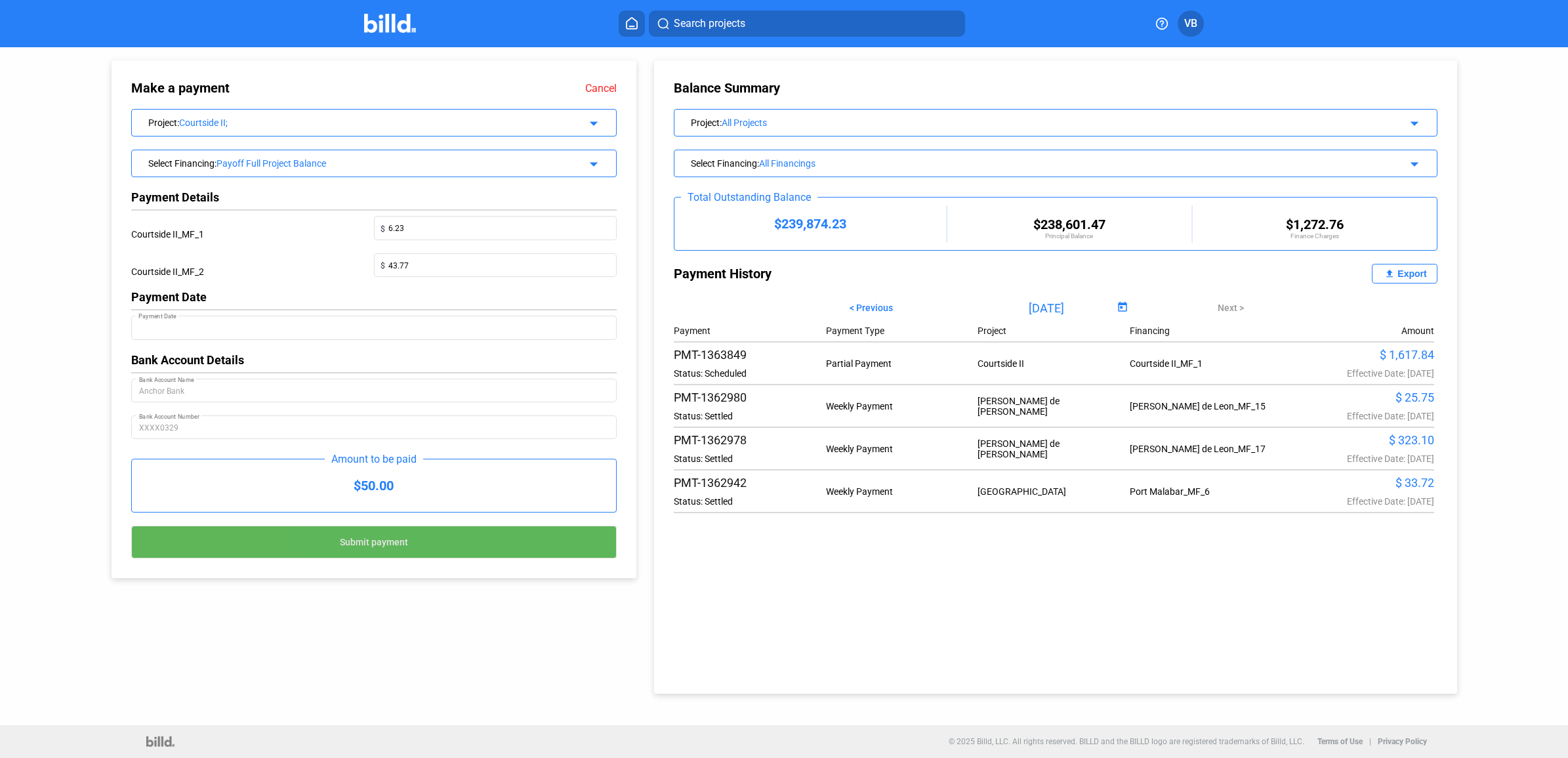
click at [496, 549] on button "Submit payment" at bounding box center [374, 542] width 486 height 33
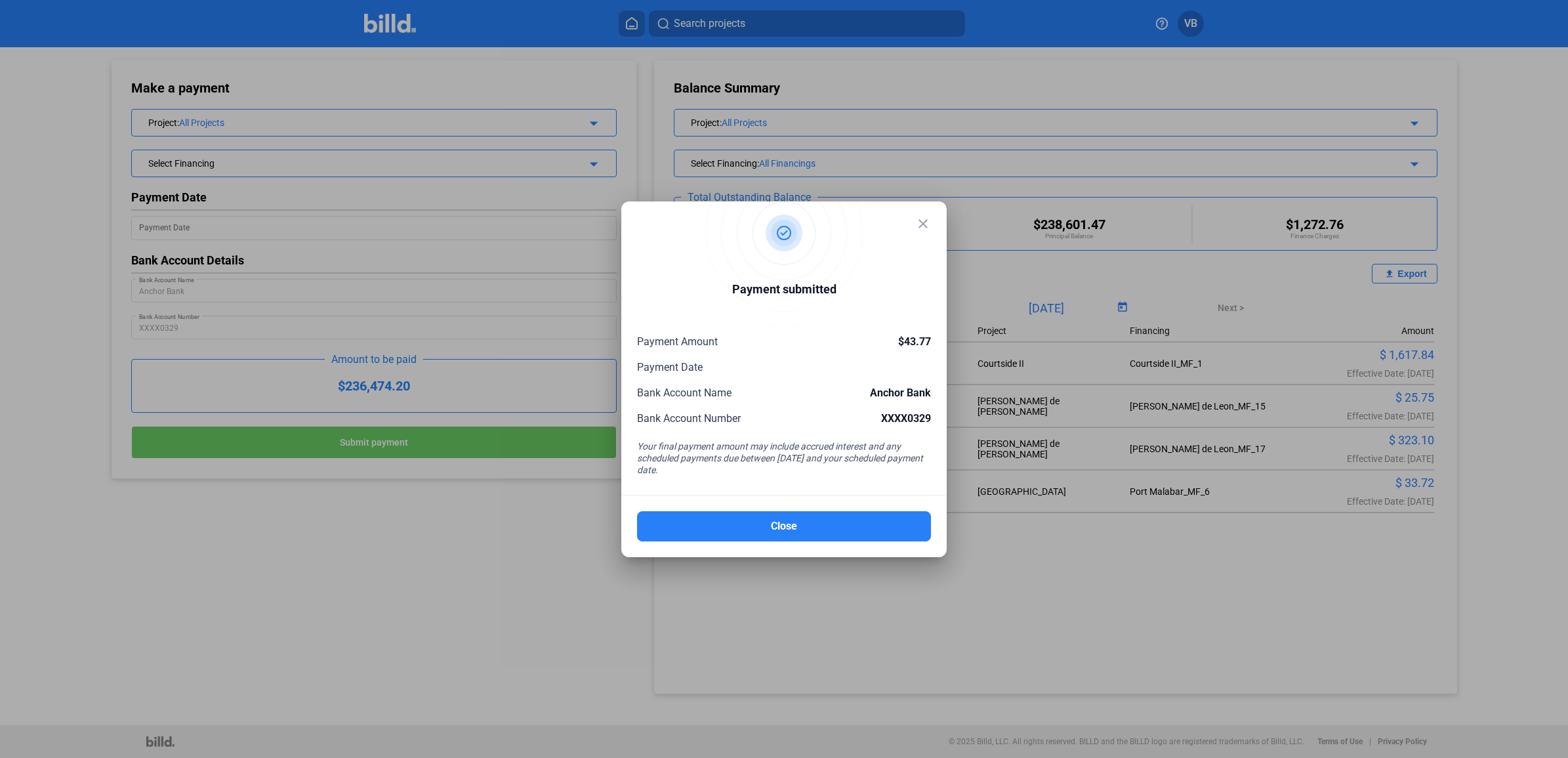
click at [362, 600] on div at bounding box center [784, 379] width 1568 height 758
click at [920, 227] on mat-icon "close" at bounding box center [923, 224] width 15 height 15
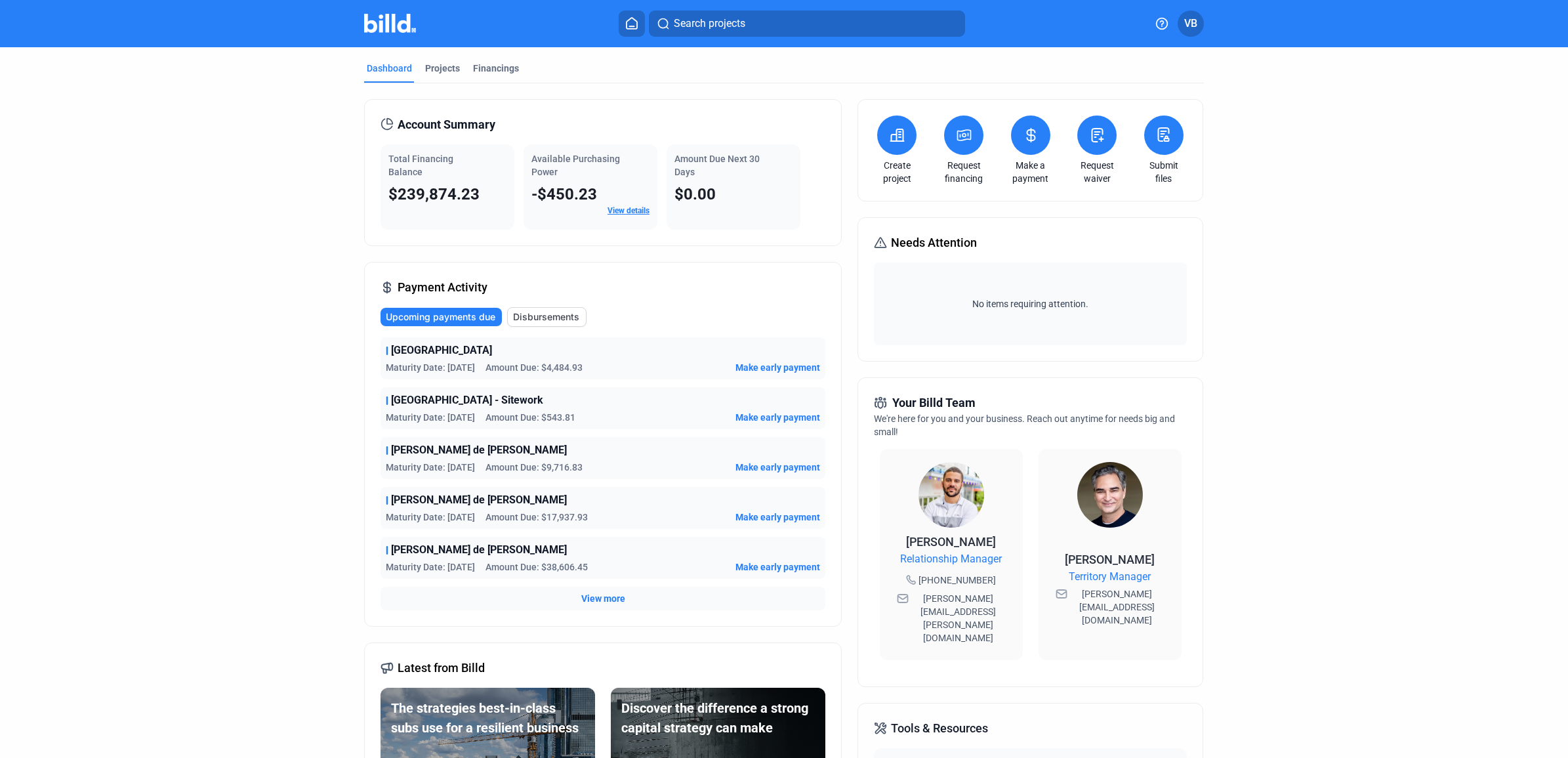
click at [292, 191] on dashboard "Dashboard Projects Financings Account Summary Total Financing Balance $239,874.…" at bounding box center [784, 506] width 1411 height 918
click at [1042, 169] on link "Make a payment" at bounding box center [1031, 171] width 46 height 26
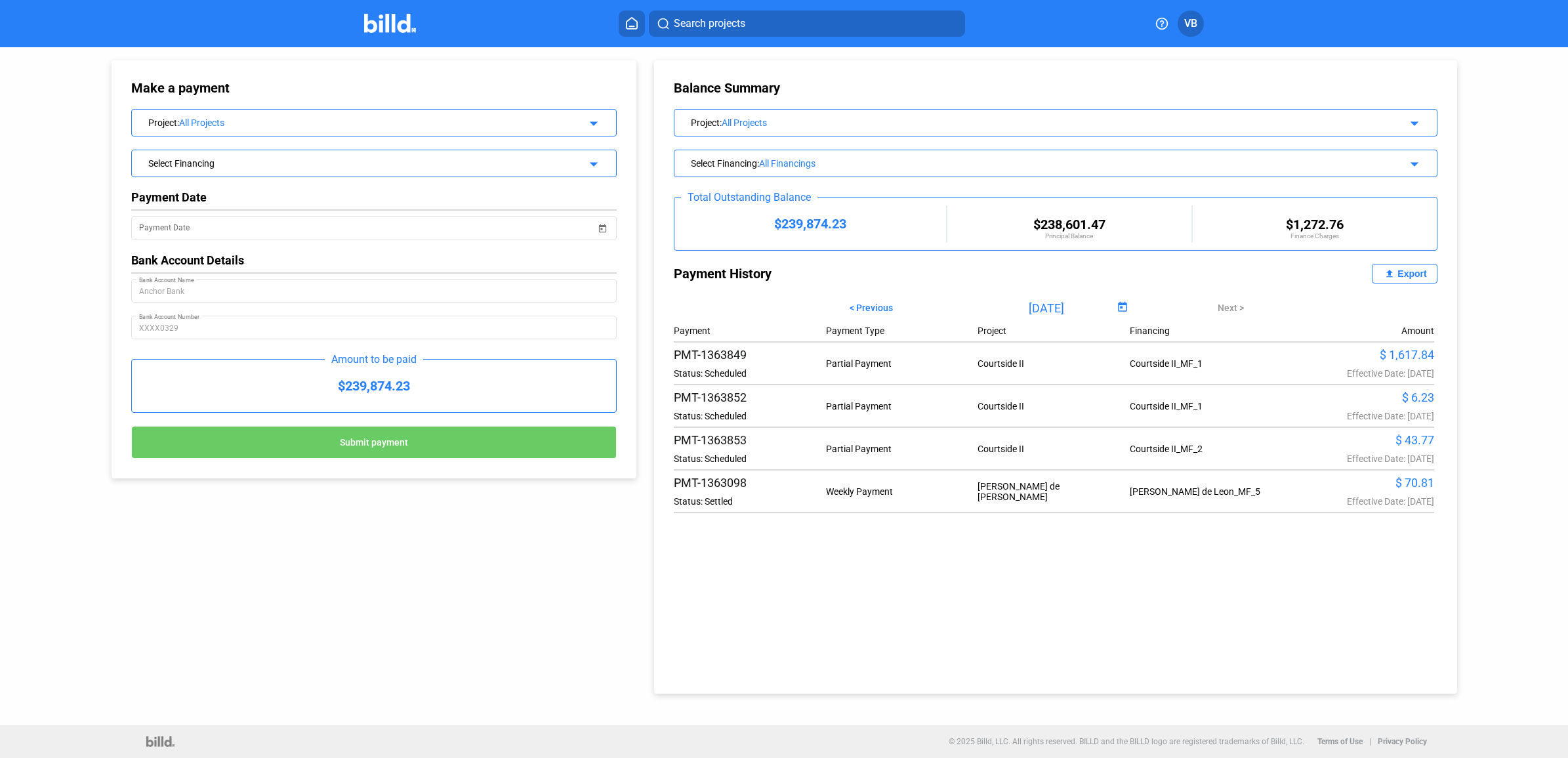
click at [377, 26] on img at bounding box center [390, 23] width 52 height 19
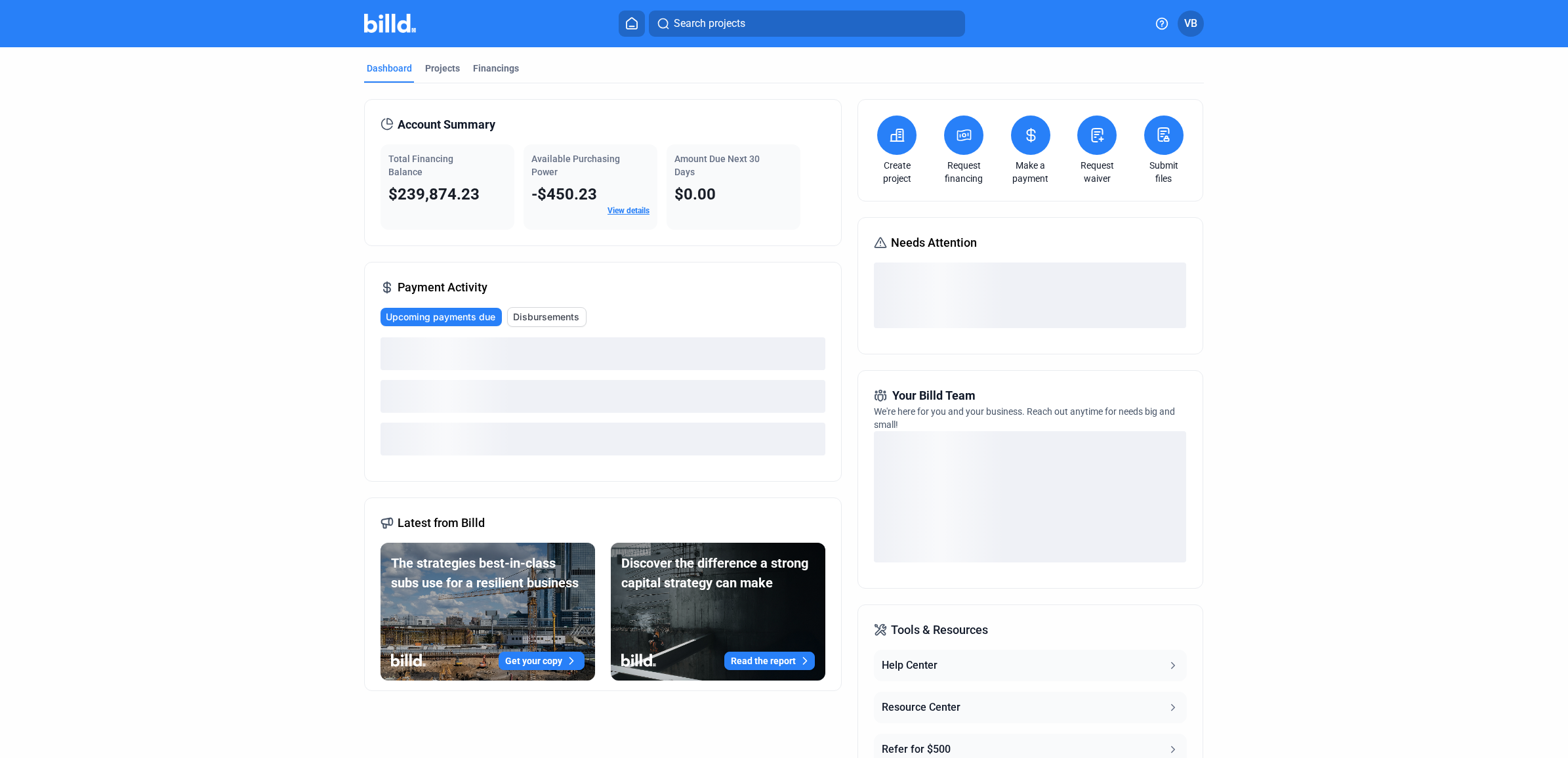
click at [1086, 146] on button at bounding box center [1097, 135] width 39 height 39
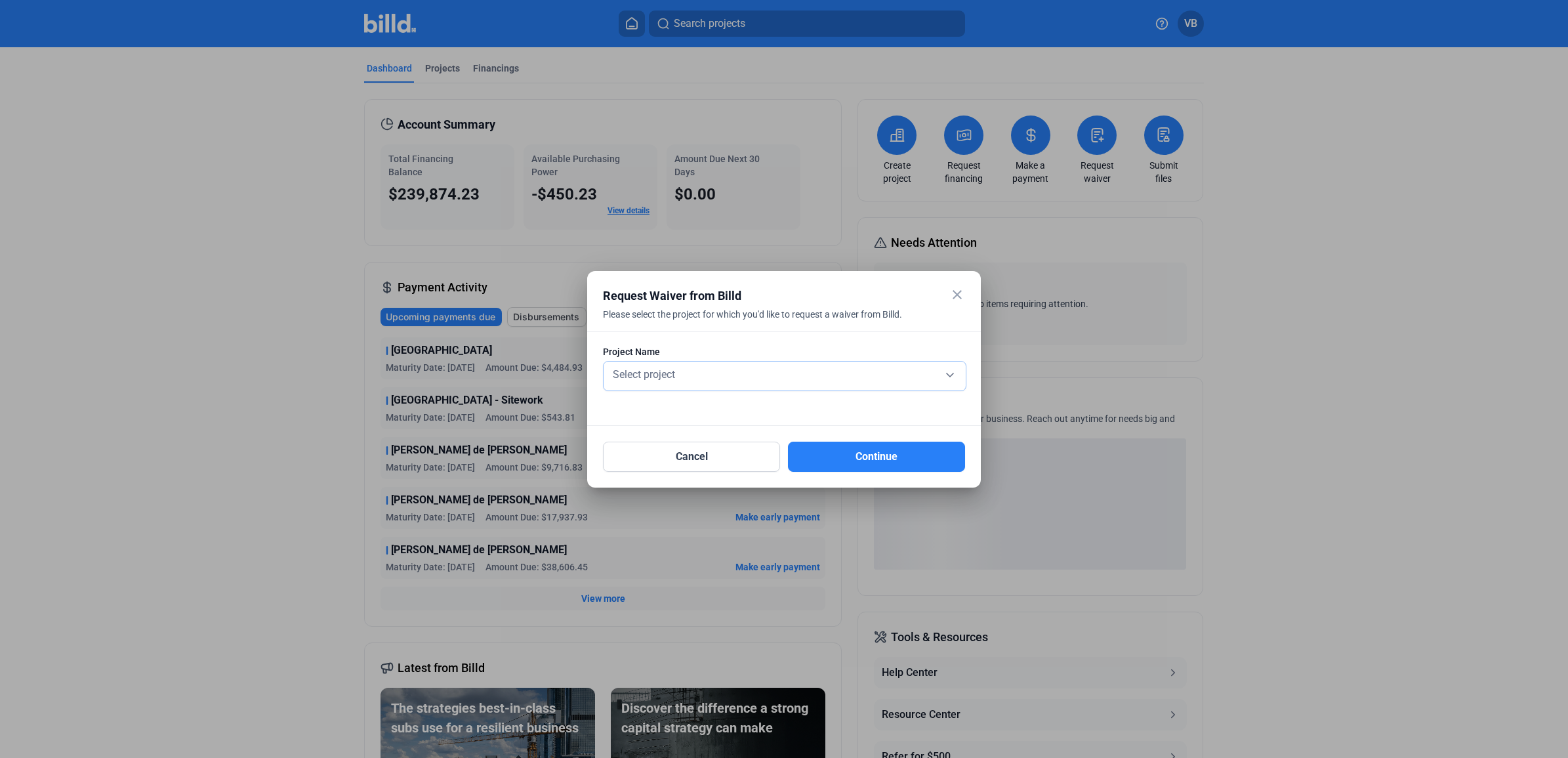
click at [675, 374] on span "Select project" at bounding box center [643, 374] width 62 height 13
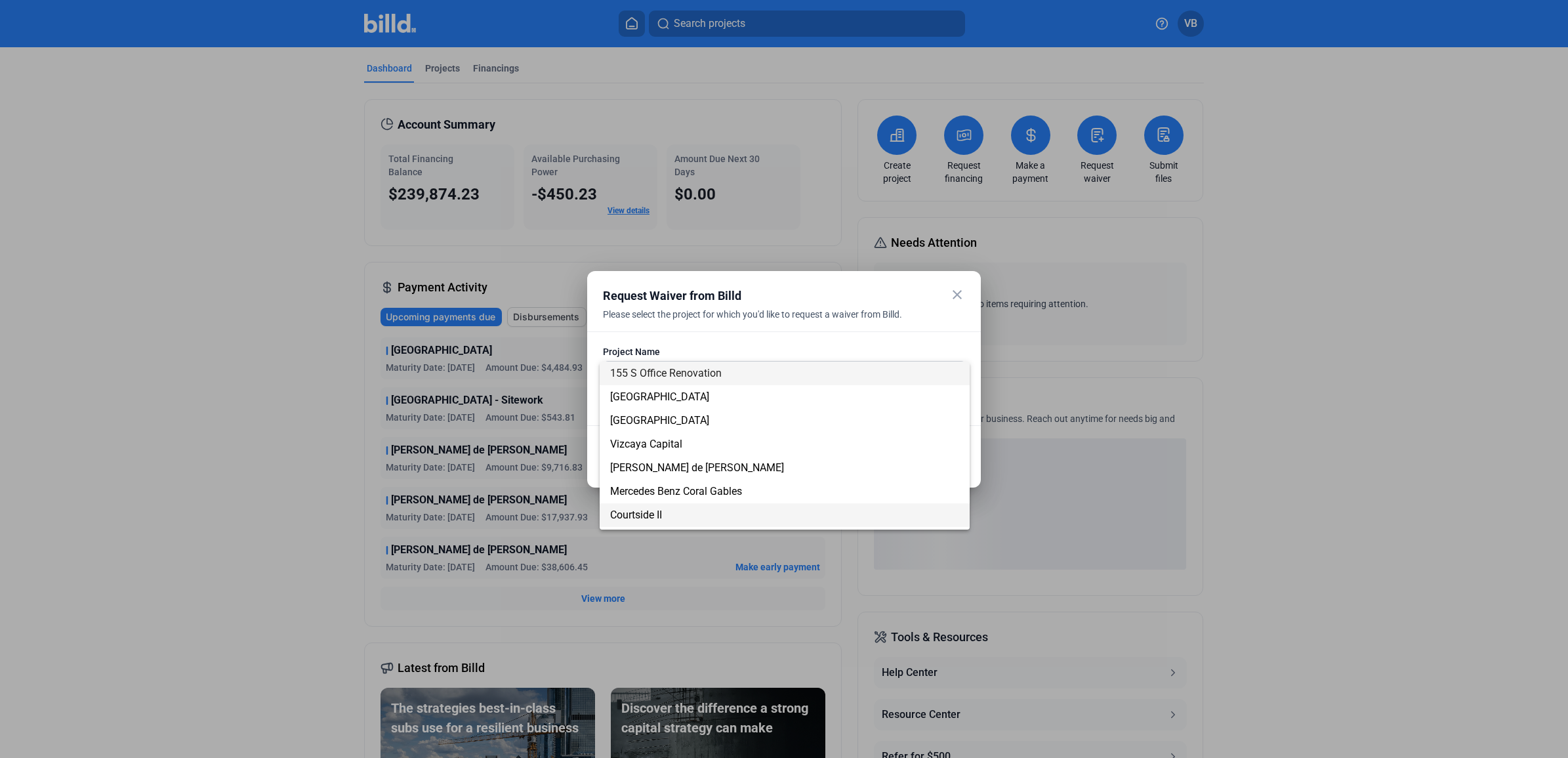
click at [663, 514] on span "Courtside II" at bounding box center [784, 515] width 349 height 24
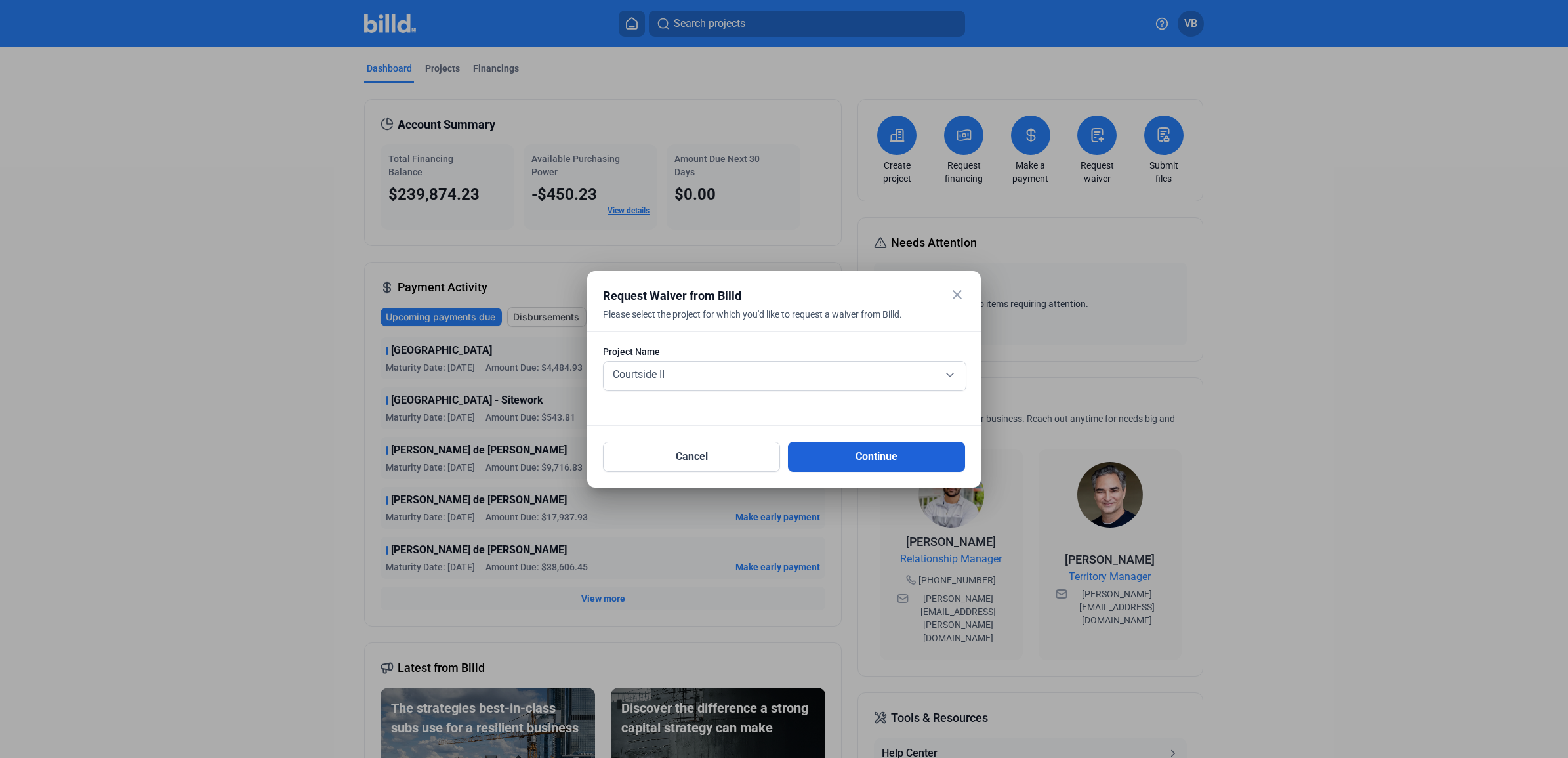
click at [859, 458] on button "Continue" at bounding box center [876, 456] width 177 height 30
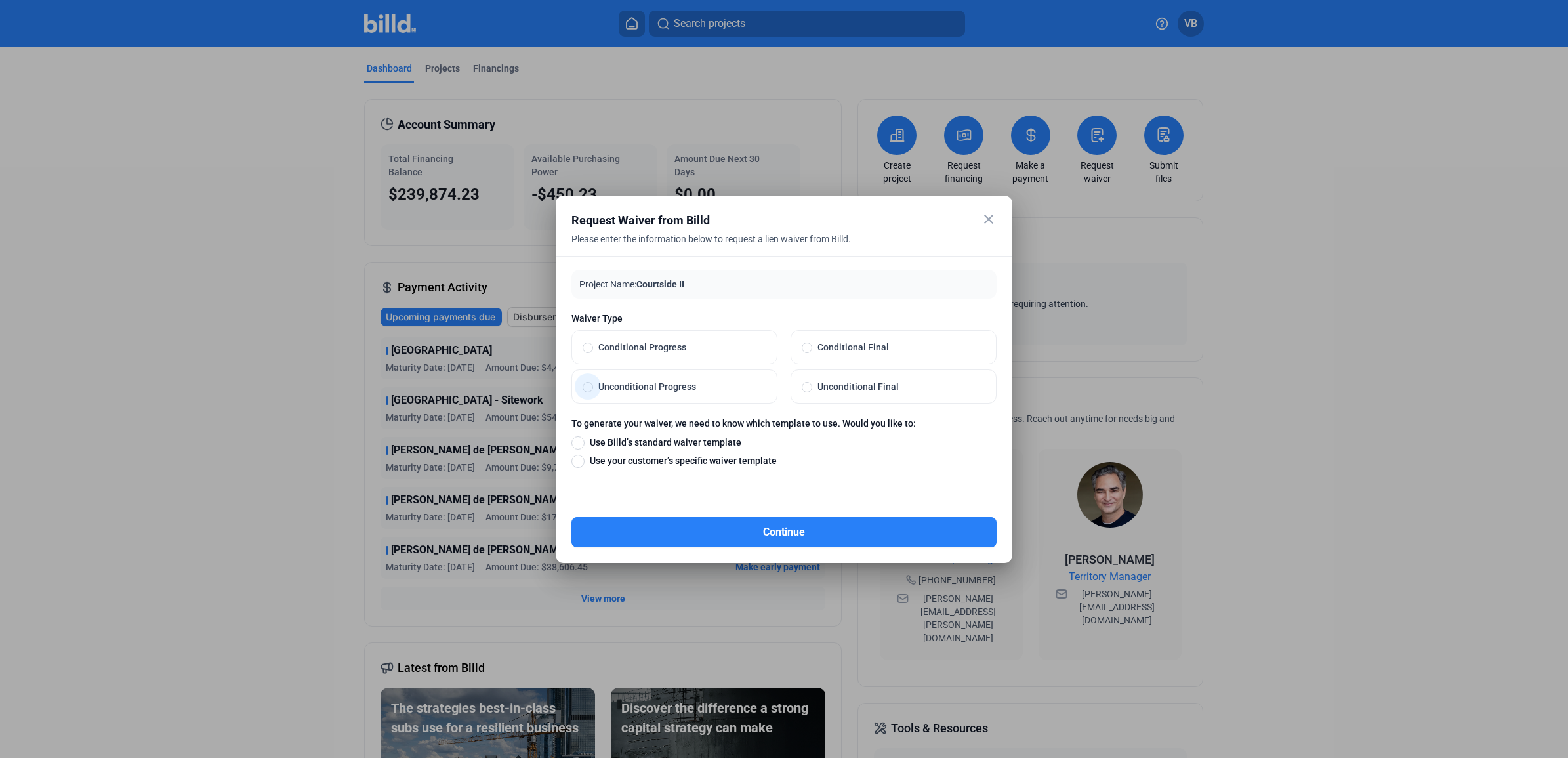
click at [647, 387] on span "Unconditional Progress" at bounding box center [679, 386] width 173 height 13
click at [593, 387] on input "Unconditional Progress" at bounding box center [587, 386] width 11 height 12
radio input "true"
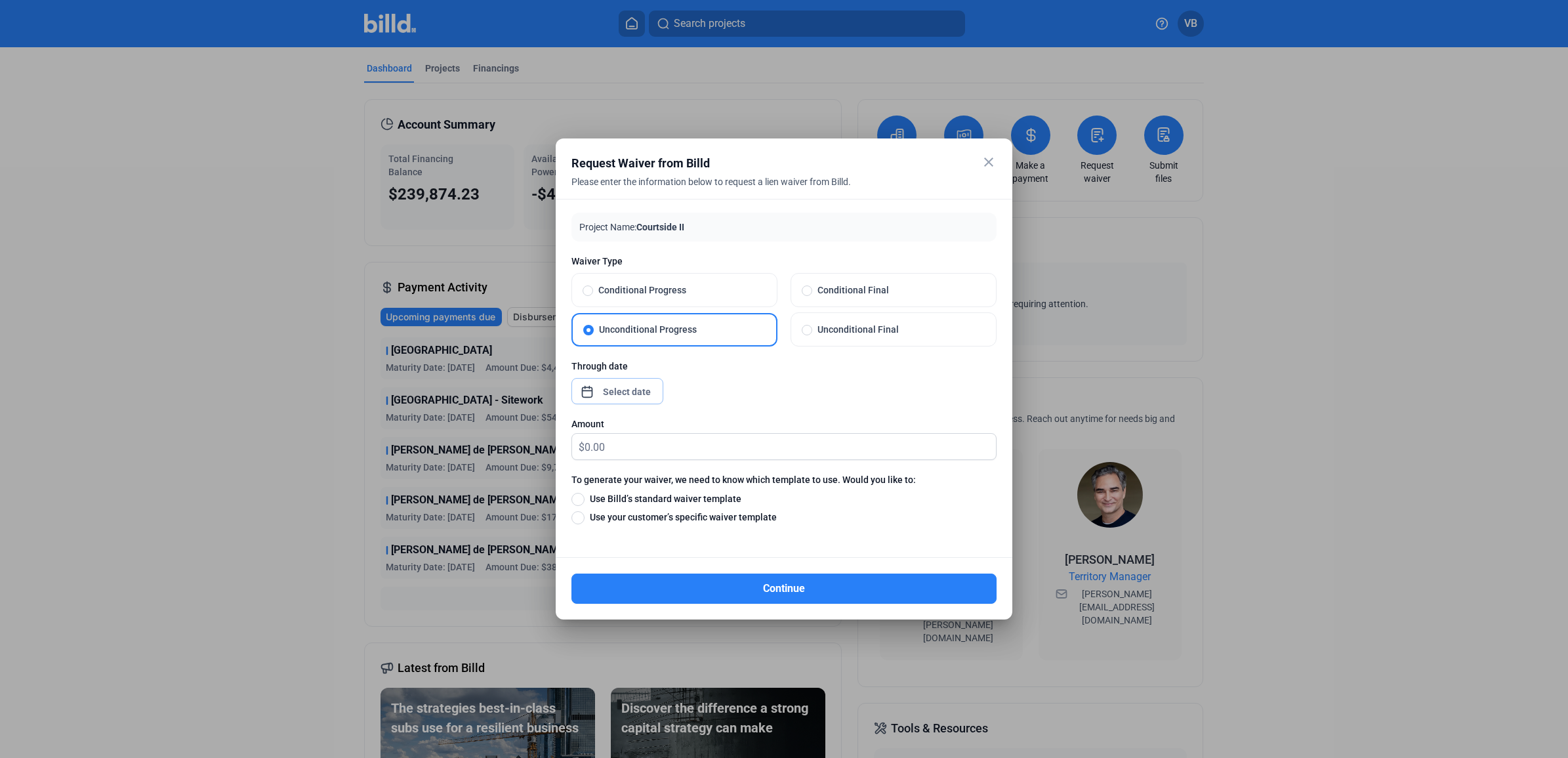
click at [629, 397] on div "close Request Waiver from Billd Please enter the information below to request a…" at bounding box center [784, 379] width 1568 height 758
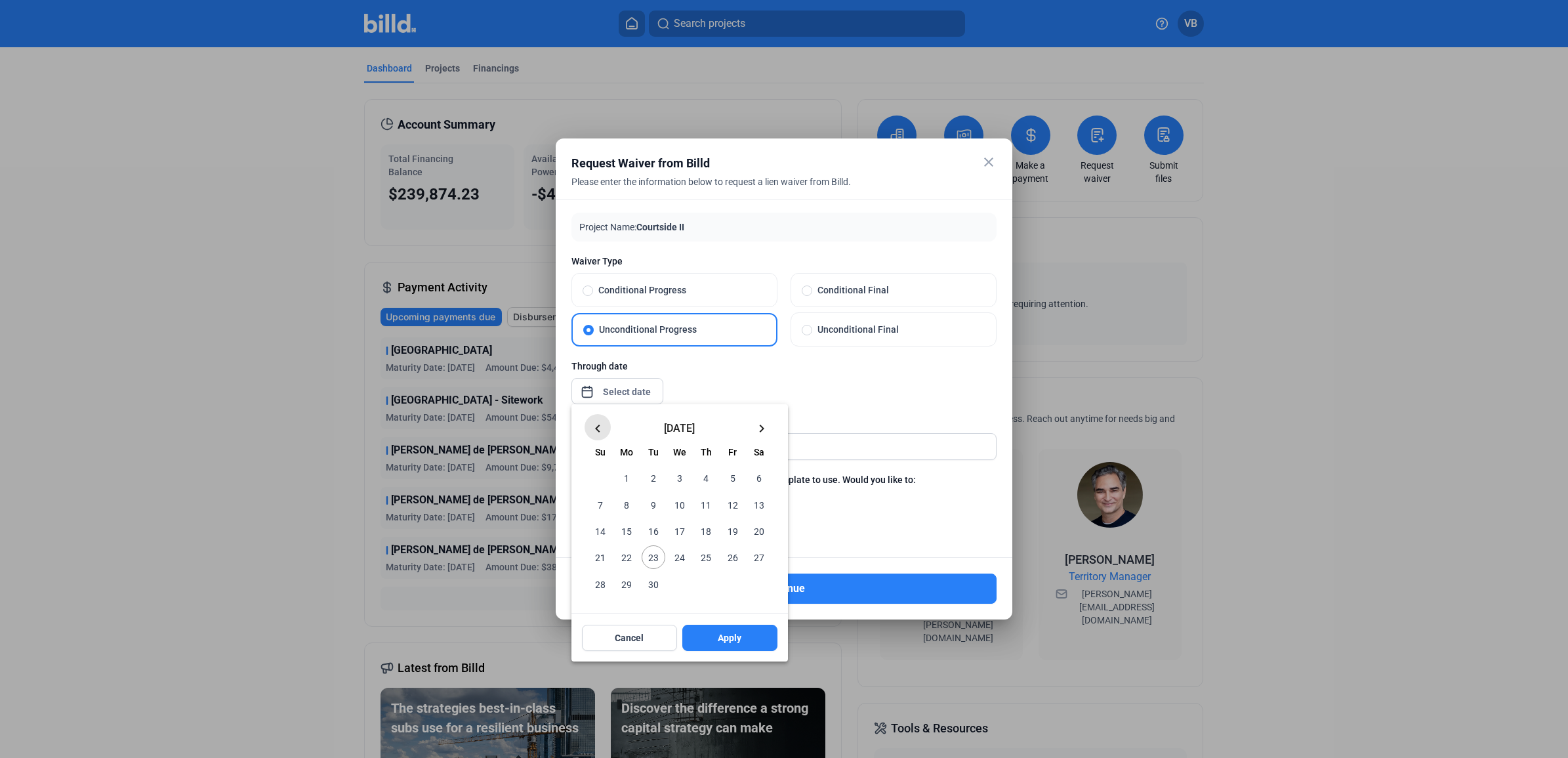
click at [595, 427] on mat-icon "keyboard_arrow_left" at bounding box center [597, 428] width 15 height 15
click at [592, 428] on mat-icon "keyboard_arrow_left" at bounding box center [597, 428] width 15 height 15
click at [715, 588] on span "31" at bounding box center [706, 583] width 24 height 24
click at [718, 628] on button "Apply" at bounding box center [730, 637] width 95 height 26
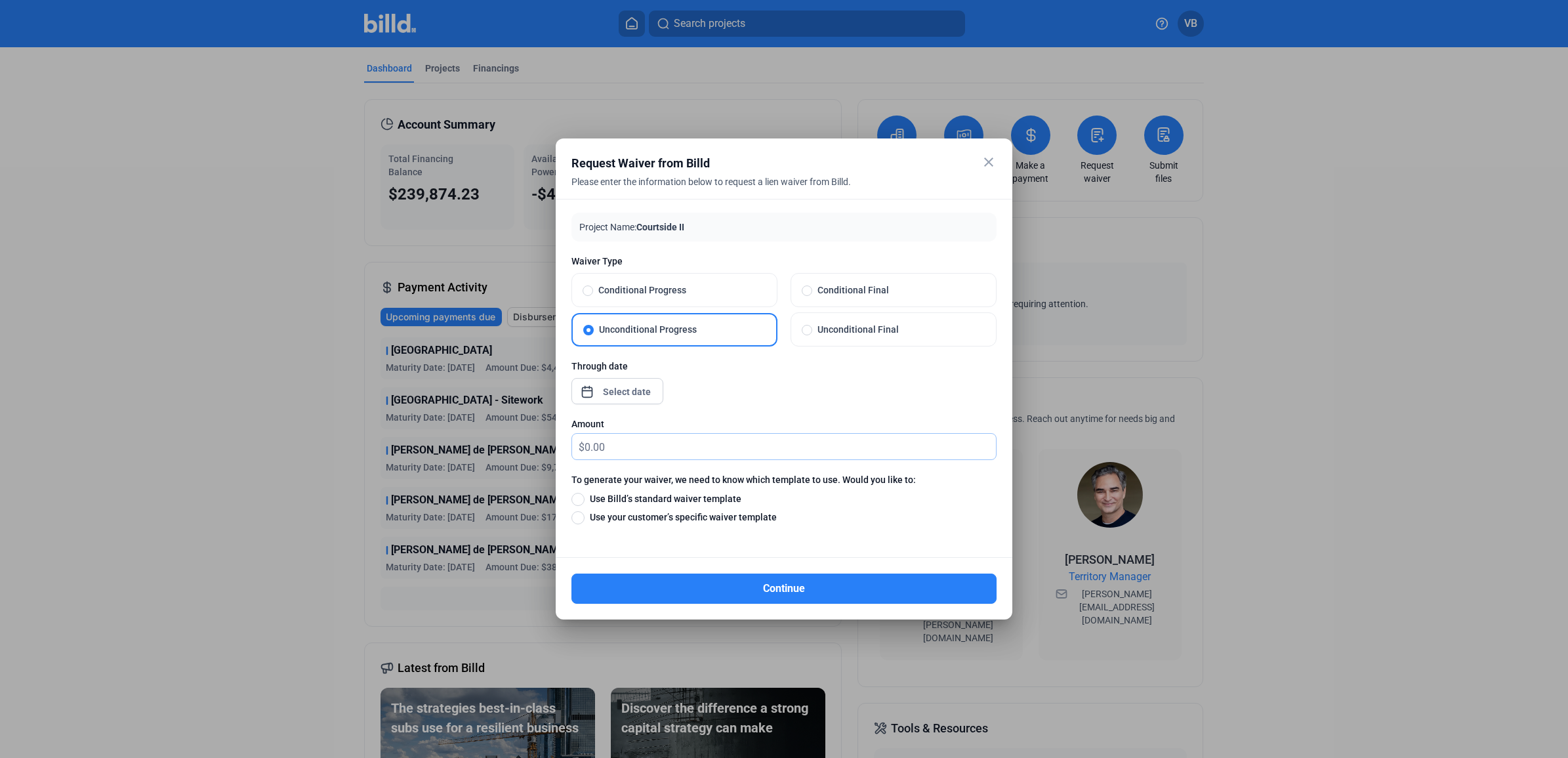
click at [702, 443] on input "text" at bounding box center [790, 447] width 411 height 26
type input "1,624.07"
click at [739, 393] on div "Through date" at bounding box center [784, 388] width 425 height 57
click at [997, 159] on mat-dialog-container "close Request Waiver from Billd Please enter the information below to request a…" at bounding box center [784, 379] width 456 height 481
click at [986, 163] on mat-icon "close" at bounding box center [988, 162] width 15 height 15
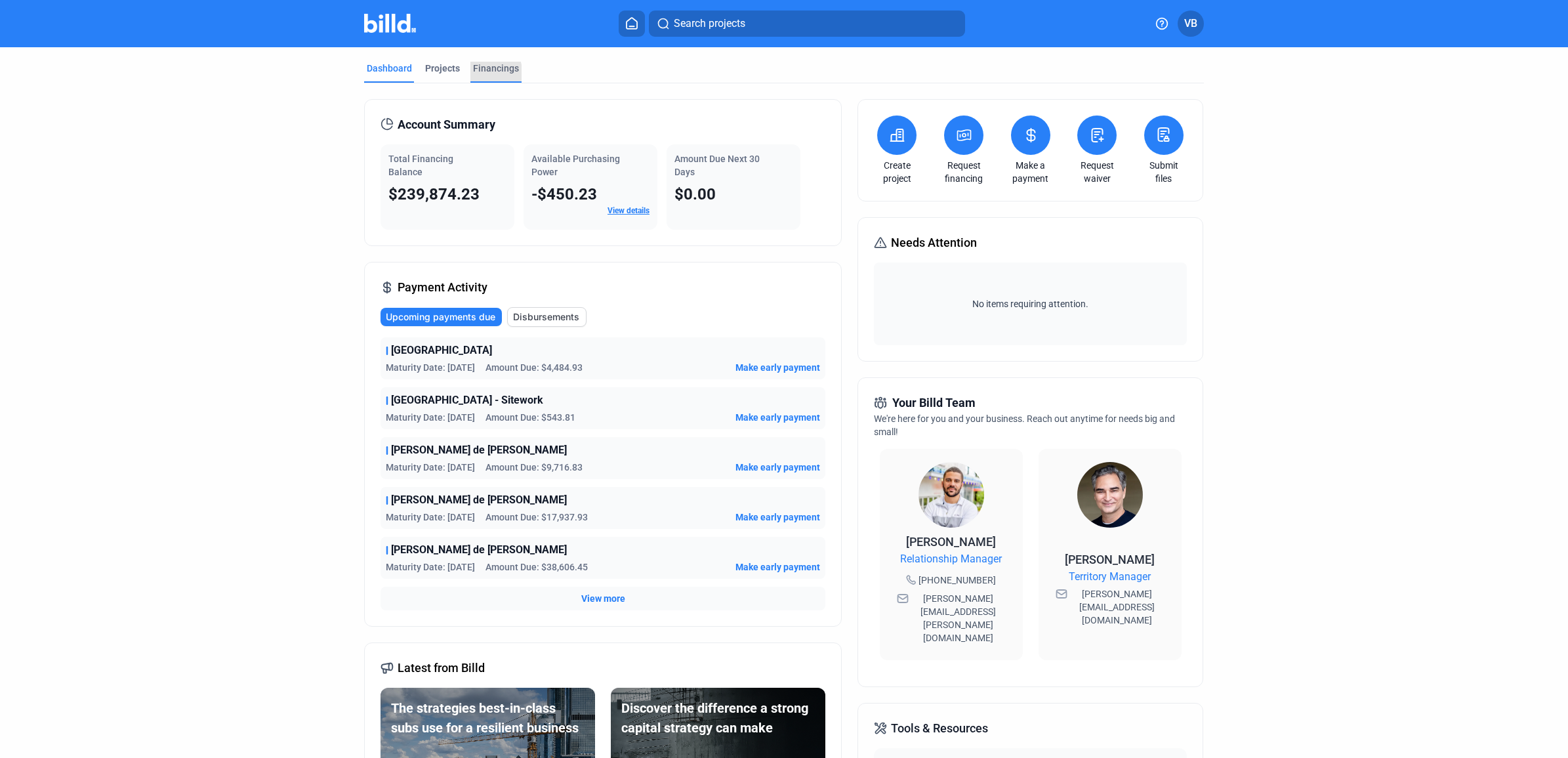
click at [473, 76] on div "Financings" at bounding box center [496, 72] width 51 height 21
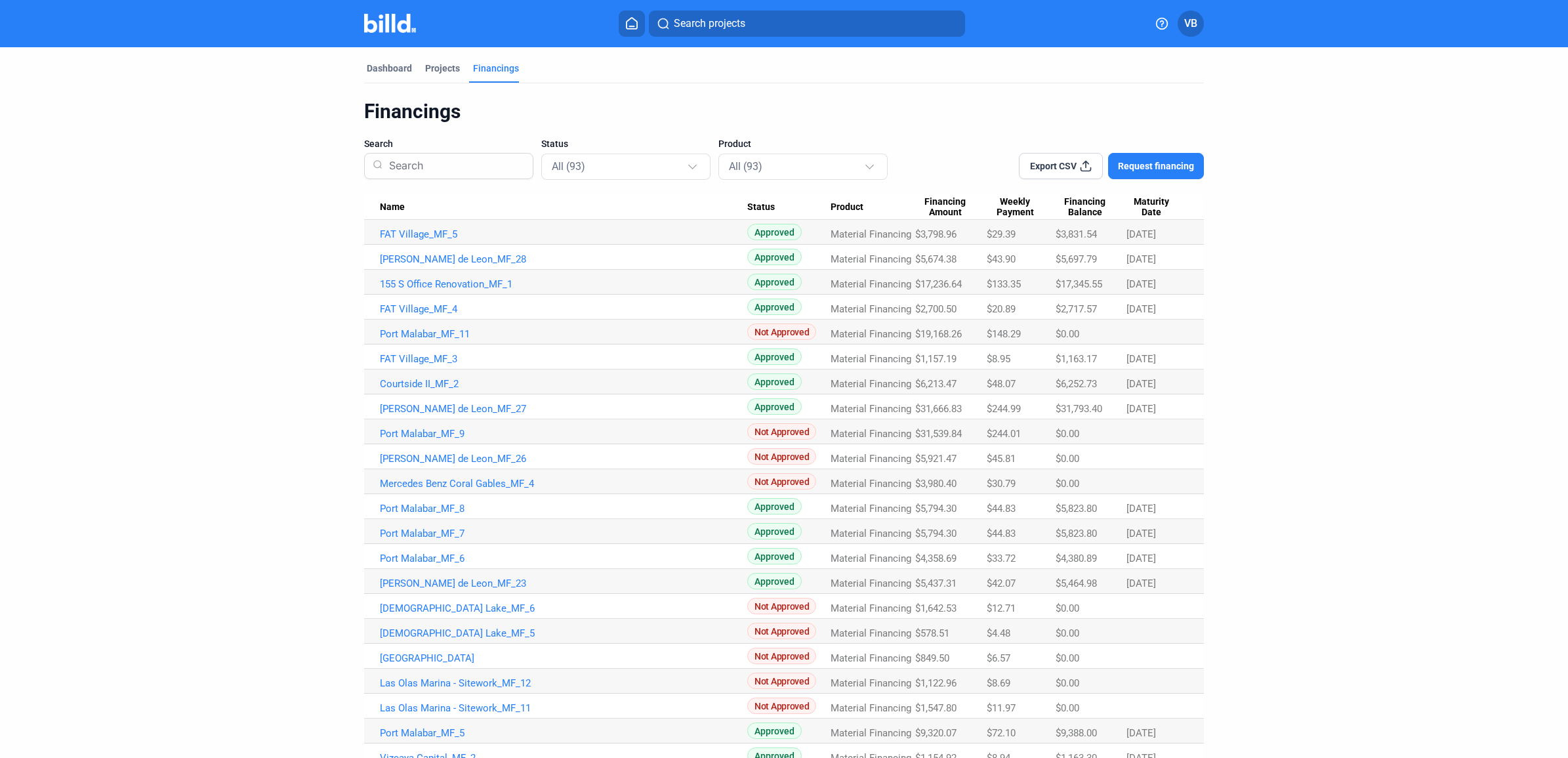
drag, startPoint x: 450, startPoint y: 67, endPoint x: 379, endPoint y: 60, distance: 71.3
click at [451, 69] on div "Projects" at bounding box center [442, 68] width 35 height 13
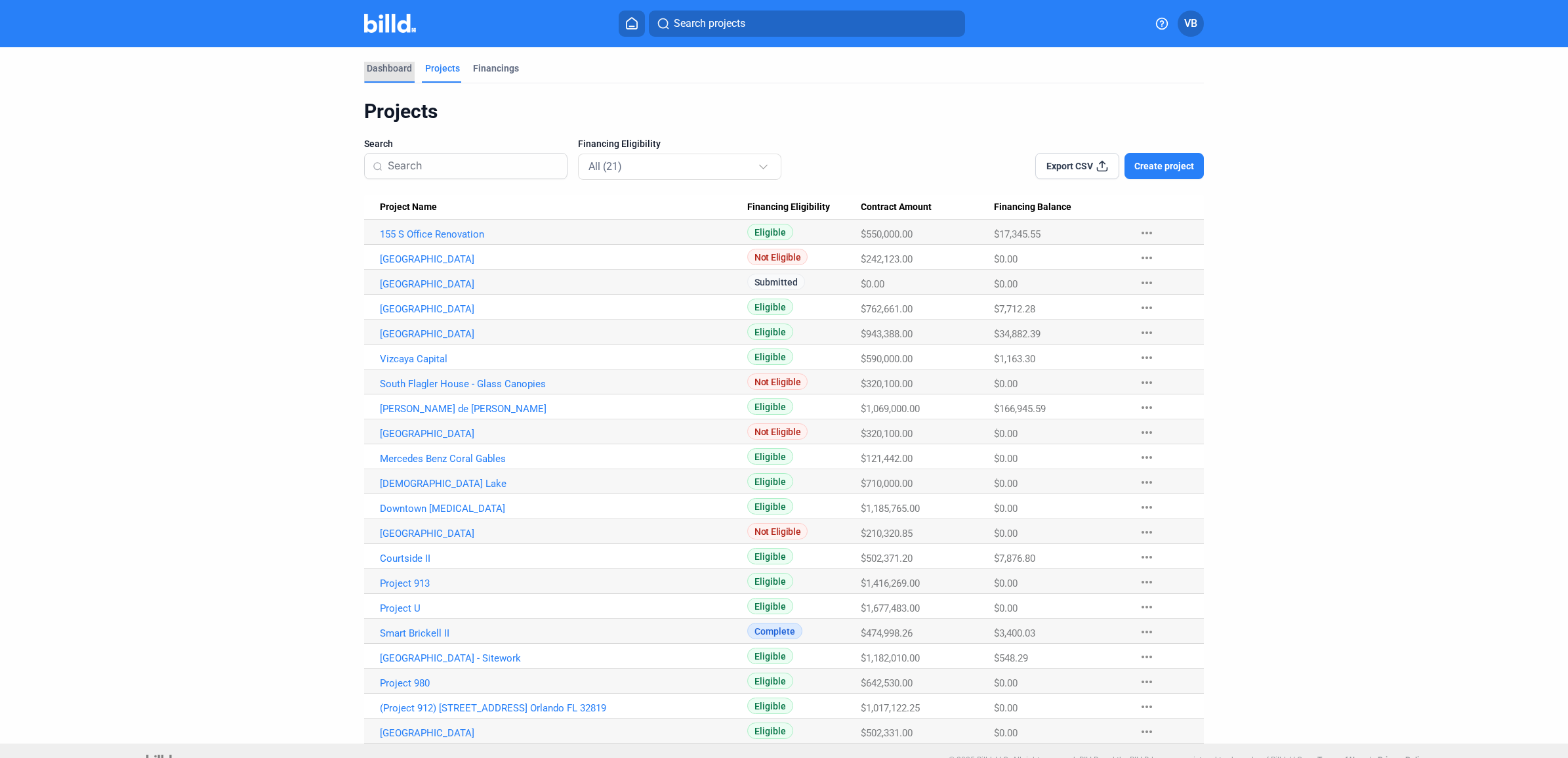
click at [399, 74] on div "Dashboard" at bounding box center [389, 68] width 46 height 13
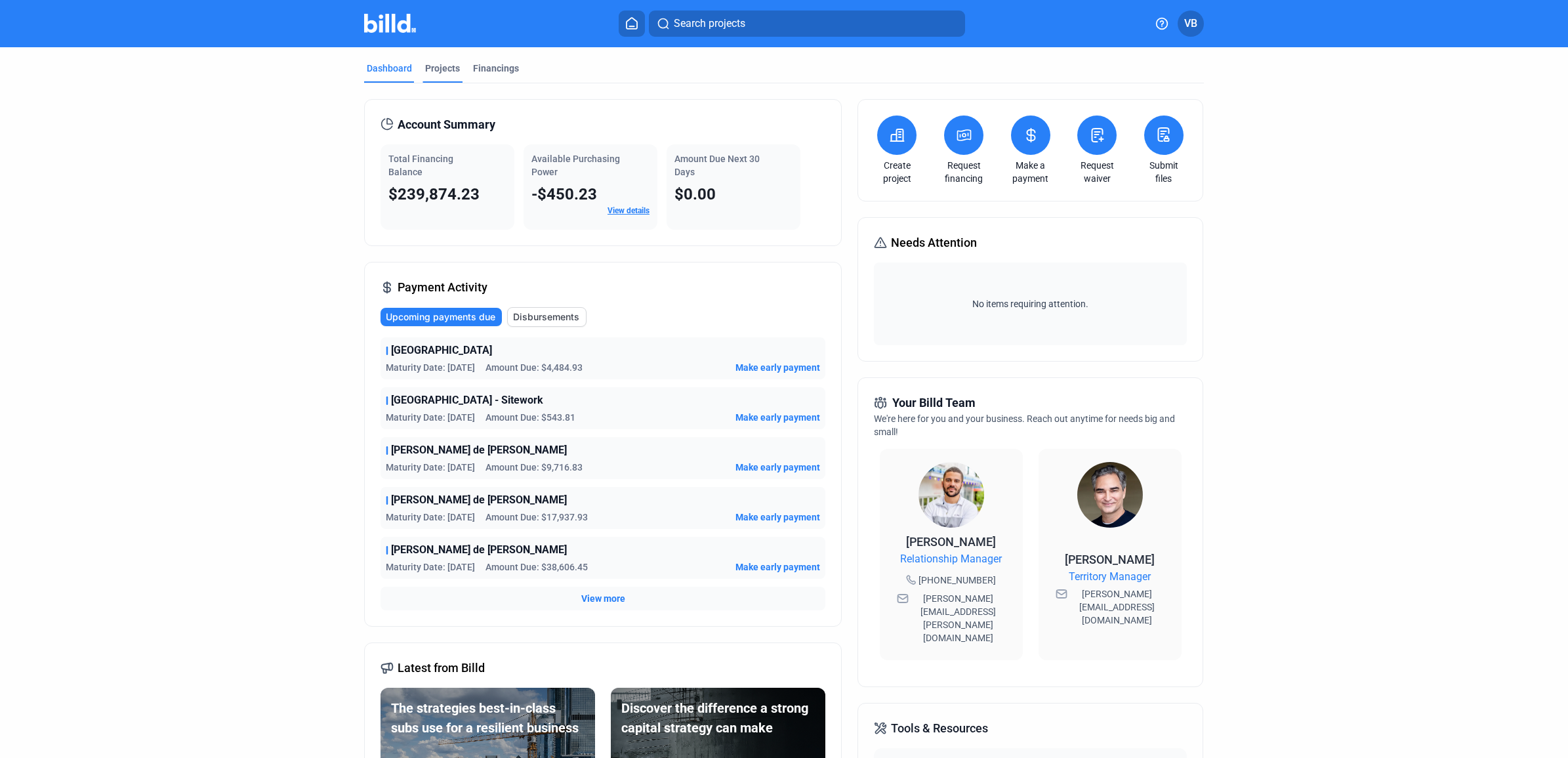
click at [451, 67] on div "Projects" at bounding box center [442, 68] width 35 height 13
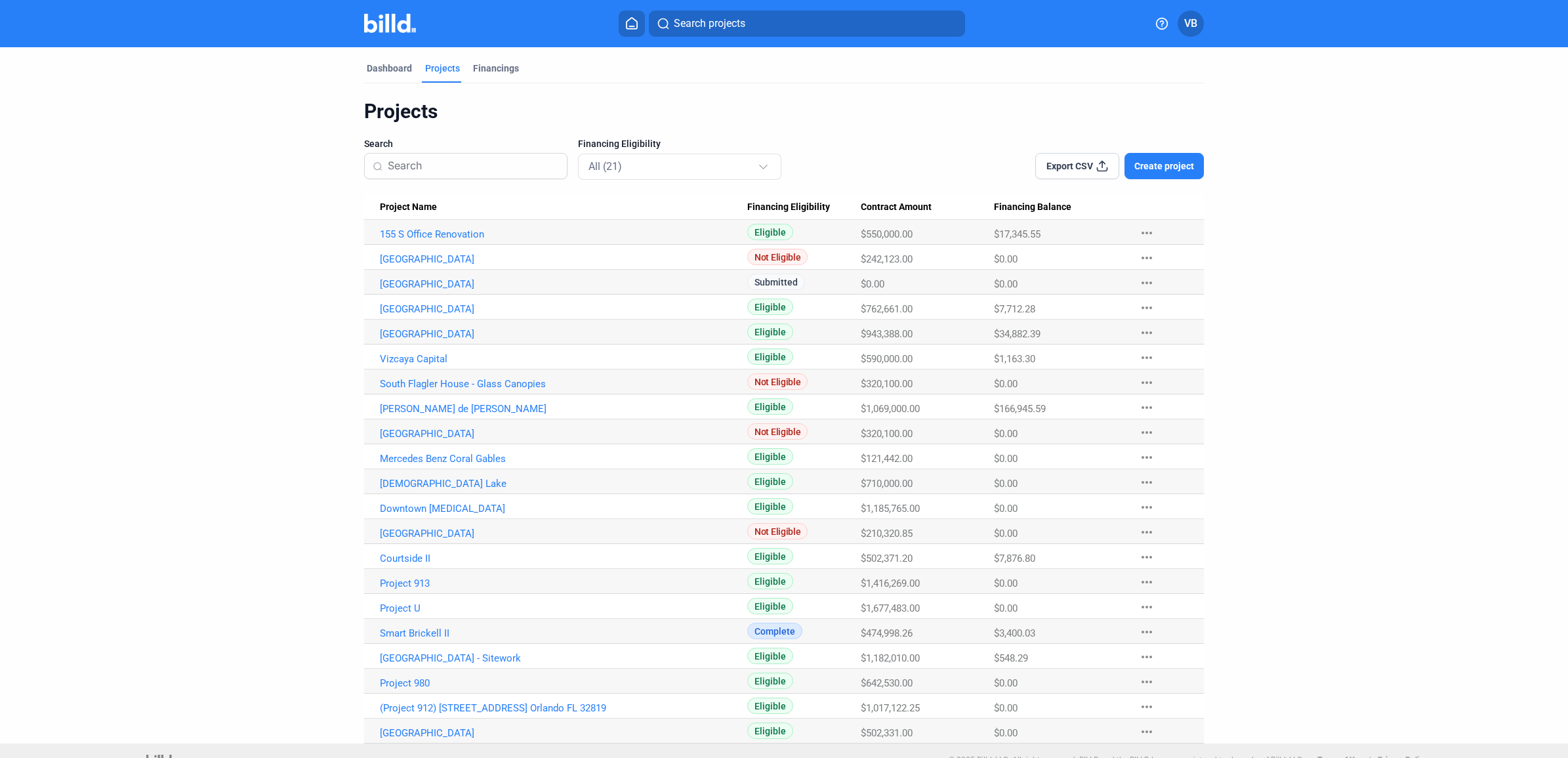
click at [407, 60] on mat-tab-group "Dashboard Projects Financings Projects Search Financing Eligibility All (21) Ex…" at bounding box center [784, 395] width 840 height 696
click at [404, 62] on div "Dashboard" at bounding box center [389, 68] width 46 height 13
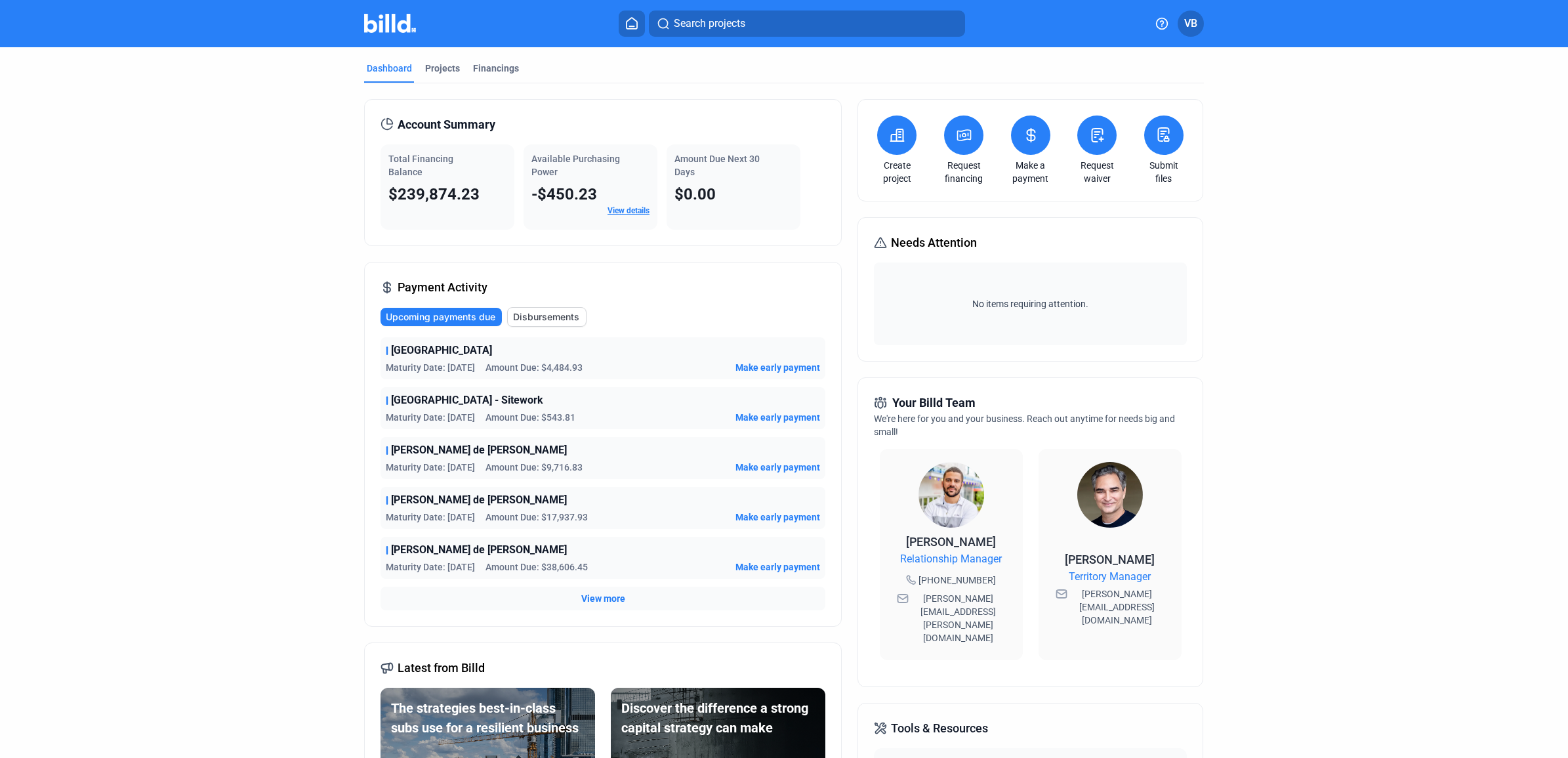
click at [1022, 125] on button at bounding box center [1030, 135] width 39 height 39
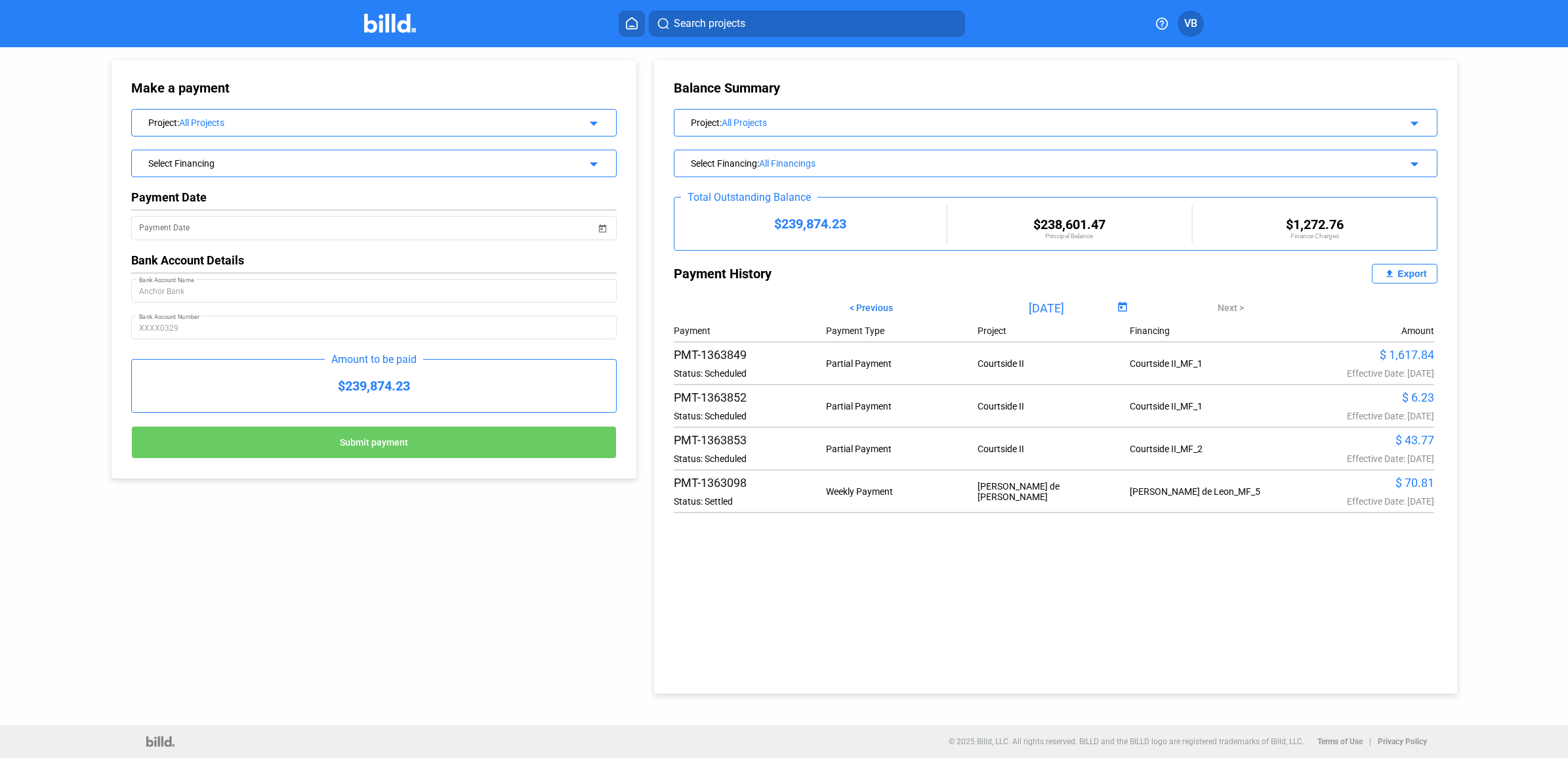
click at [496, 154] on div "Select Financing arrow_drop_down" at bounding box center [374, 161] width 484 height 23
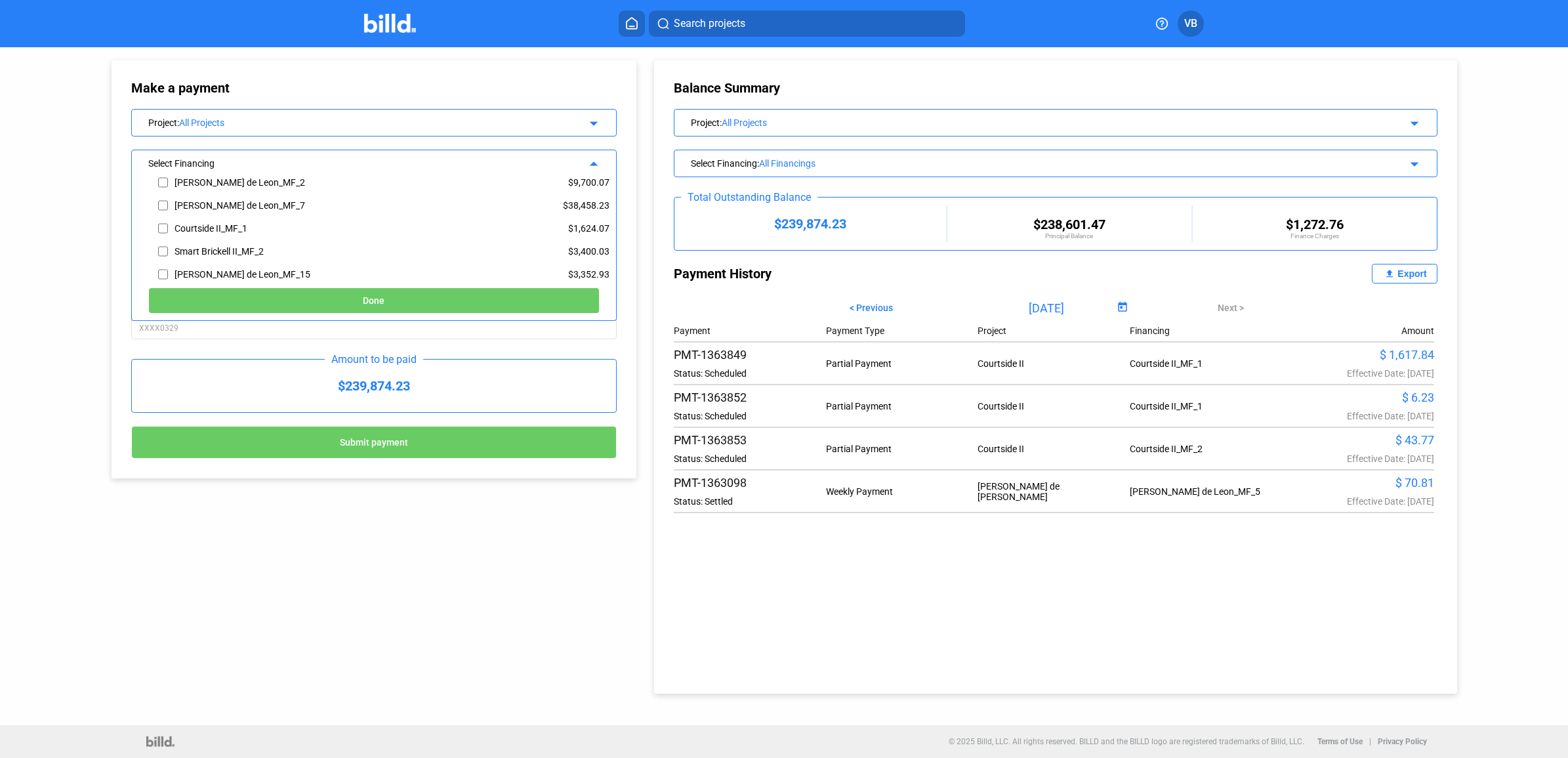
scroll to position [164, 0]
click at [204, 224] on div "Courtside II_MF_1" at bounding box center [211, 226] width 73 height 11
click at [161, 226] on input "checkbox" at bounding box center [163, 226] width 10 height 20
checkbox input "true"
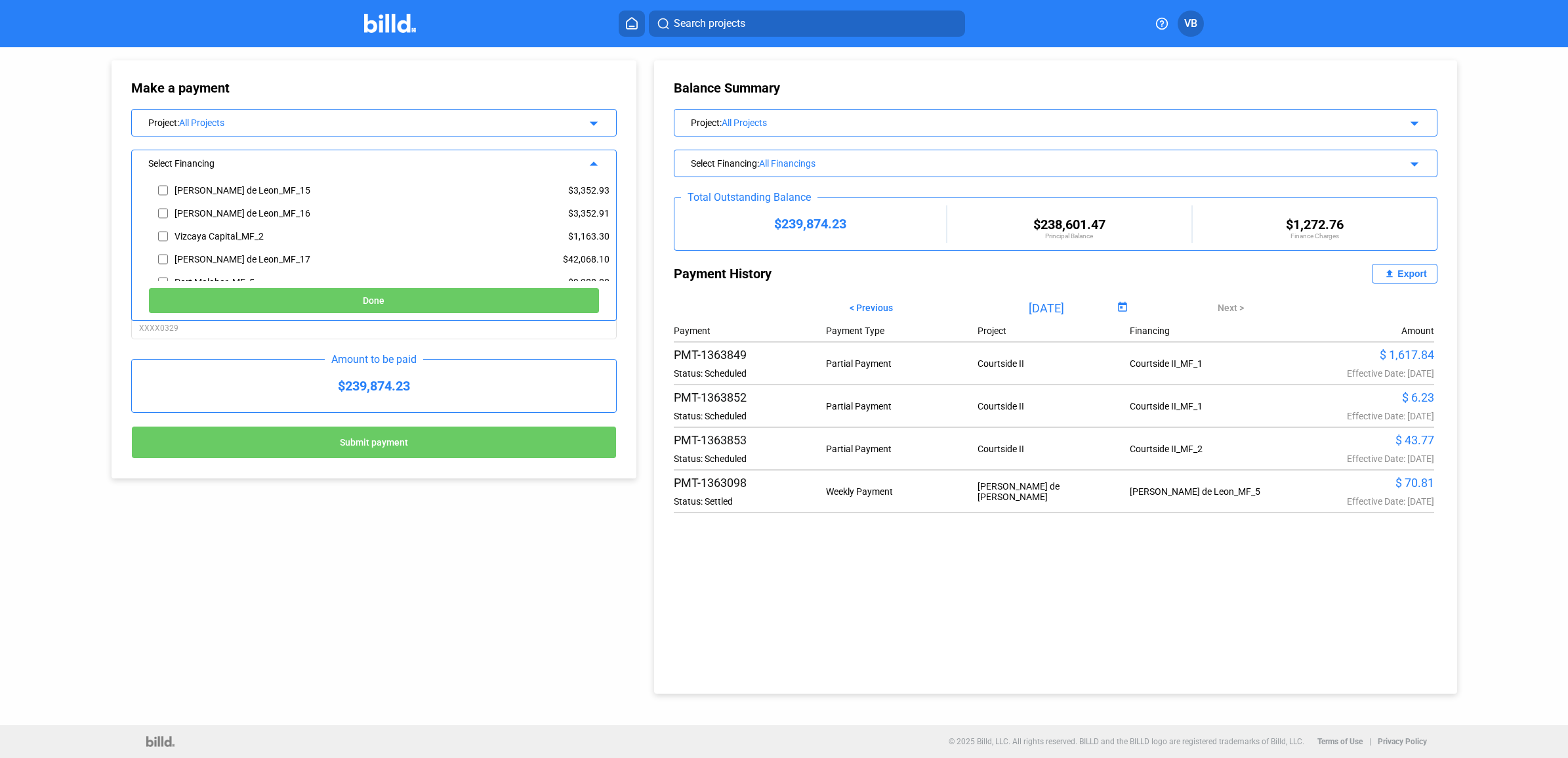
click at [399, 296] on button "Done" at bounding box center [374, 300] width 451 height 26
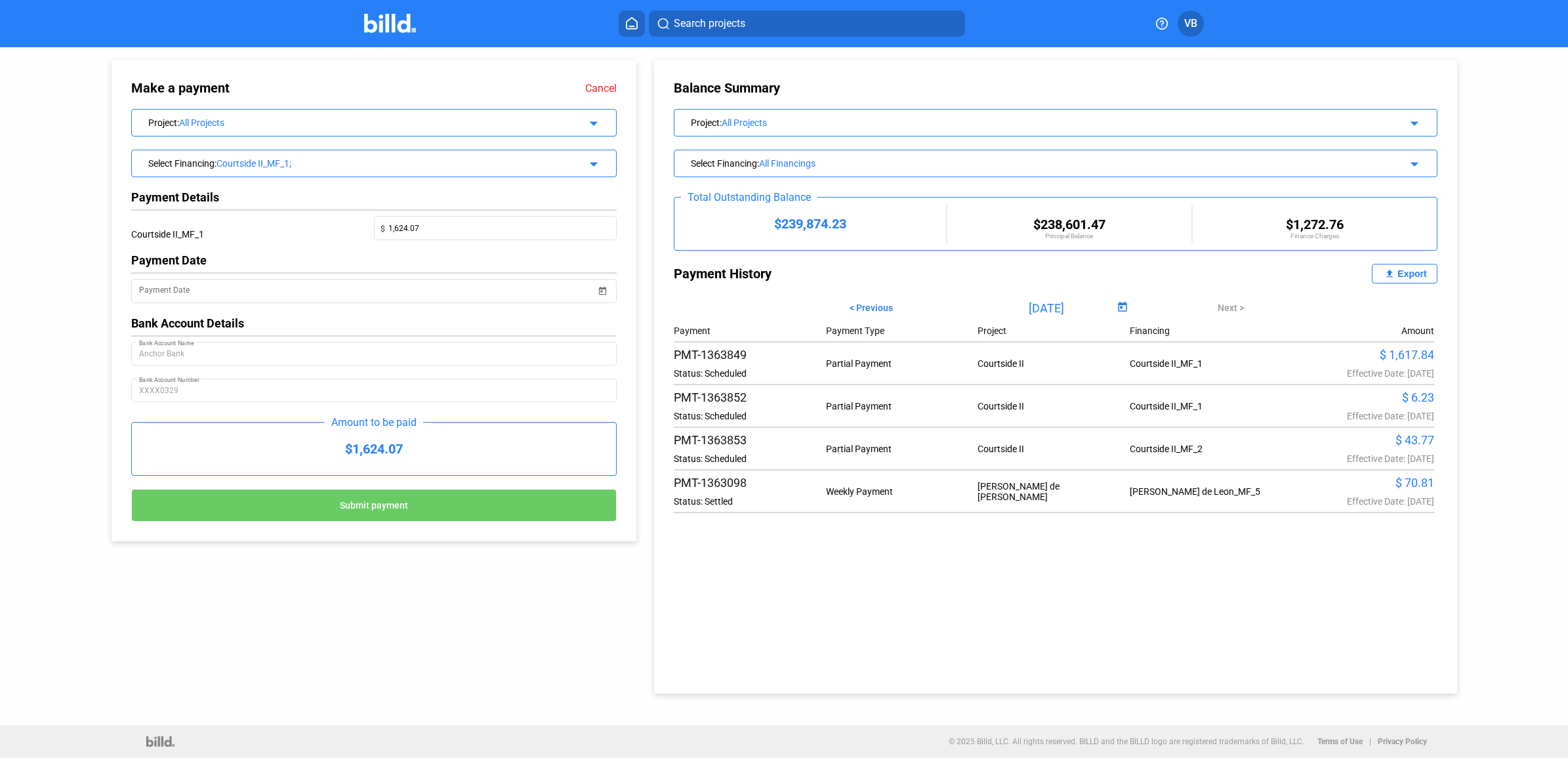
click at [422, 119] on div "All Projects" at bounding box center [367, 123] width 376 height 11
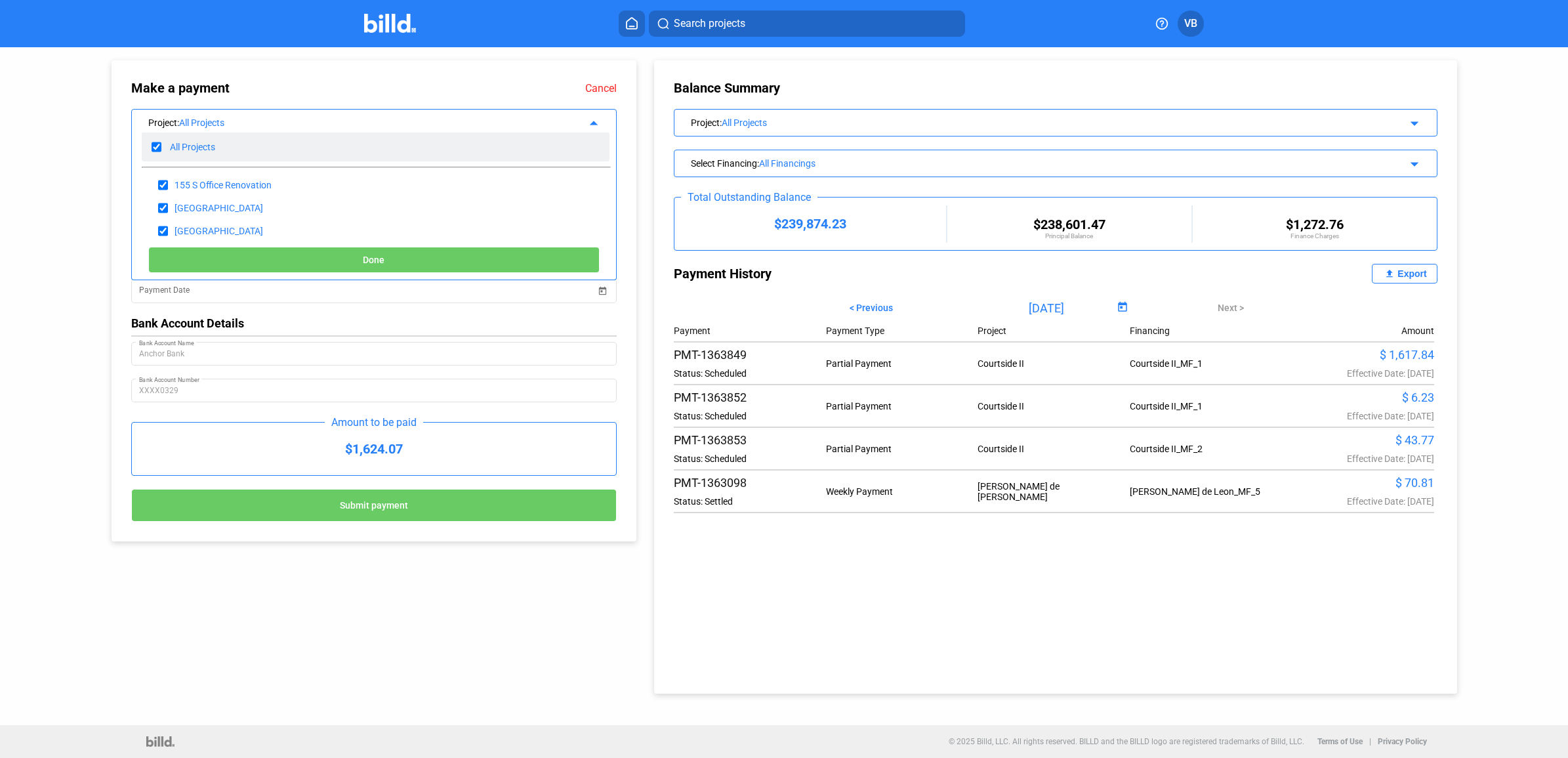
scroll to position [0, 0]
click at [233, 158] on div "All Projects" at bounding box center [375, 151] width 468 height 29
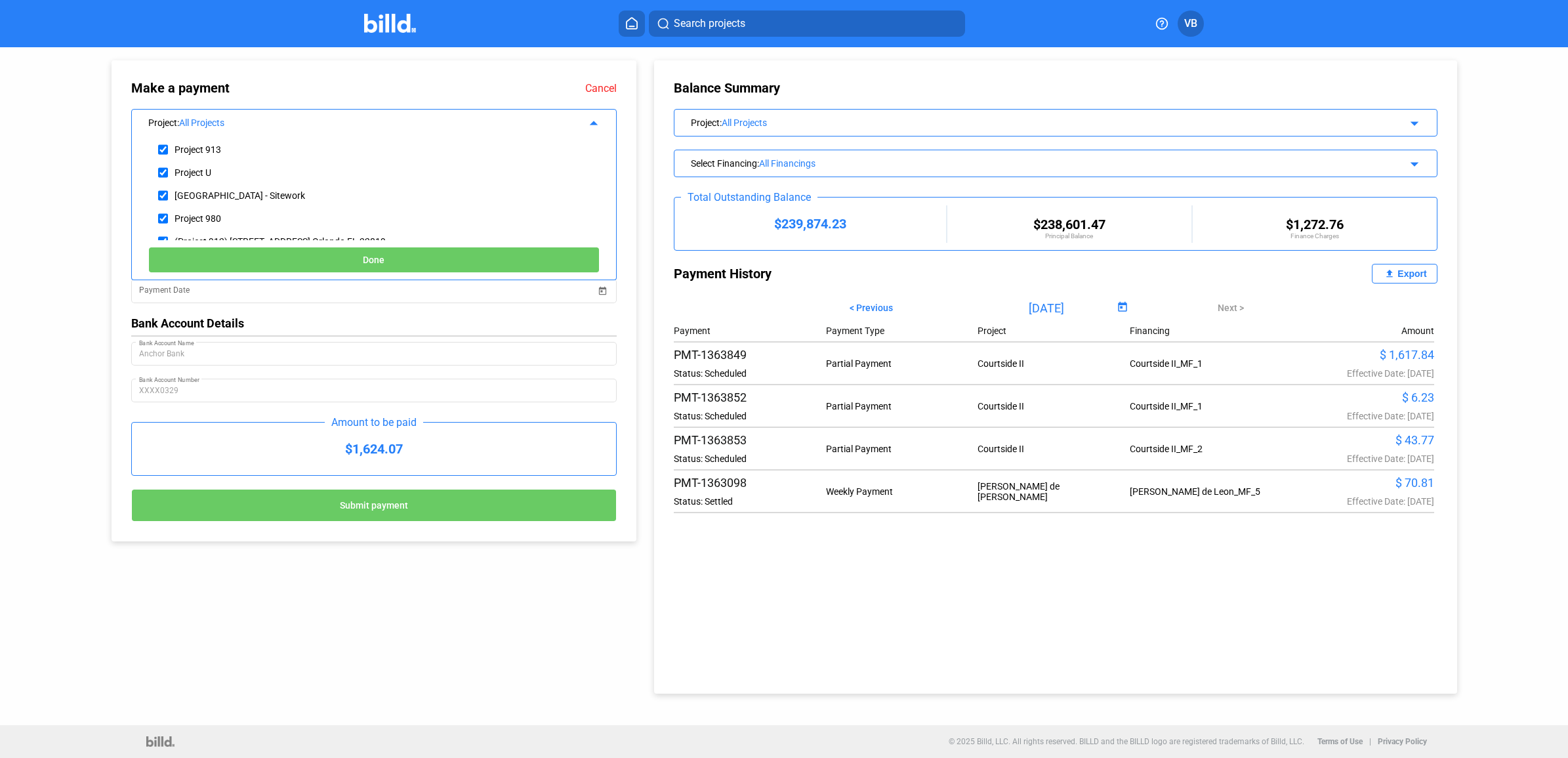
scroll to position [164, 0]
click at [228, 205] on div "Courtside II" at bounding box center [294, 208] width 304 height 23
click at [158, 205] on input "checkbox" at bounding box center [163, 209] width 10 height 20
checkbox input "true"
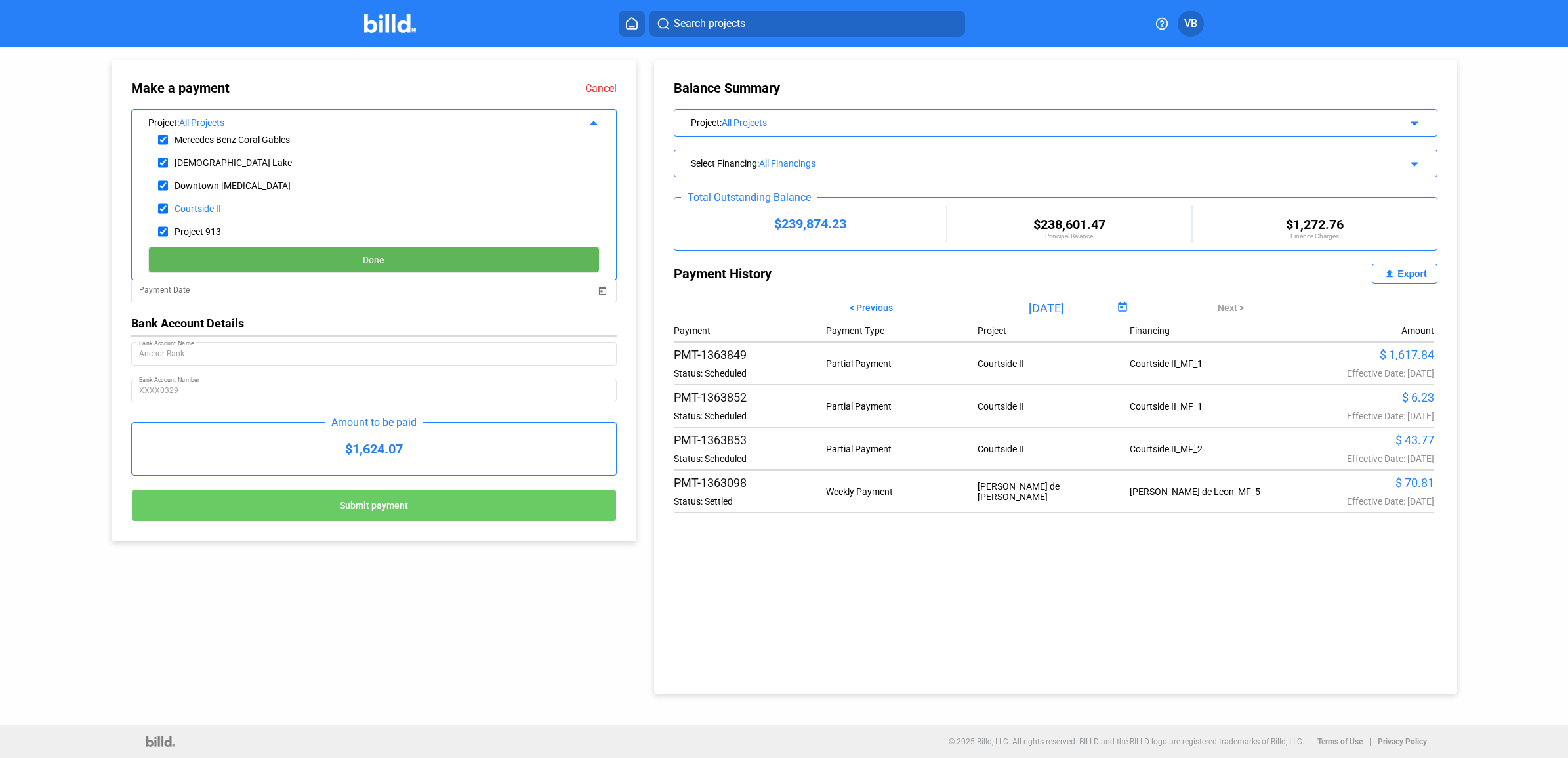
click at [193, 248] on button "Done" at bounding box center [374, 259] width 451 height 26
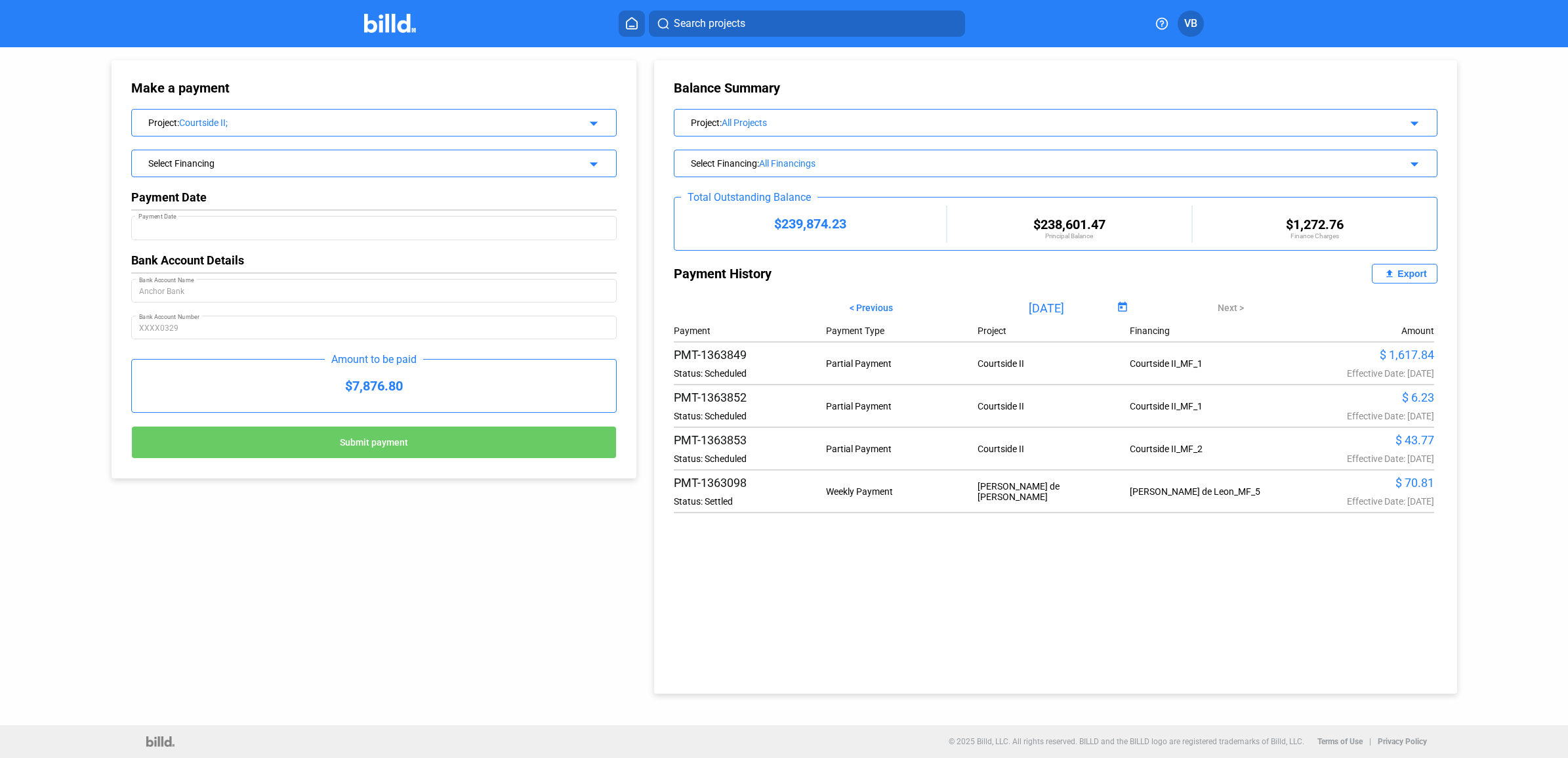
click at [313, 158] on div "Select Financing" at bounding box center [352, 162] width 407 height 13
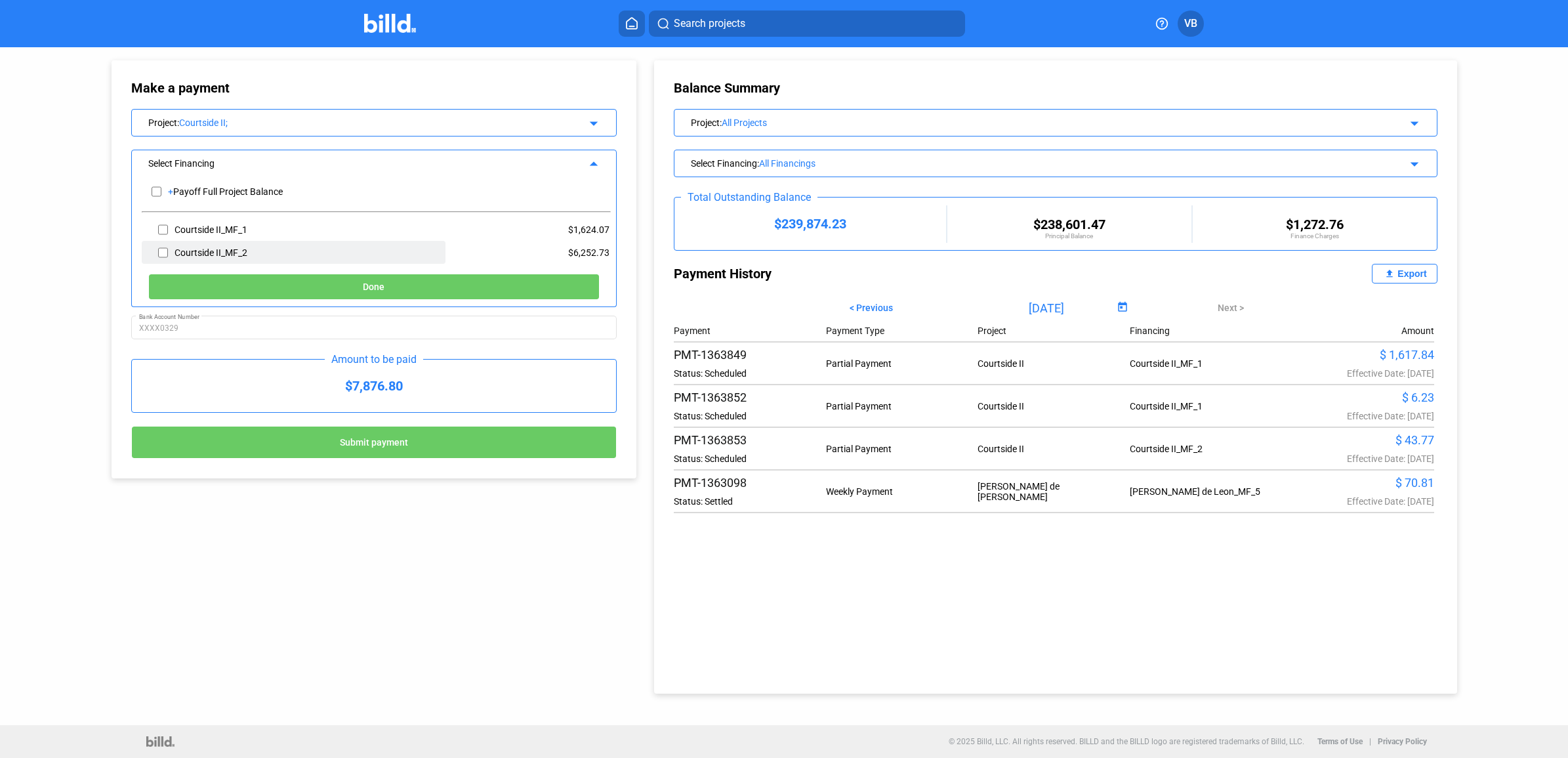
click at [152, 257] on div "Courtside II_MF_2" at bounding box center [294, 252] width 304 height 23
click at [156, 251] on div "Courtside II_MF_2" at bounding box center [294, 252] width 304 height 23
click at [166, 251] on input "checkbox" at bounding box center [163, 252] width 10 height 20
checkbox input "true"
click at [189, 281] on button "Done" at bounding box center [374, 286] width 451 height 26
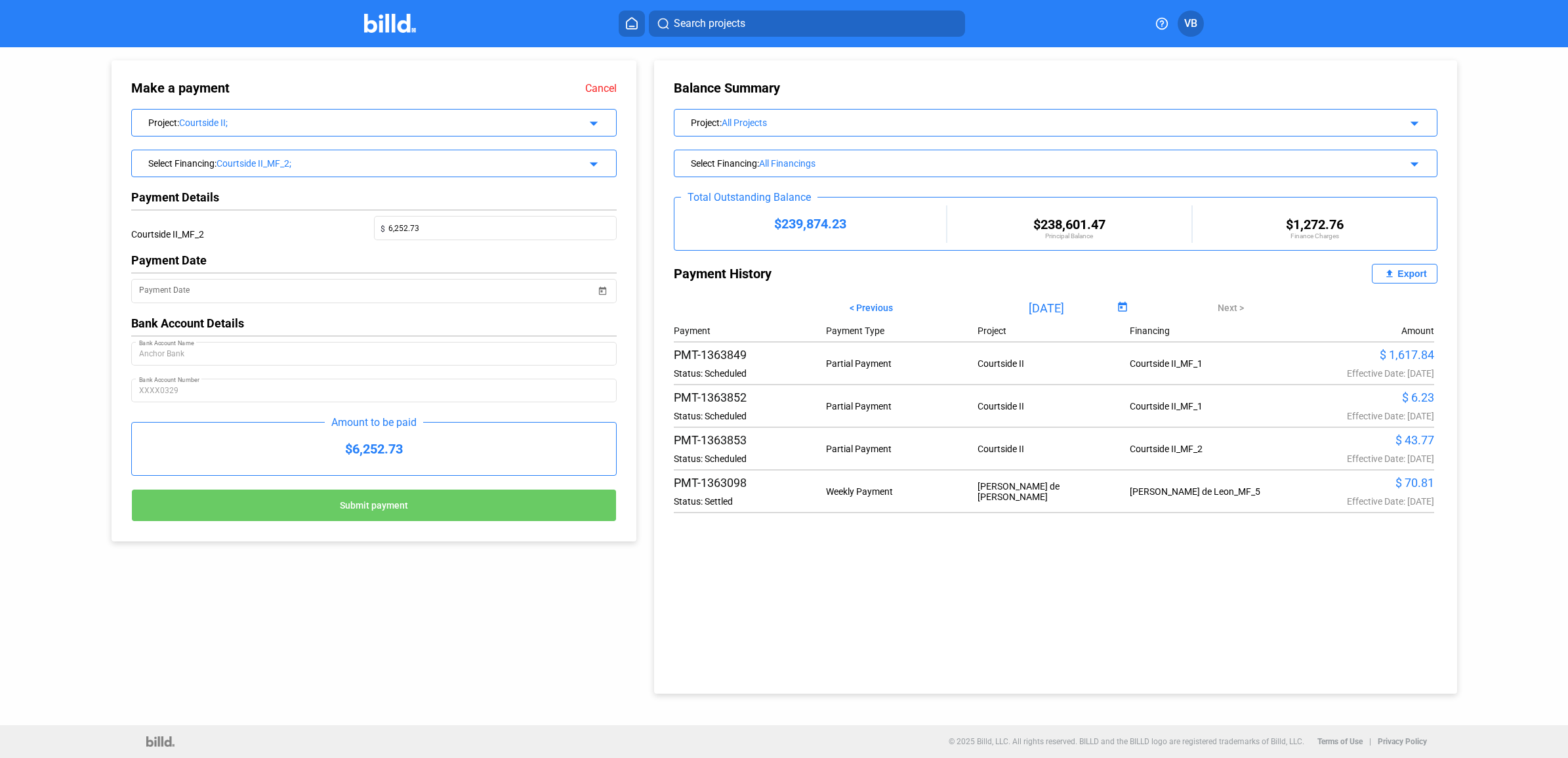
click at [359, 15] on div "Search projects VB" at bounding box center [784, 23] width 1054 height 26
click at [373, 28] on img at bounding box center [390, 23] width 52 height 19
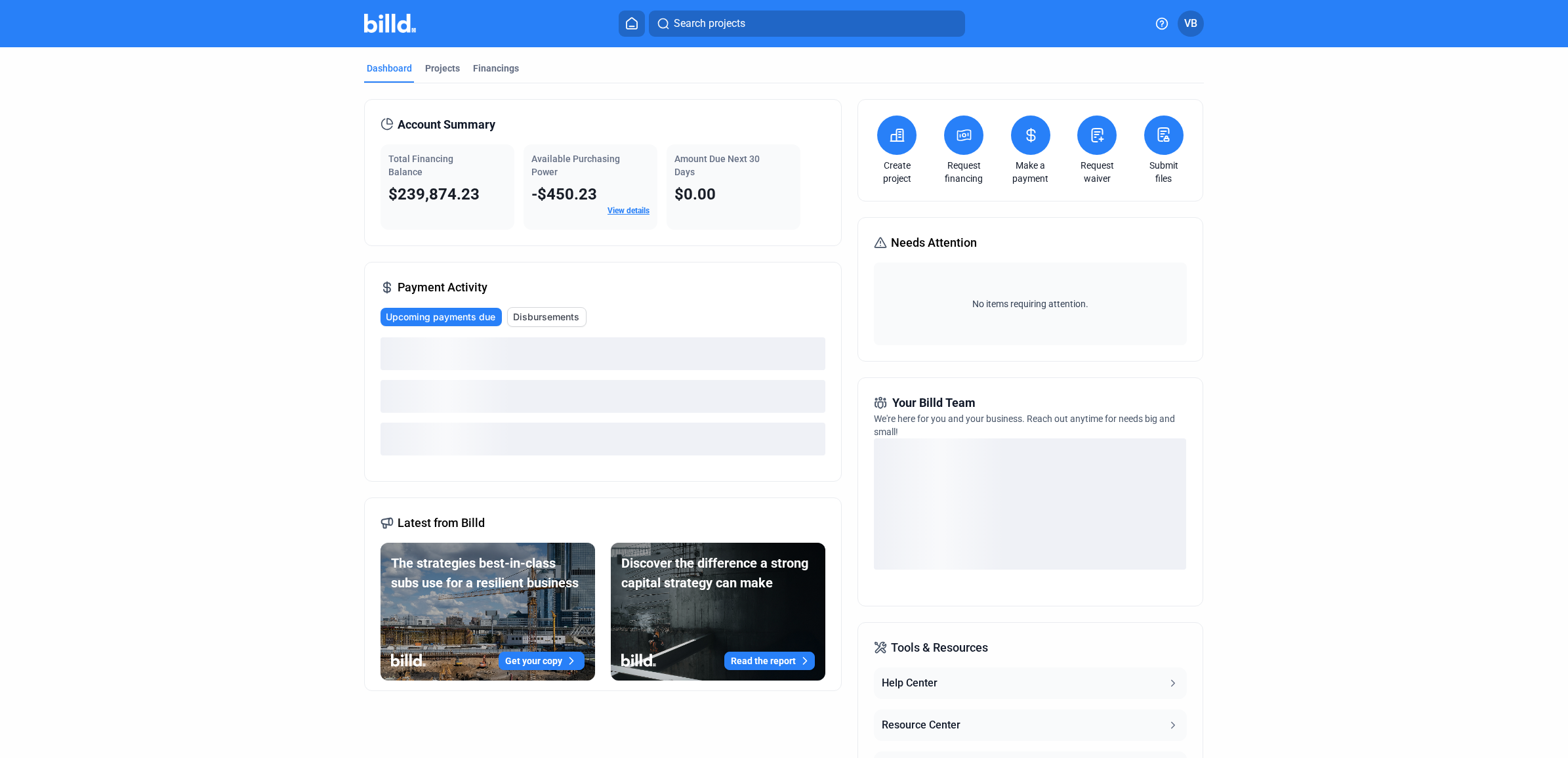
click at [1100, 158] on link "Request waiver" at bounding box center [1097, 171] width 46 height 26
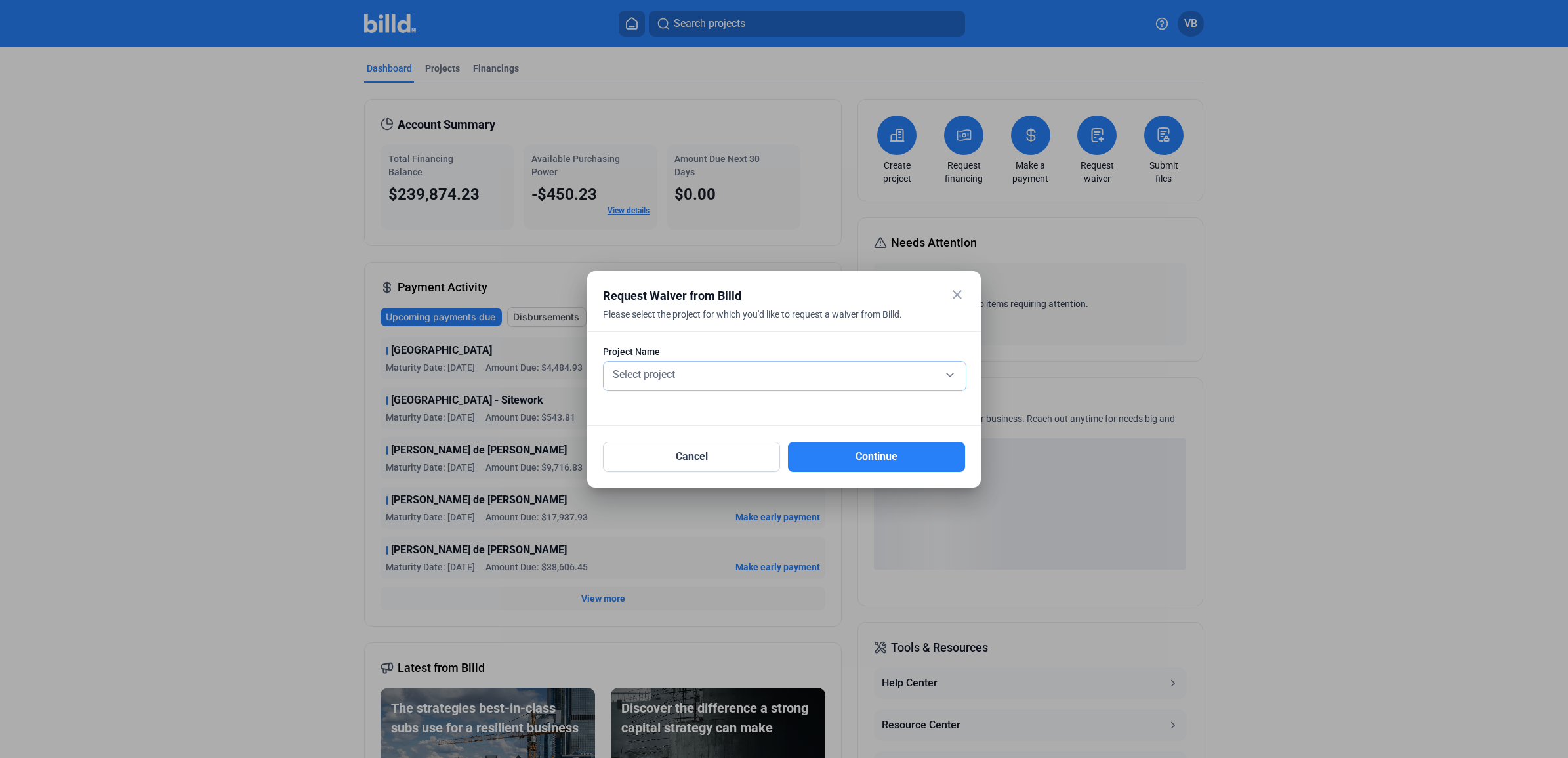
click at [789, 371] on div "Select project" at bounding box center [784, 373] width 349 height 18
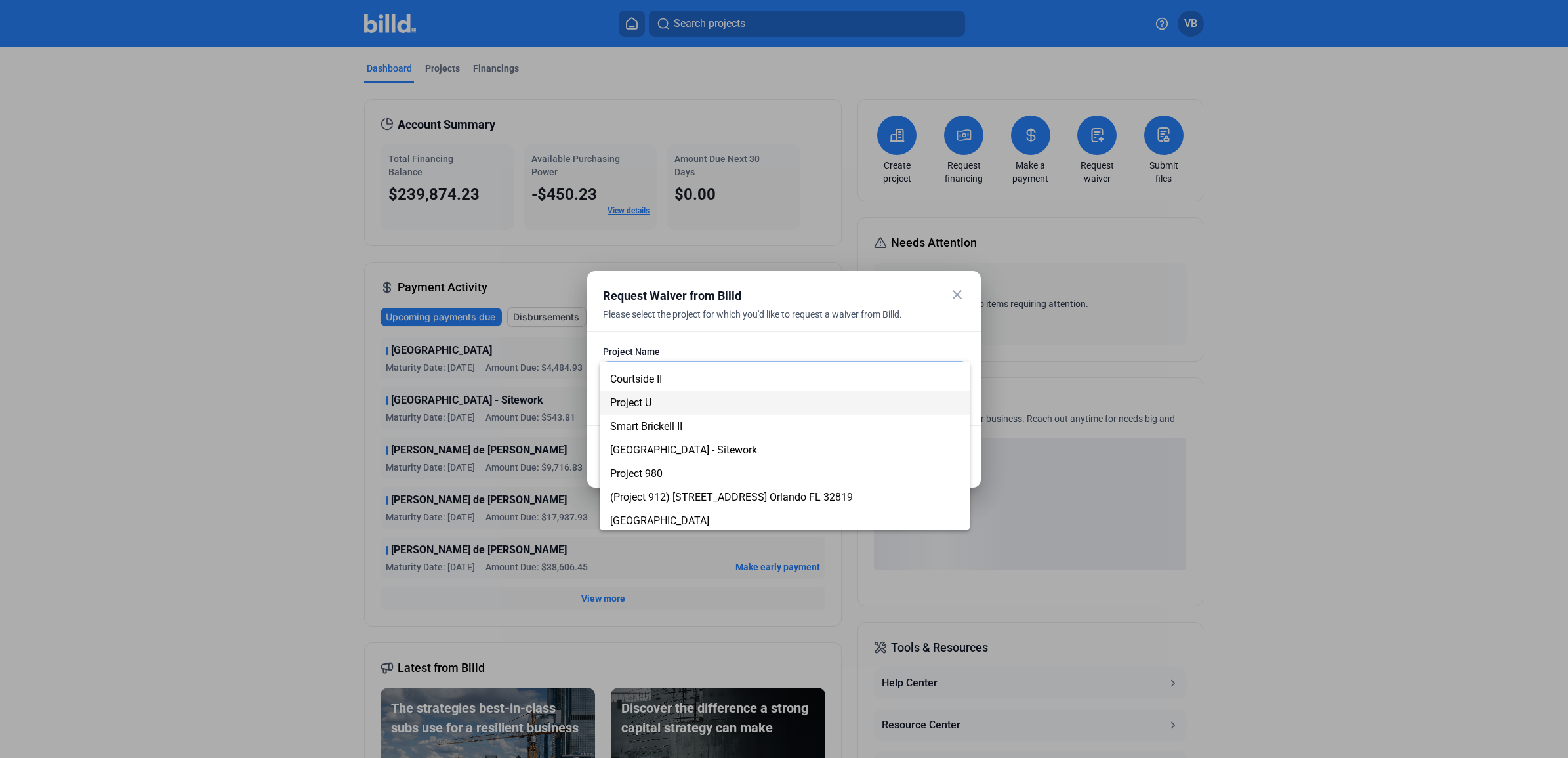
scroll to position [138, 0]
click at [686, 374] on span "Courtside II" at bounding box center [784, 377] width 349 height 24
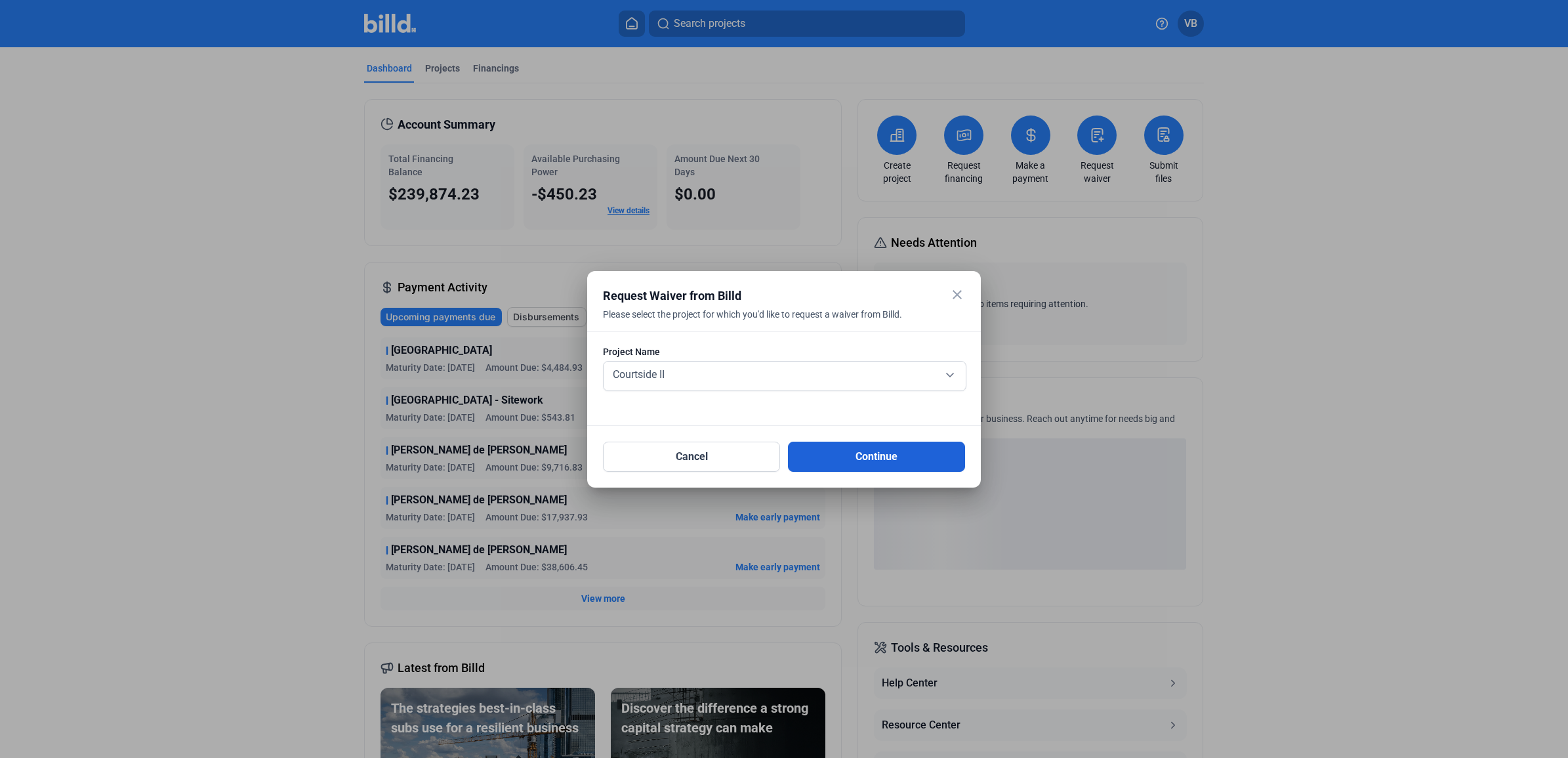
click at [859, 454] on button "Continue" at bounding box center [876, 456] width 177 height 30
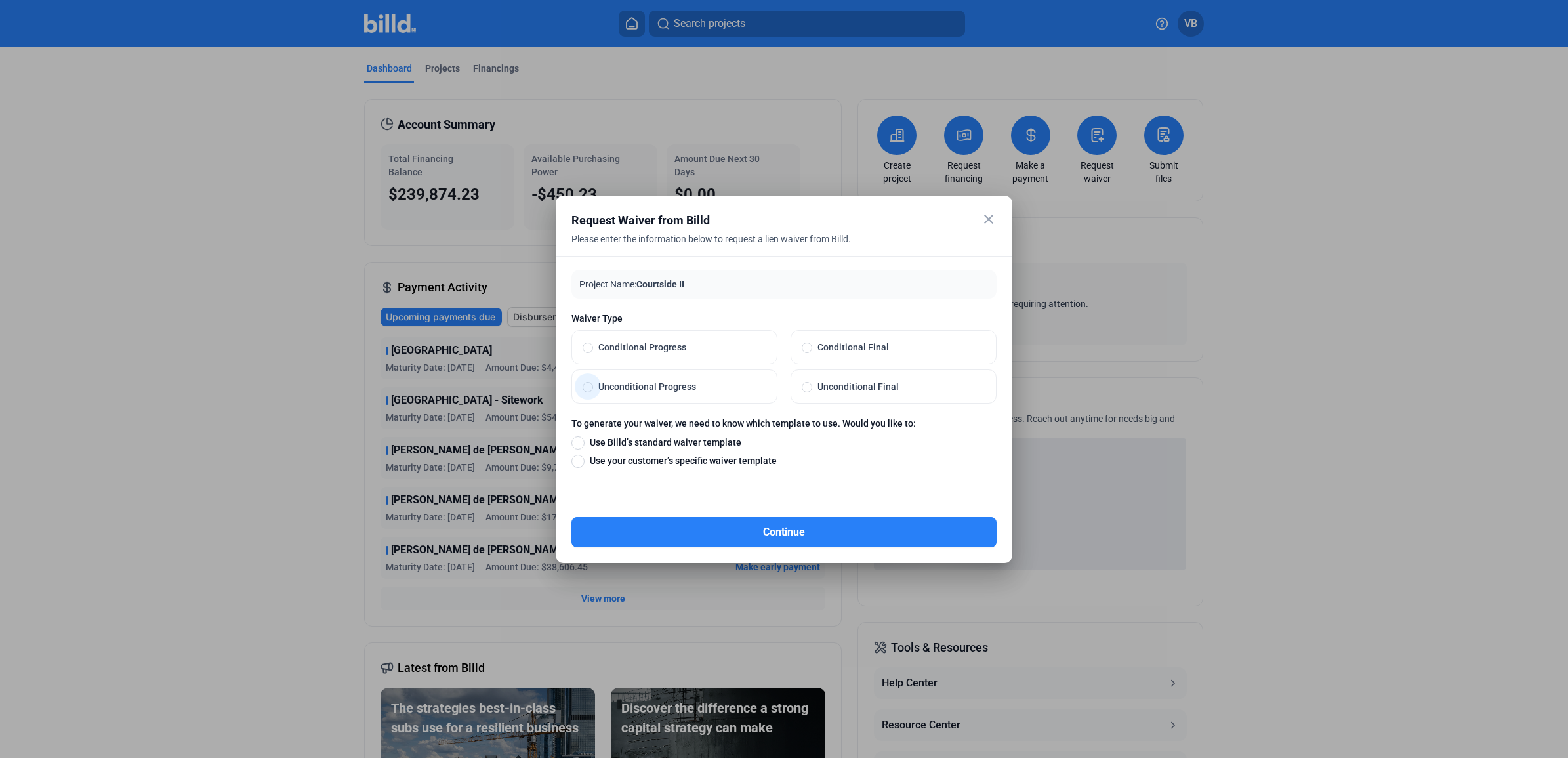
click at [735, 388] on span "Unconditional Progress" at bounding box center [679, 386] width 173 height 13
click at [593, 388] on input "Unconditional Progress" at bounding box center [587, 386] width 11 height 12
radio input "true"
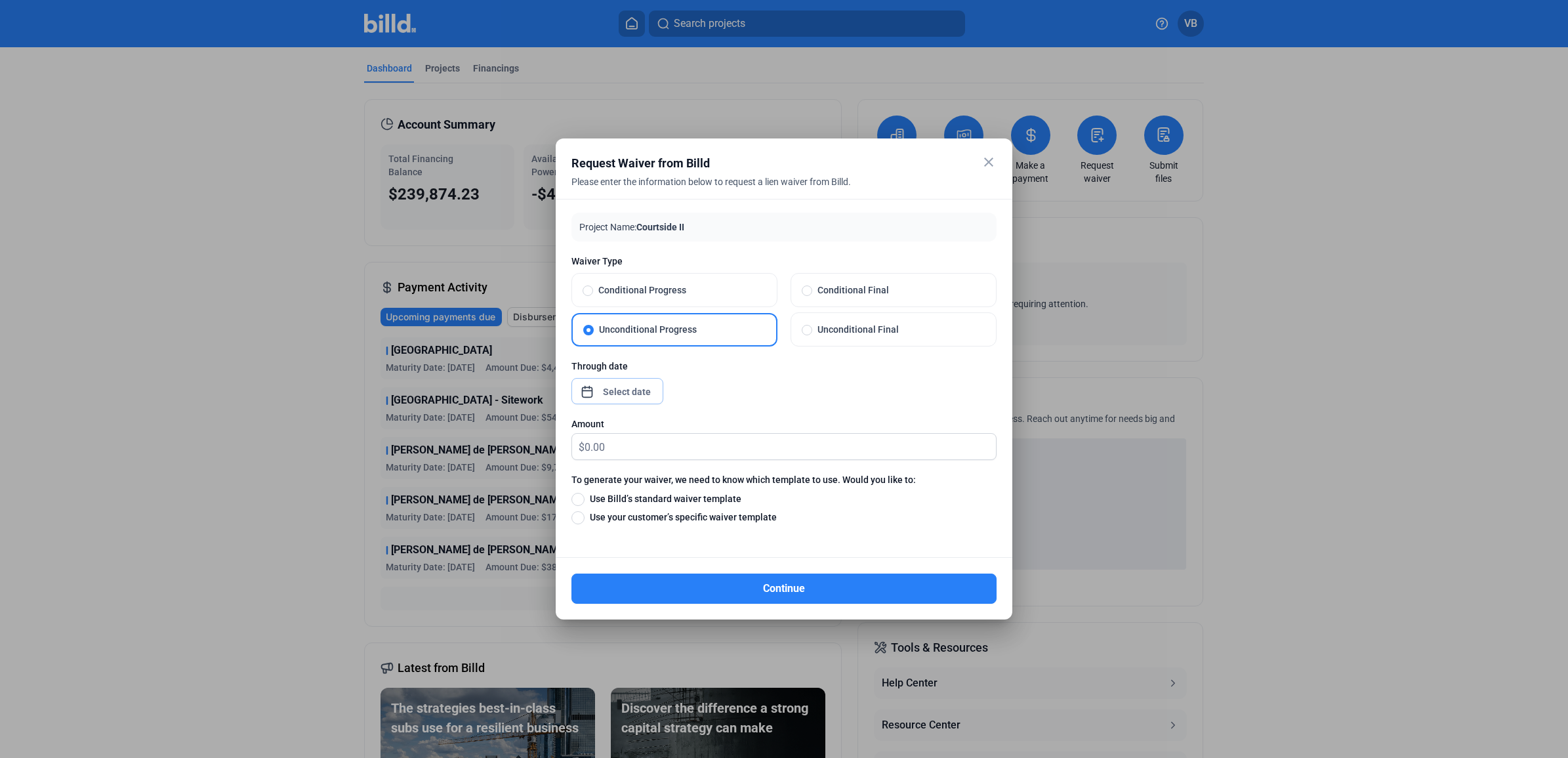
click at [629, 398] on div "close Request Waiver from Billd Please enter the information below to request a…" at bounding box center [784, 379] width 1568 height 758
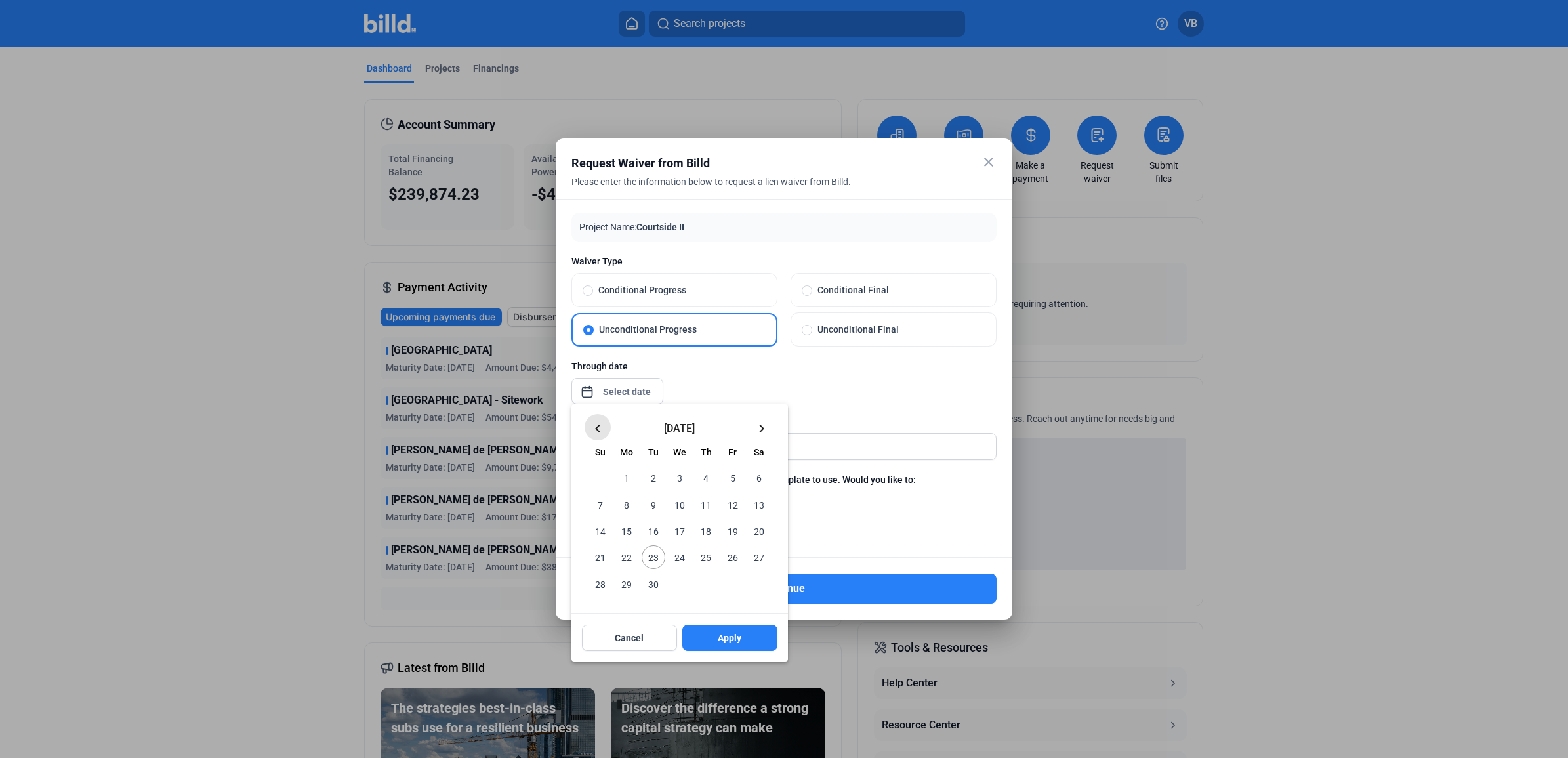
click at [608, 421] on button "keyboard_arrow_left" at bounding box center [597, 427] width 26 height 26
click at [598, 426] on mat-icon "keyboard_arrow_left" at bounding box center [597, 428] width 15 height 15
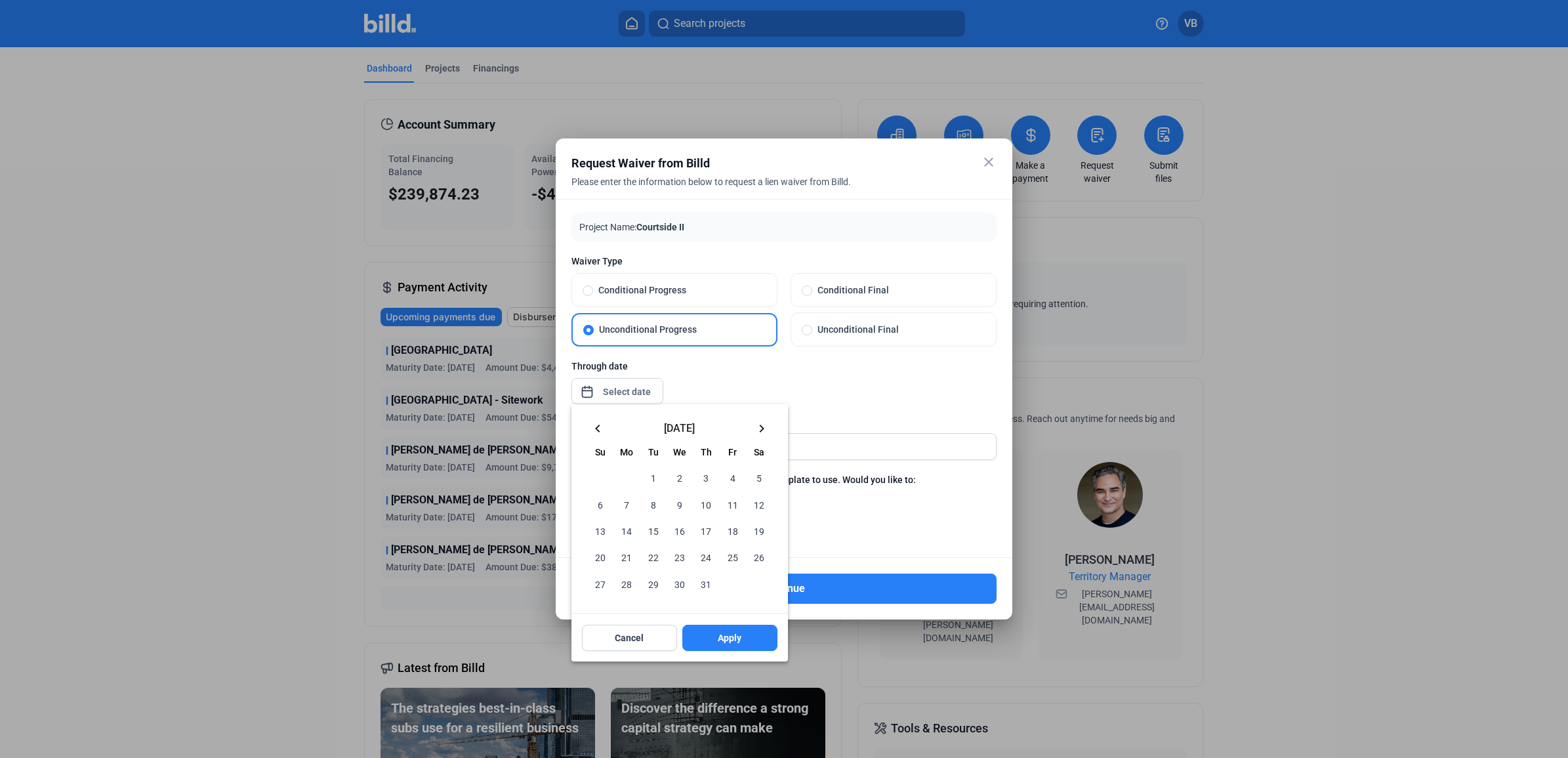
click at [705, 581] on span "31" at bounding box center [706, 583] width 24 height 24
click at [723, 634] on span "Apply" at bounding box center [730, 637] width 24 height 13
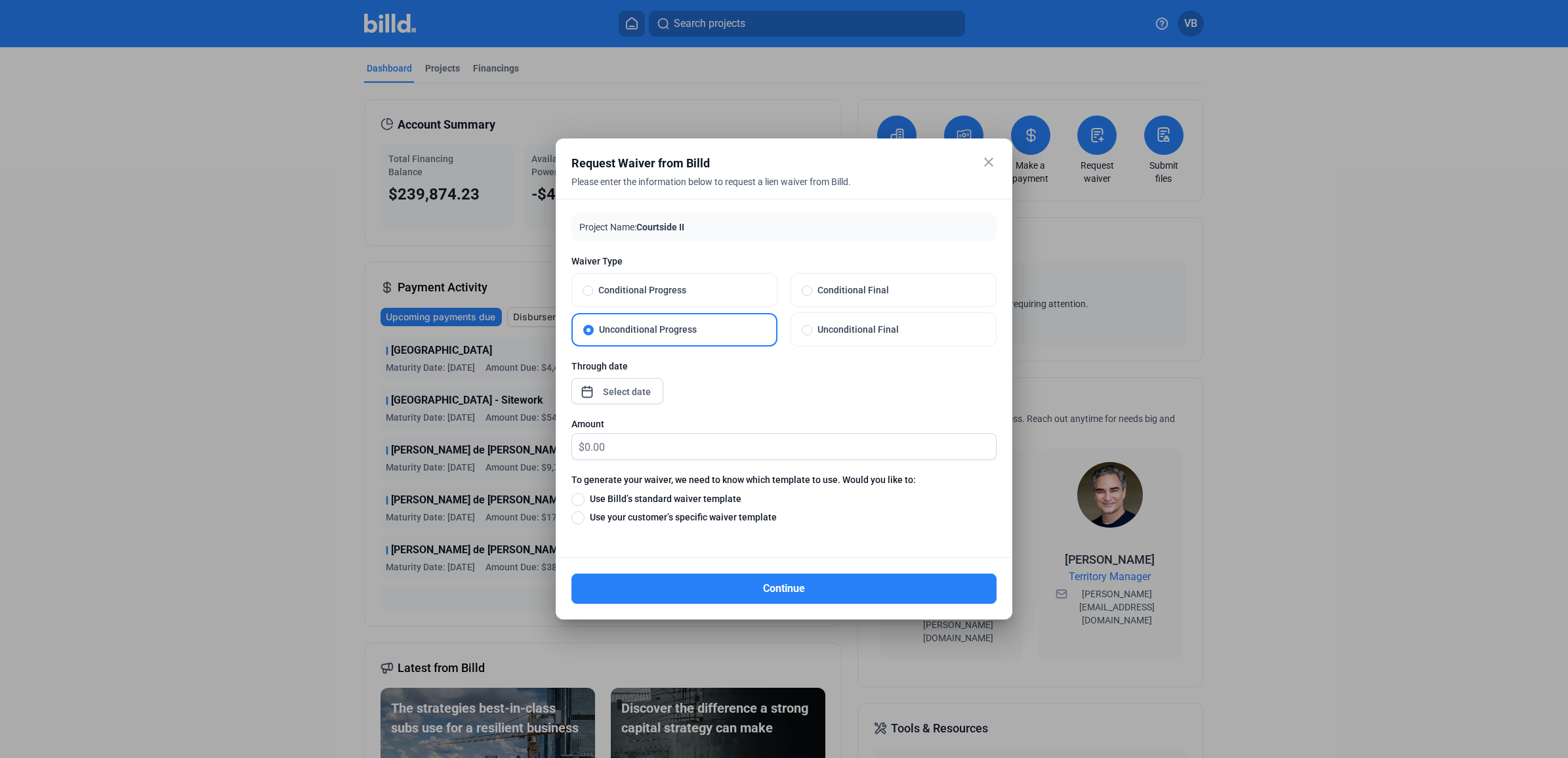
click at [732, 422] on div "Amount" at bounding box center [784, 424] width 425 height 13
click at [738, 441] on input "text" at bounding box center [790, 447] width 411 height 26
type input "1,624.07"
click at [702, 499] on span "Use Billd’s standard waiver template" at bounding box center [663, 499] width 157 height 13
click at [585, 499] on input "Use Billd’s standard waiver template" at bounding box center [578, 499] width 13 height 15
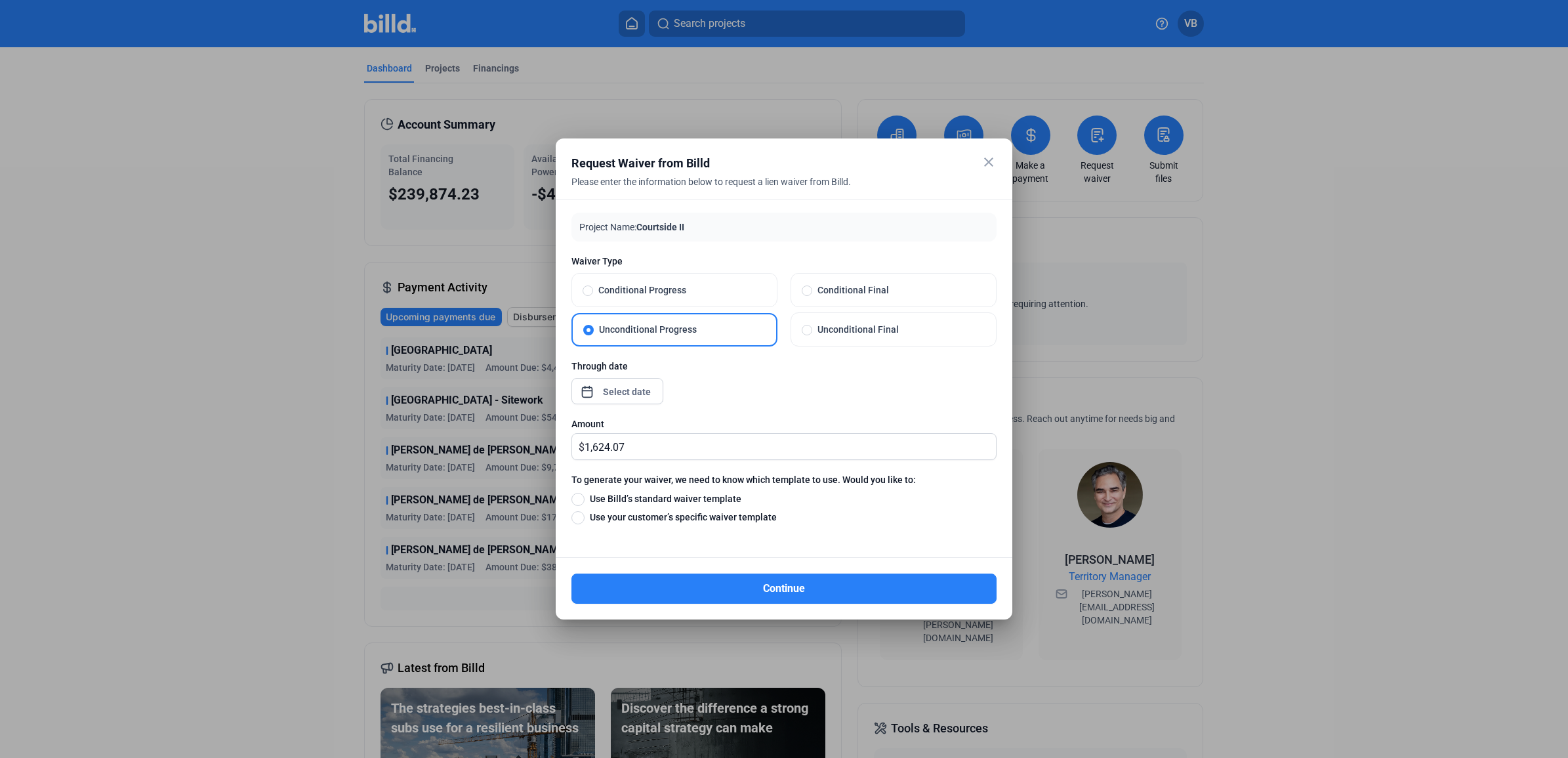
radio input "true"
click at [822, 589] on button "Continue" at bounding box center [784, 588] width 425 height 30
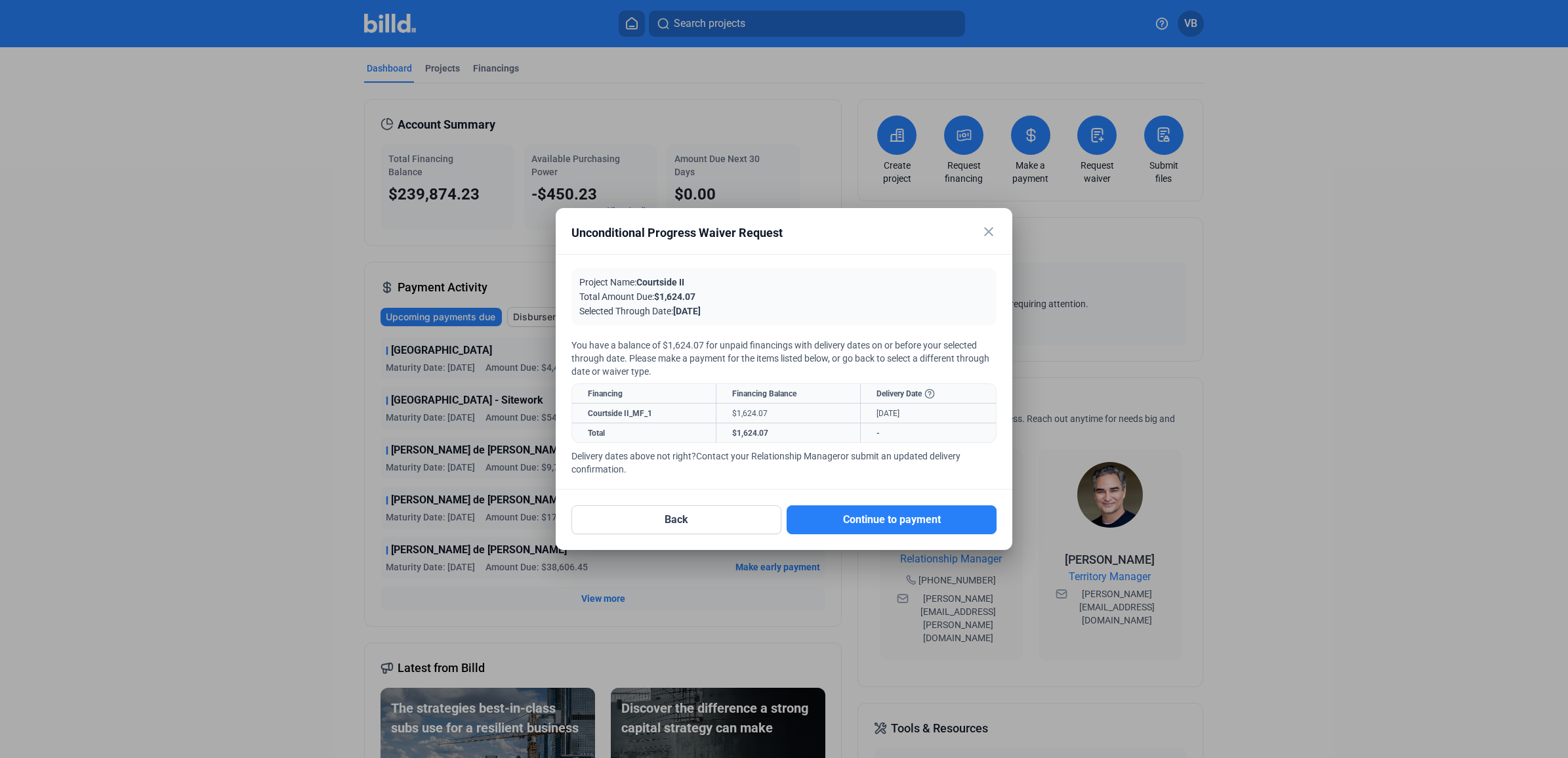
click at [995, 227] on mat-icon "close" at bounding box center [988, 231] width 15 height 15
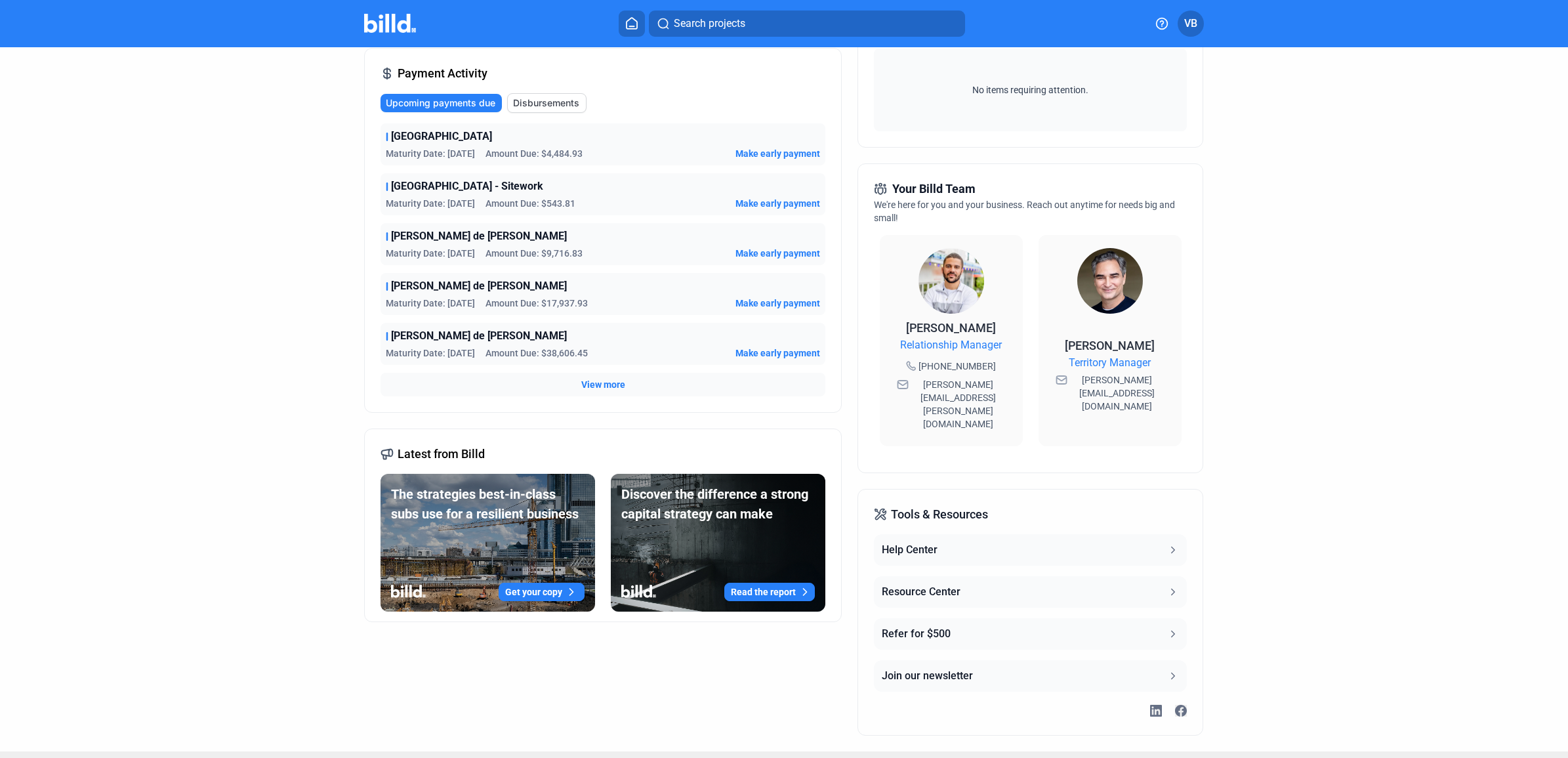
scroll to position [215, 0]
click at [389, 13] on div at bounding box center [403, 24] width 79 height 21
